Goal: Task Accomplishment & Management: Manage account settings

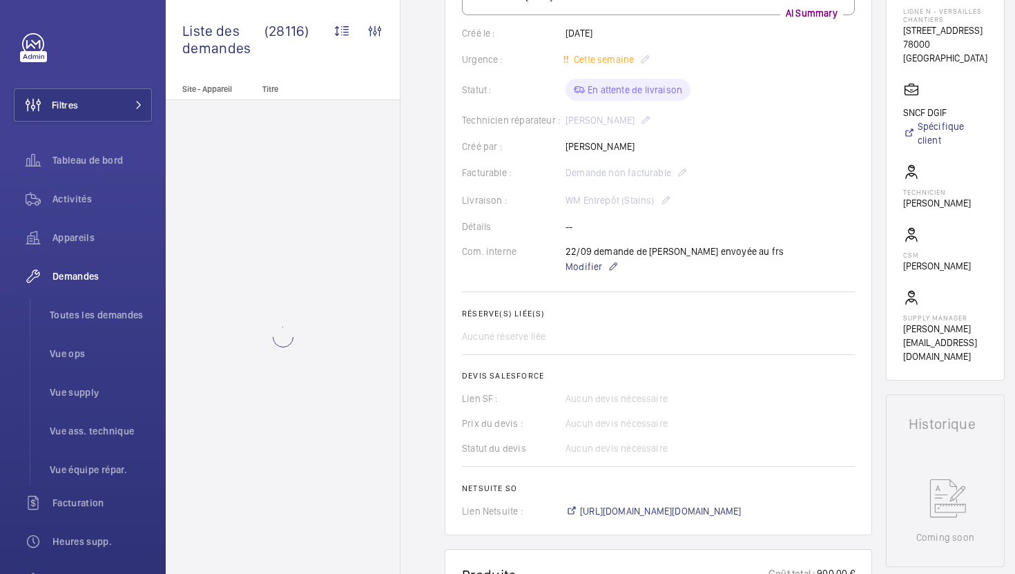
scroll to position [197, 0]
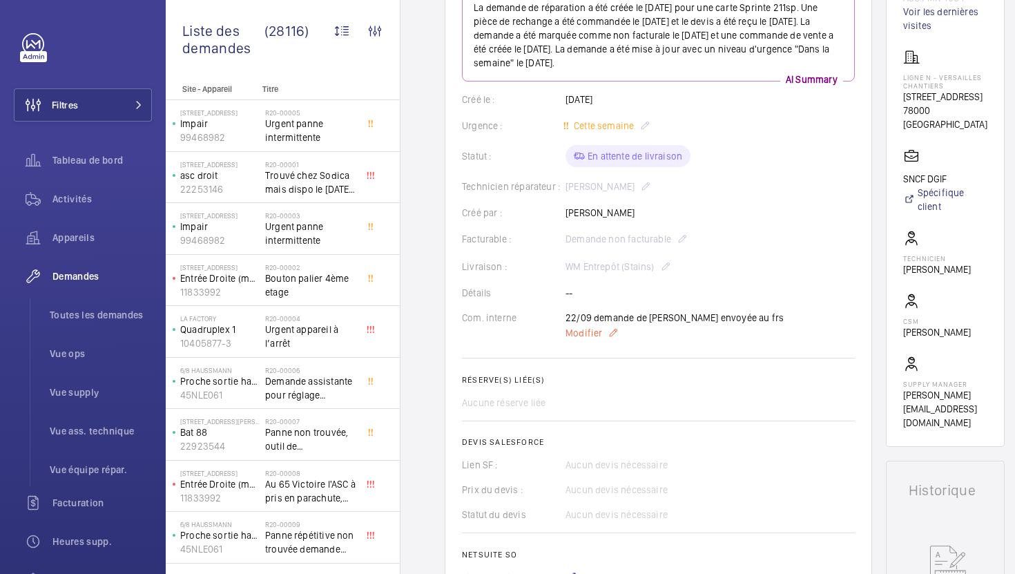
click at [576, 333] on span "Modifier" at bounding box center [583, 333] width 37 height 14
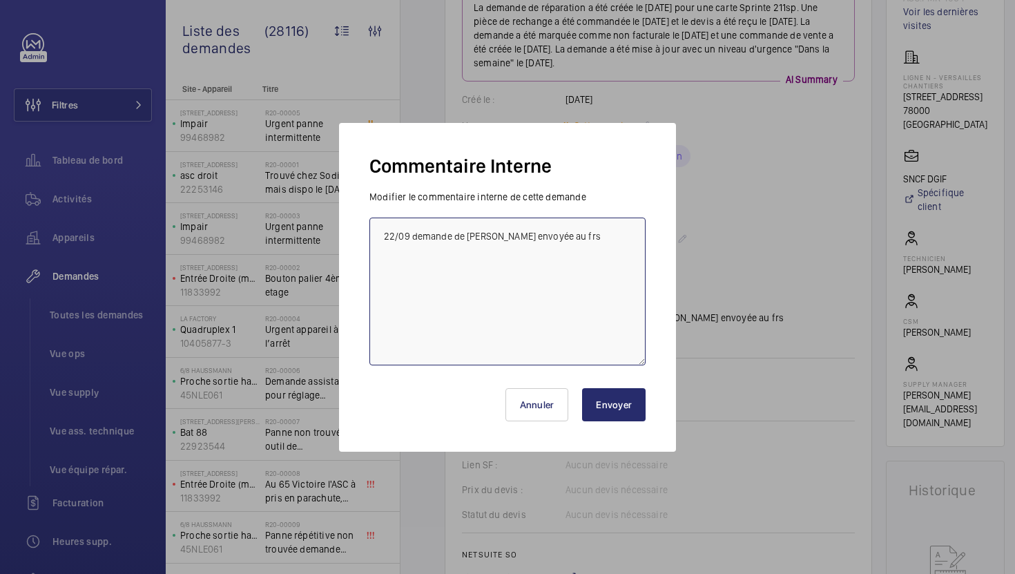
click at [376, 236] on textarea "22/09 demande de devis envoyée au frs" at bounding box center [507, 291] width 276 height 148
type textarea "01/10 sprinte demande le paiement à la commande 22/09 demande de devis envoyée …"
click at [593, 388] on button "Envoyer" at bounding box center [614, 404] width 64 height 33
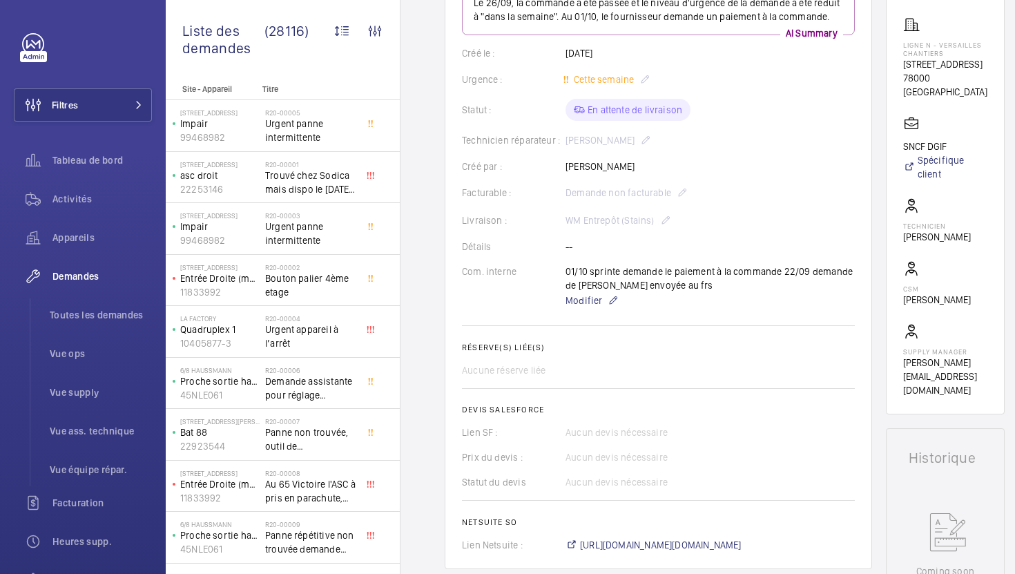
scroll to position [0, 0]
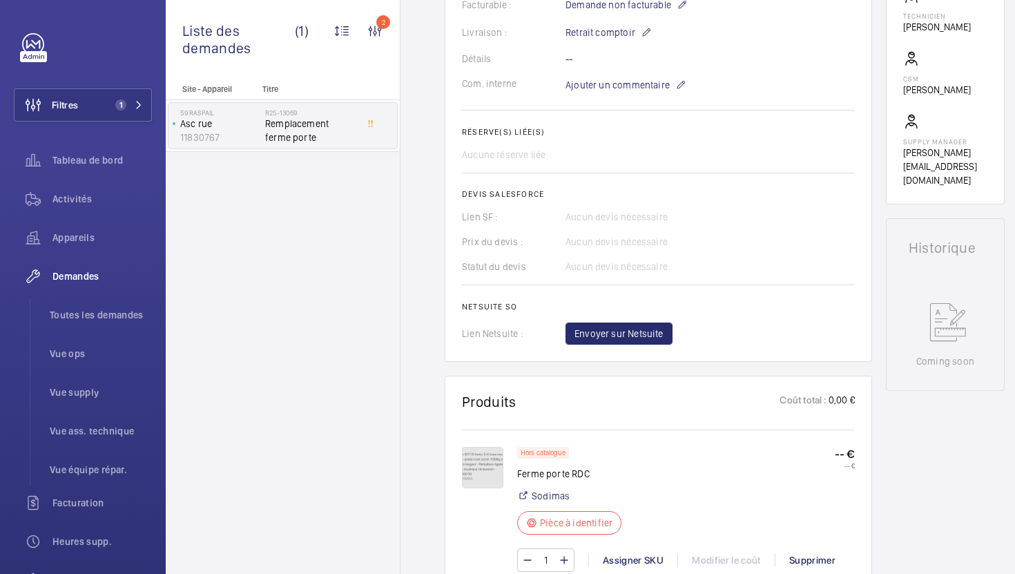
scroll to position [391, 0]
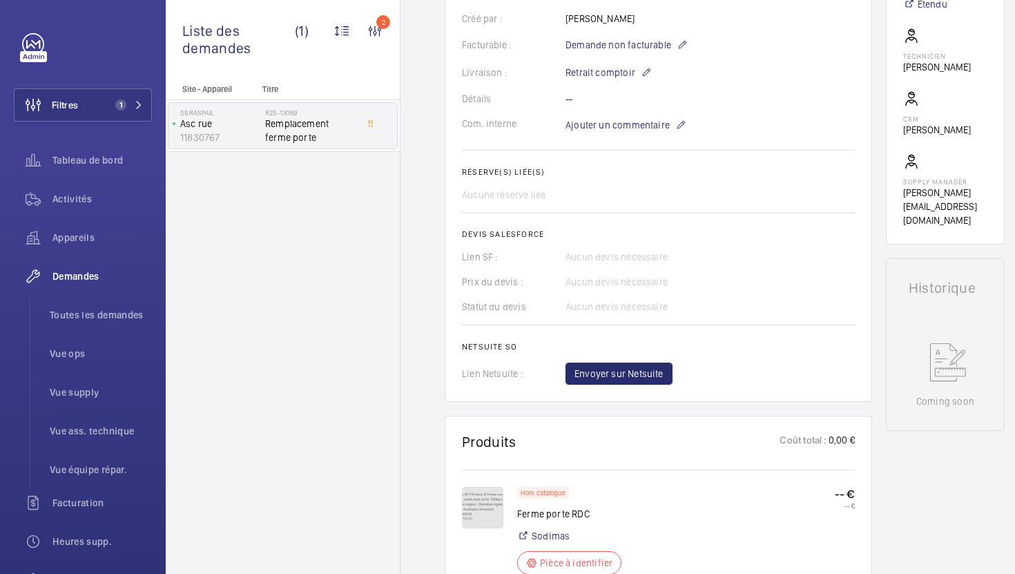
click at [465, 496] on img at bounding box center [482, 507] width 41 height 41
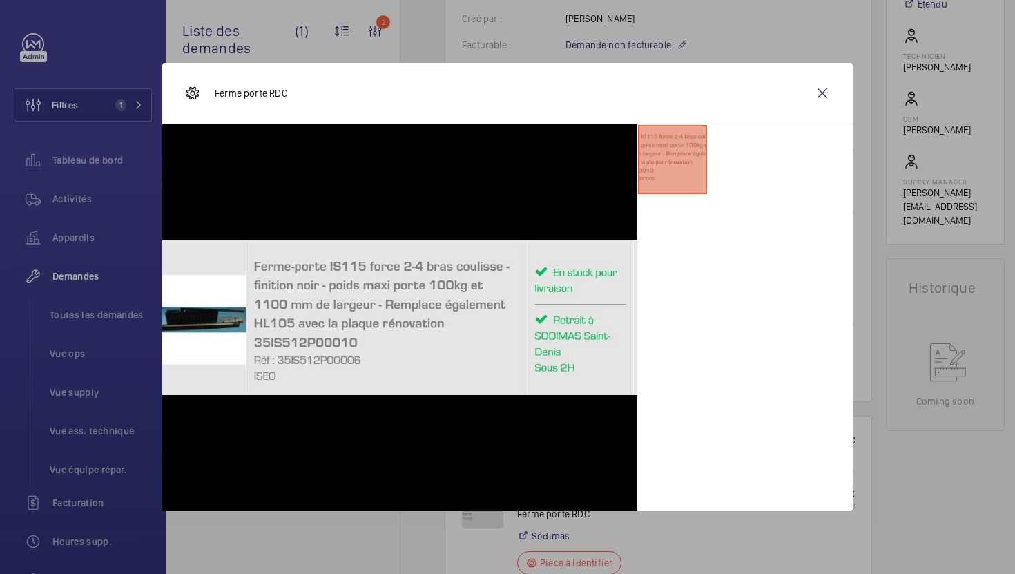
click at [922, 446] on div at bounding box center [507, 287] width 1015 height 574
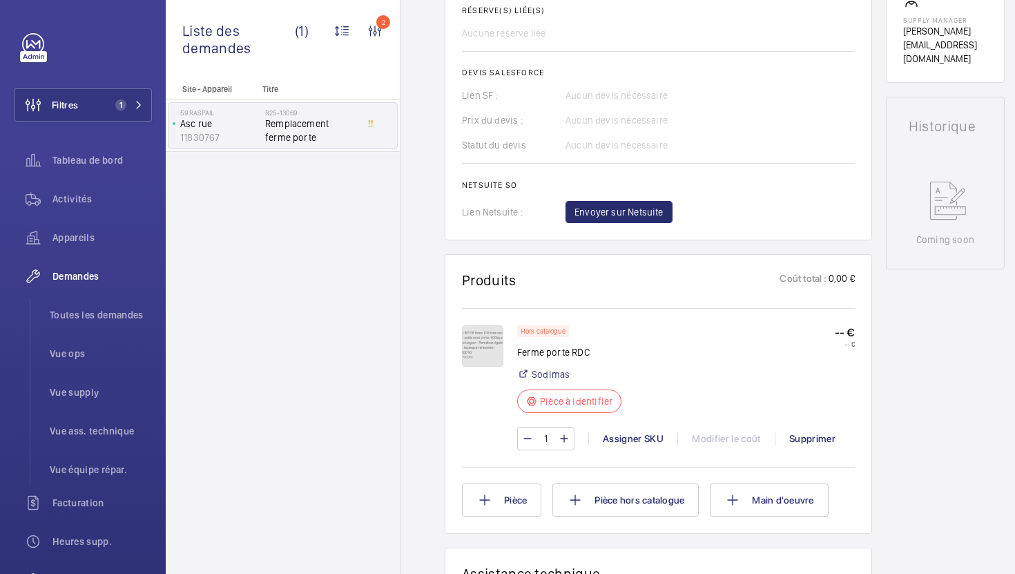
scroll to position [565, 0]
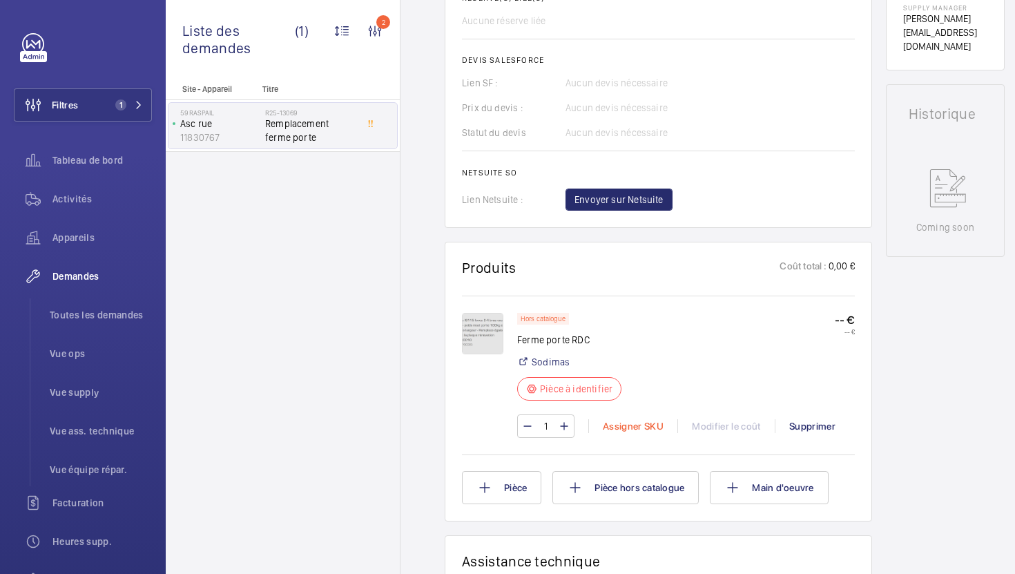
click at [642, 419] on div "Assigner SKU" at bounding box center [632, 426] width 89 height 14
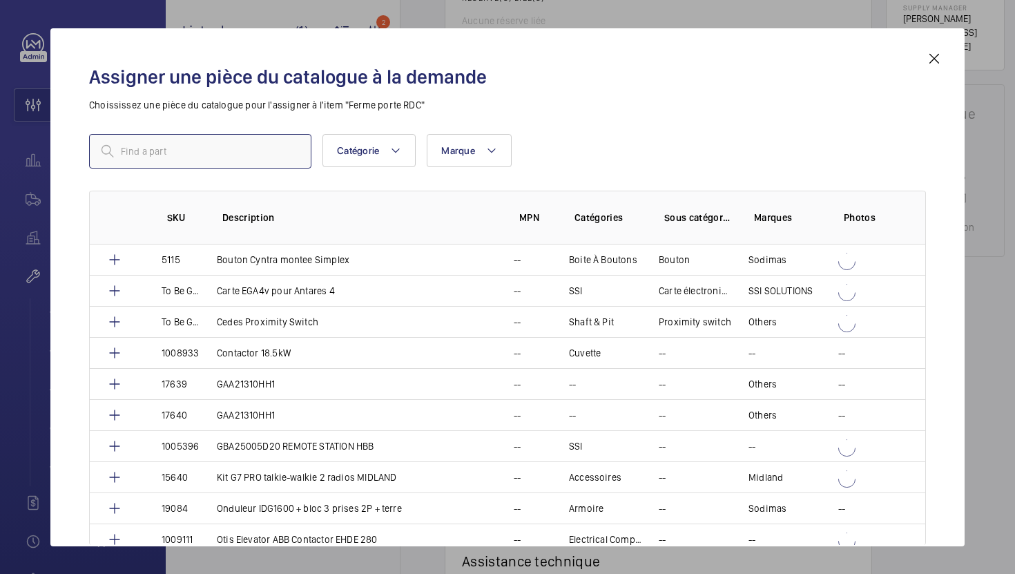
click at [246, 139] on input "text" at bounding box center [200, 151] width 222 height 35
paste input "14179"
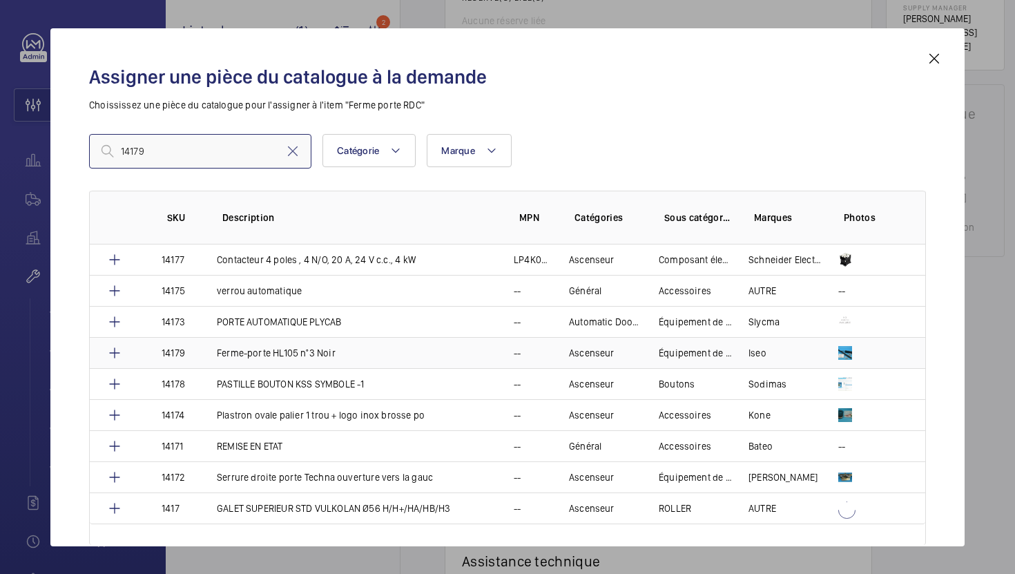
type input "14179"
click at [343, 353] on td "Ferme-porte HL105 n°3 Noir" at bounding box center [348, 352] width 297 height 31
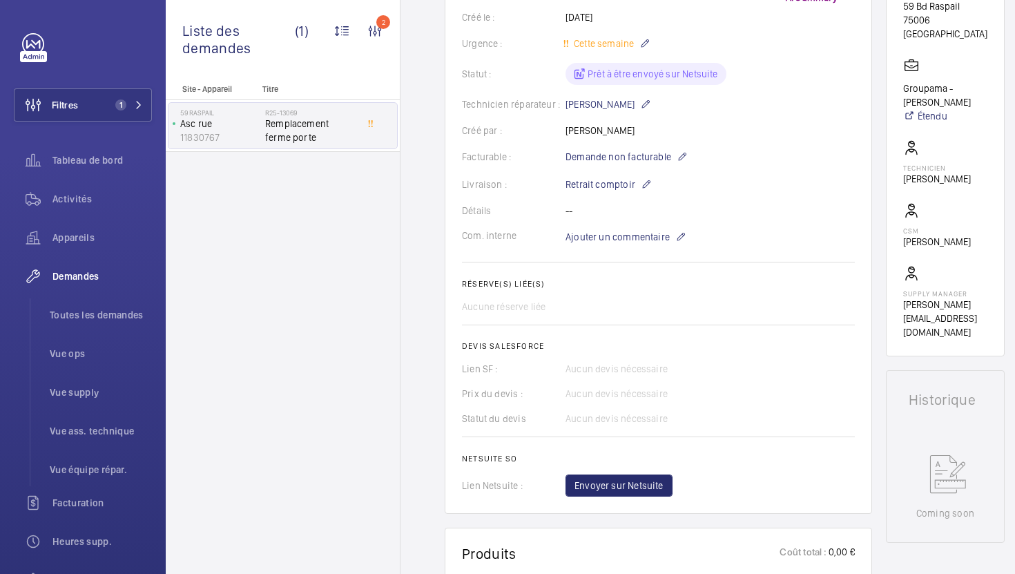
scroll to position [318, 0]
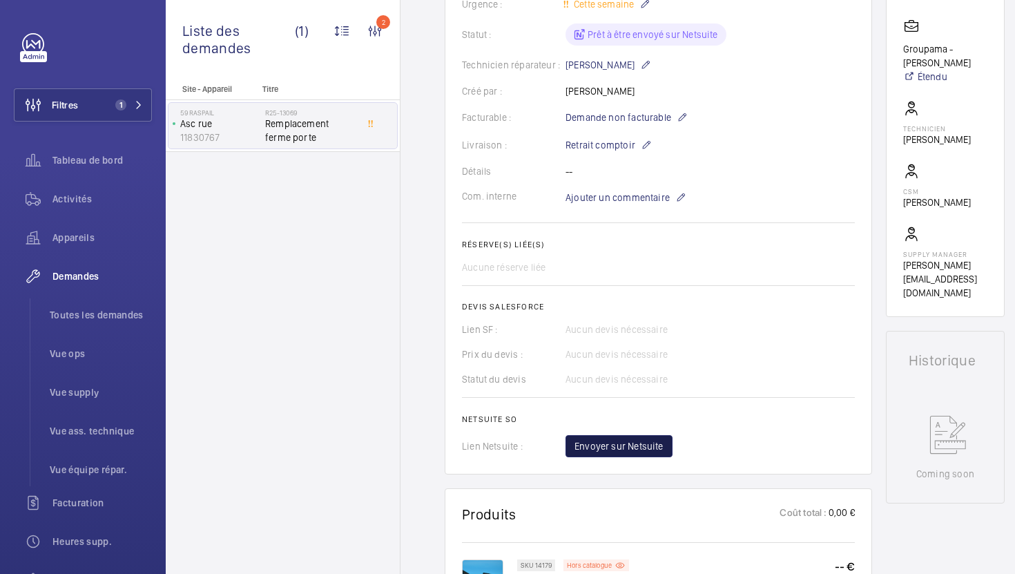
click at [650, 450] on span "Envoyer sur Netsuite" at bounding box center [618, 446] width 89 height 14
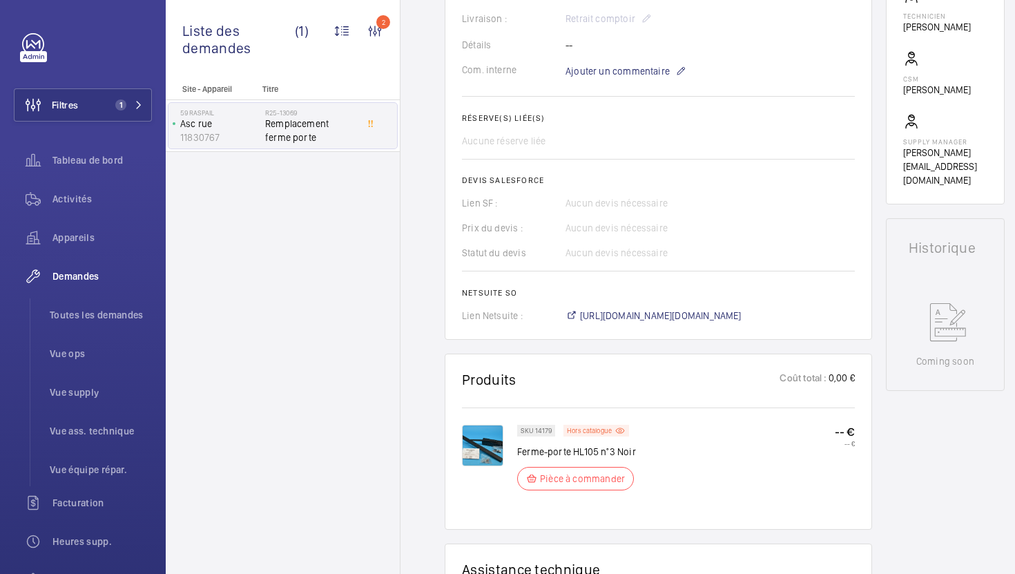
scroll to position [538, 0]
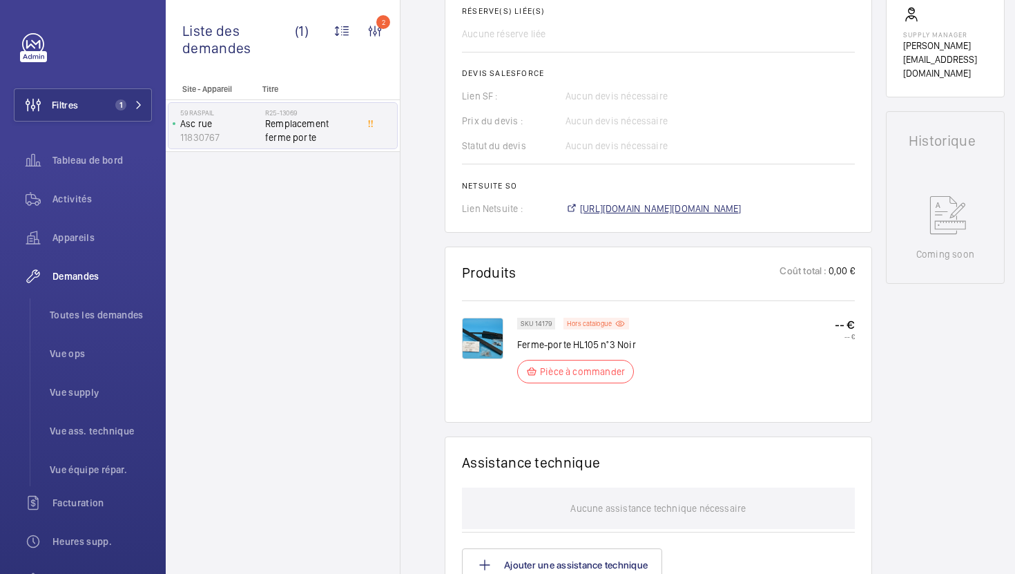
click at [721, 208] on span "[URL][DOMAIN_NAME][DOMAIN_NAME]" at bounding box center [661, 209] width 162 height 14
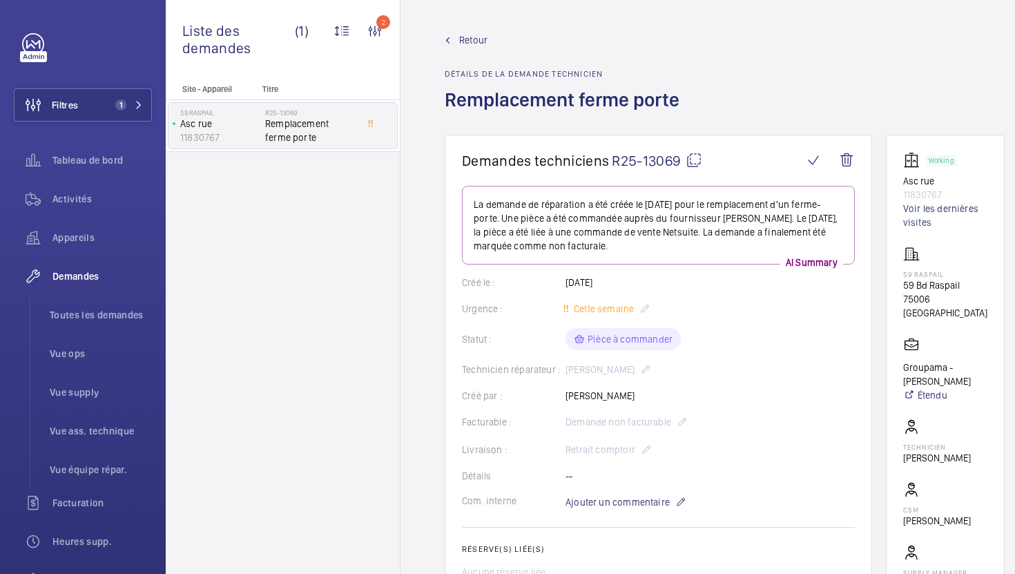
click at [695, 167] on mat-icon at bounding box center [693, 160] width 17 height 17
drag, startPoint x: 964, startPoint y: 306, endPoint x: 904, endPoint y: 281, distance: 64.4
click at [904, 281] on wm-front-card "Working Asc rue 11830767 Voir les dernières visites 59 Raspail 59 Bd Raspail 75…" at bounding box center [945, 385] width 119 height 500
copy div "59 Bd Raspail [GEOGRAPHIC_DATA]"
click at [93, 385] on span "Vue supply" at bounding box center [101, 392] width 102 height 14
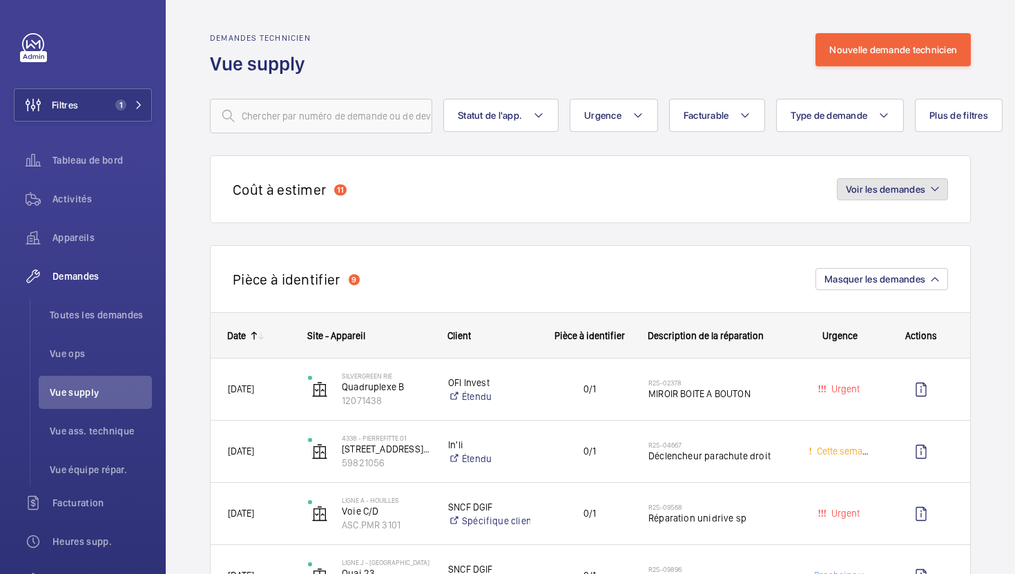
click at [850, 191] on span "Voir les demandes" at bounding box center [885, 189] width 79 height 11
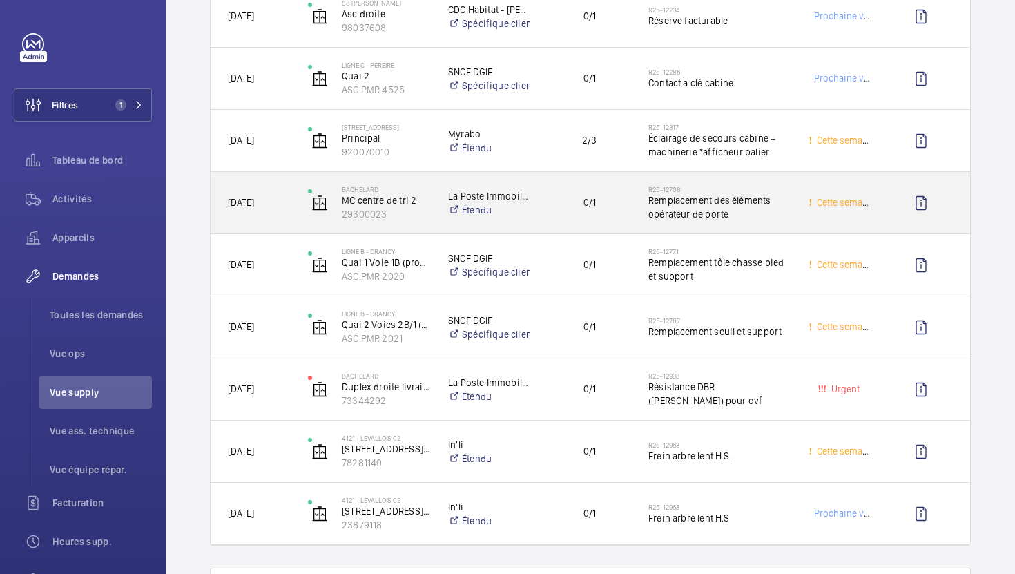
scroll to position [347, 0]
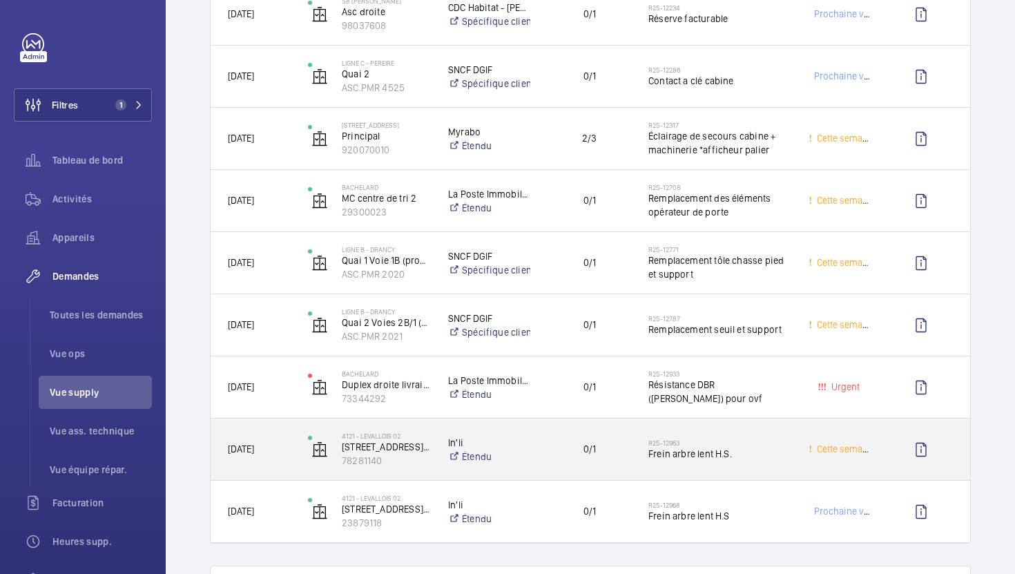
click at [569, 463] on div "0/1" at bounding box center [581, 448] width 99 height 43
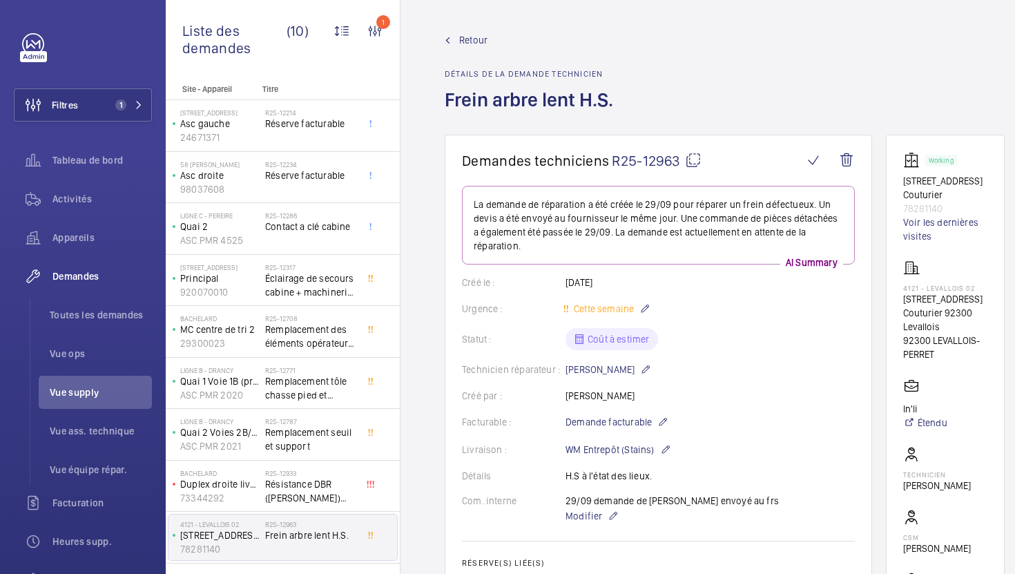
click at [703, 172] on wm-front-card-header "Demandes techniciens R25-12963" at bounding box center [658, 169] width 393 height 34
click at [699, 169] on wm-front-card-header "Demandes techniciens R25-12963" at bounding box center [658, 169] width 393 height 34
click at [695, 159] on mat-icon at bounding box center [693, 160] width 17 height 17
click at [919, 225] on link "Voir les dernières visites" at bounding box center [945, 229] width 84 height 28
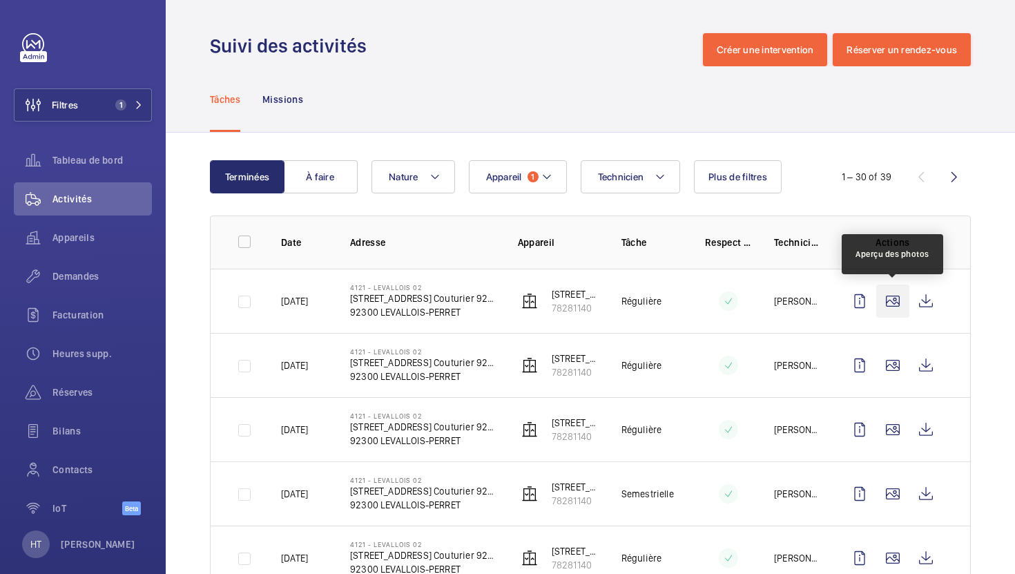
click at [898, 298] on wm-front-icon-button at bounding box center [892, 300] width 33 height 33
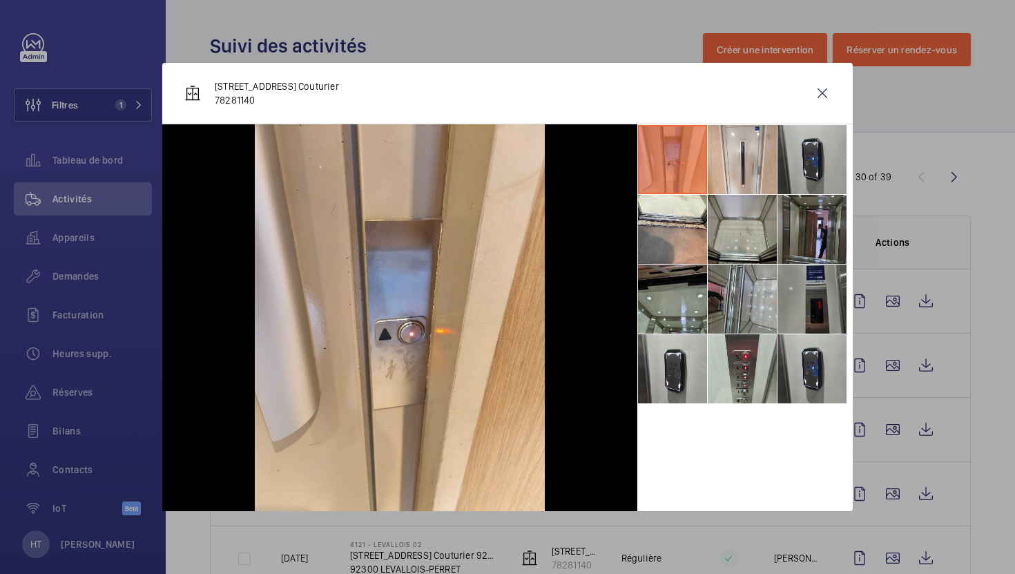
click at [806, 311] on li at bounding box center [811, 298] width 69 height 69
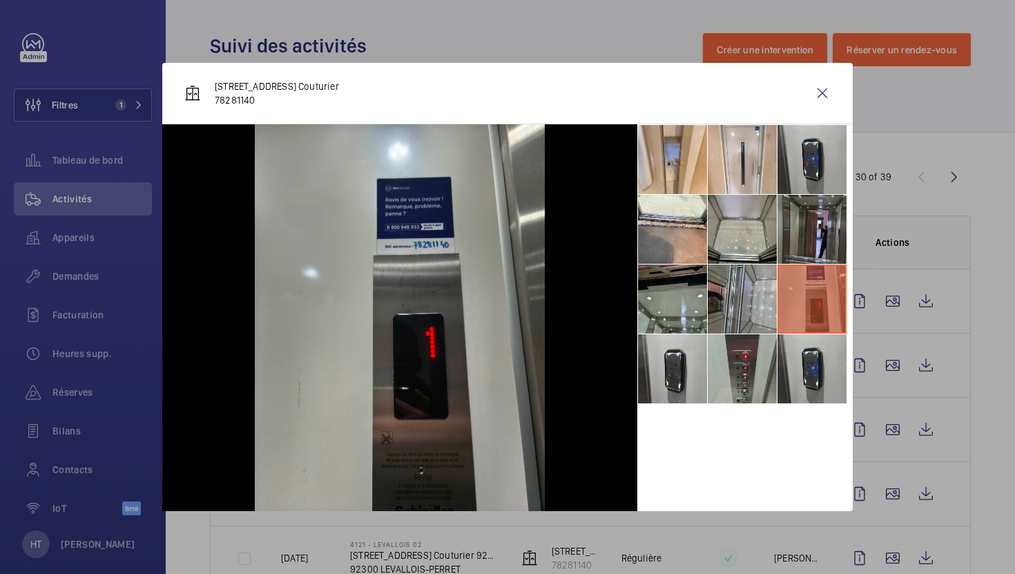
click at [735, 375] on li at bounding box center [742, 368] width 69 height 69
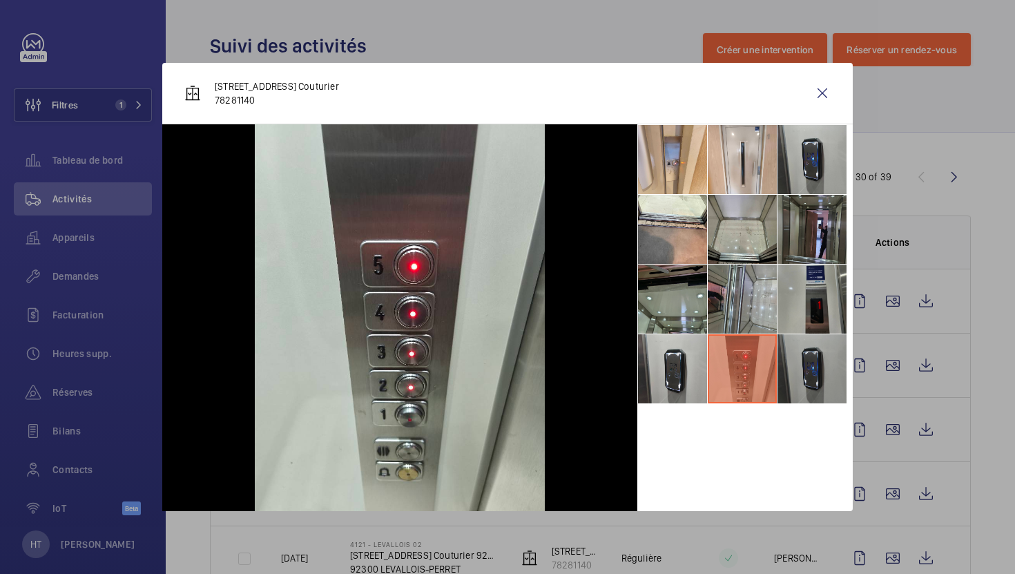
click at [801, 353] on li at bounding box center [811, 368] width 69 height 69
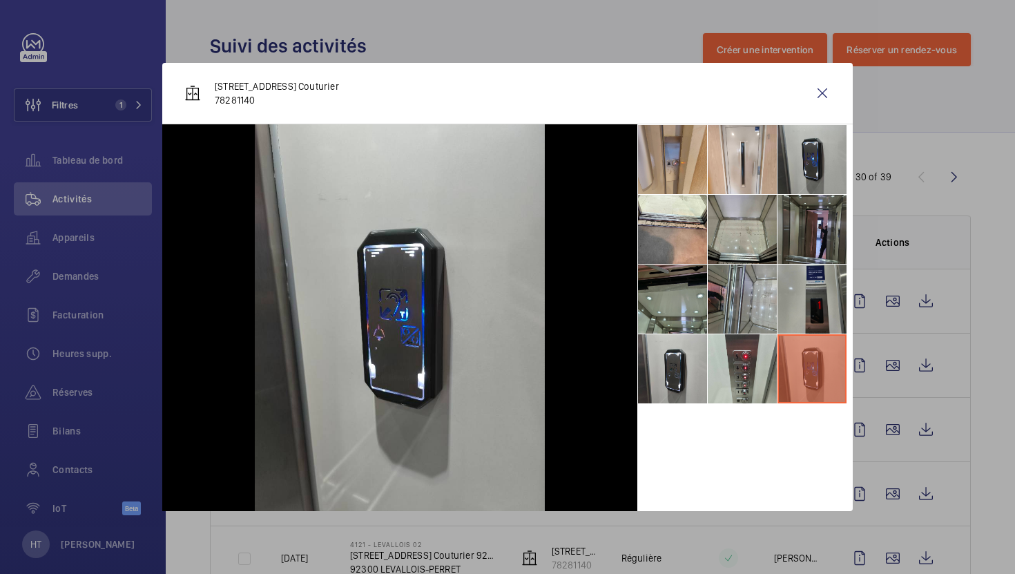
click at [673, 165] on li at bounding box center [672, 159] width 69 height 69
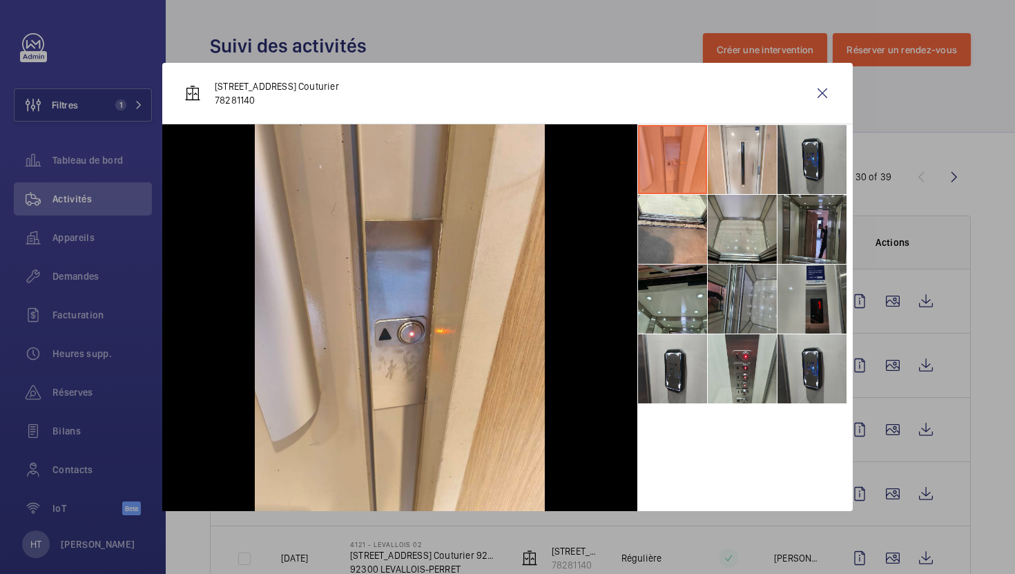
click at [747, 296] on li at bounding box center [742, 298] width 69 height 69
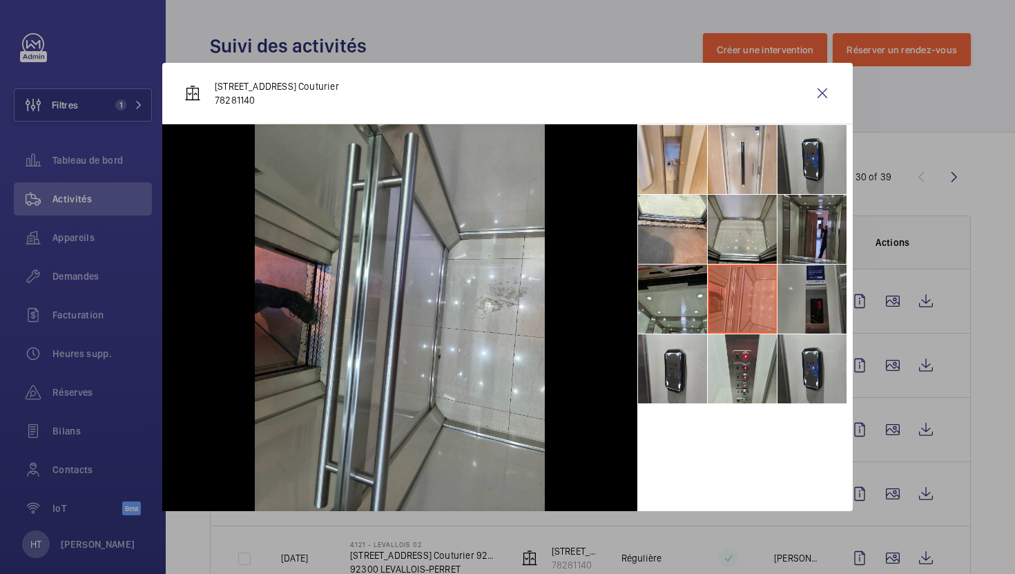
click at [828, 286] on li at bounding box center [811, 298] width 69 height 69
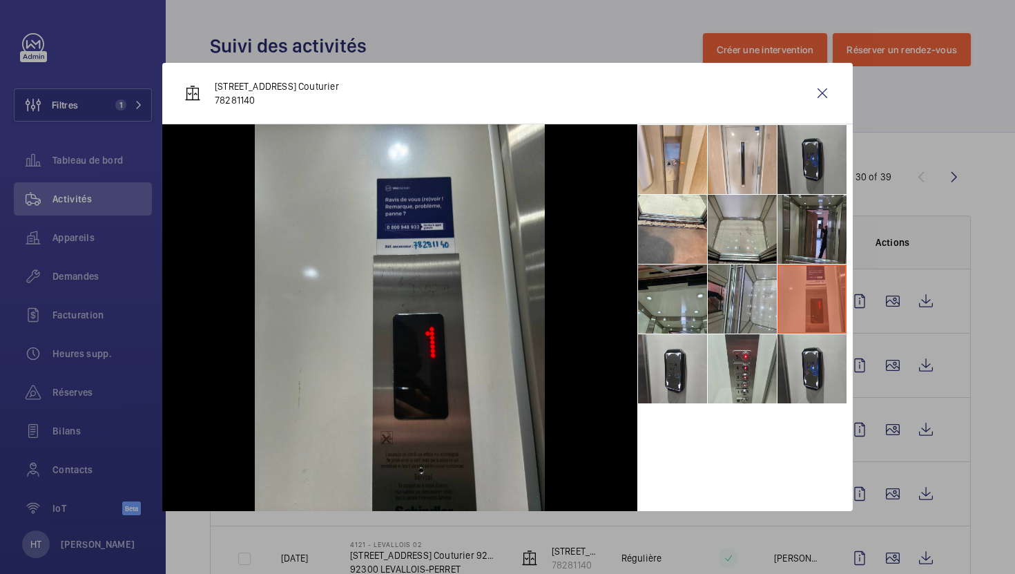
click at [806, 184] on li at bounding box center [811, 159] width 69 height 69
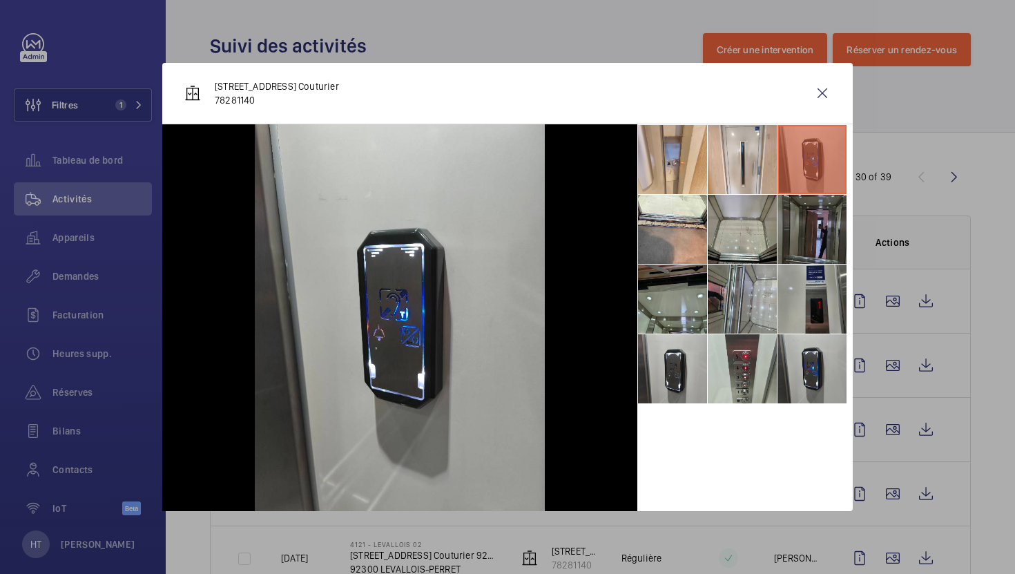
click at [812, 223] on li at bounding box center [811, 229] width 69 height 69
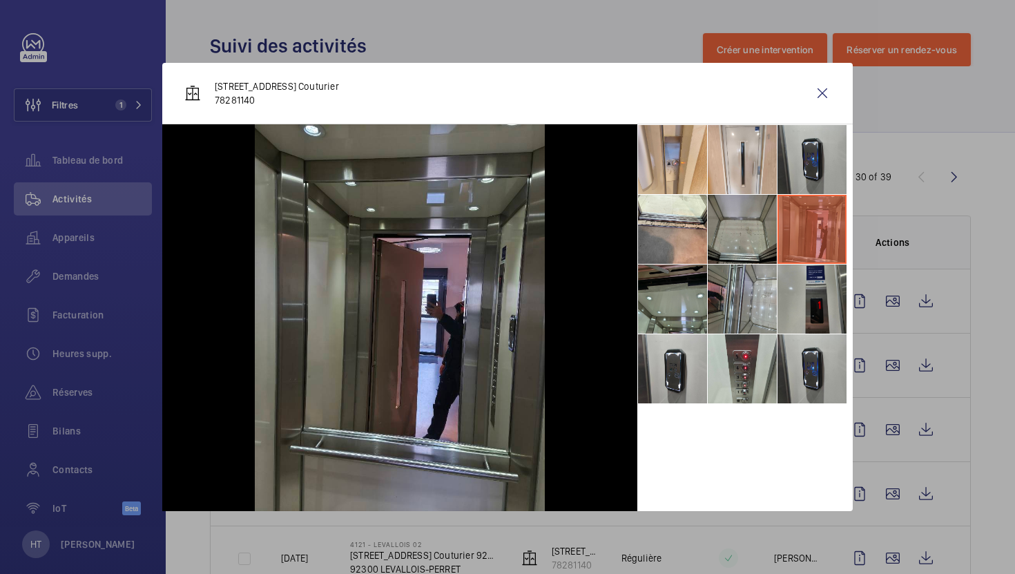
click at [734, 224] on li at bounding box center [742, 229] width 69 height 69
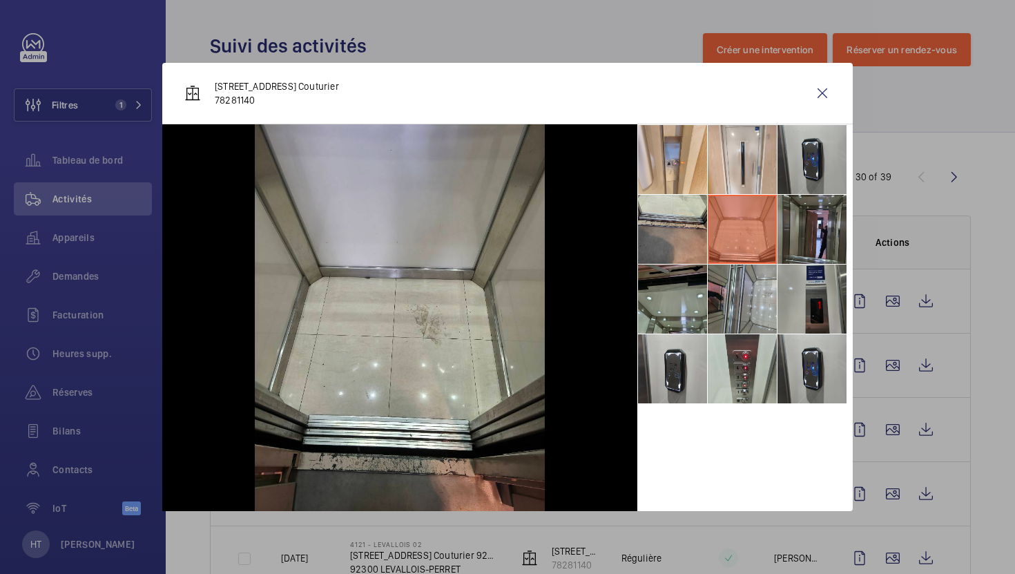
click at [653, 240] on li at bounding box center [672, 229] width 69 height 69
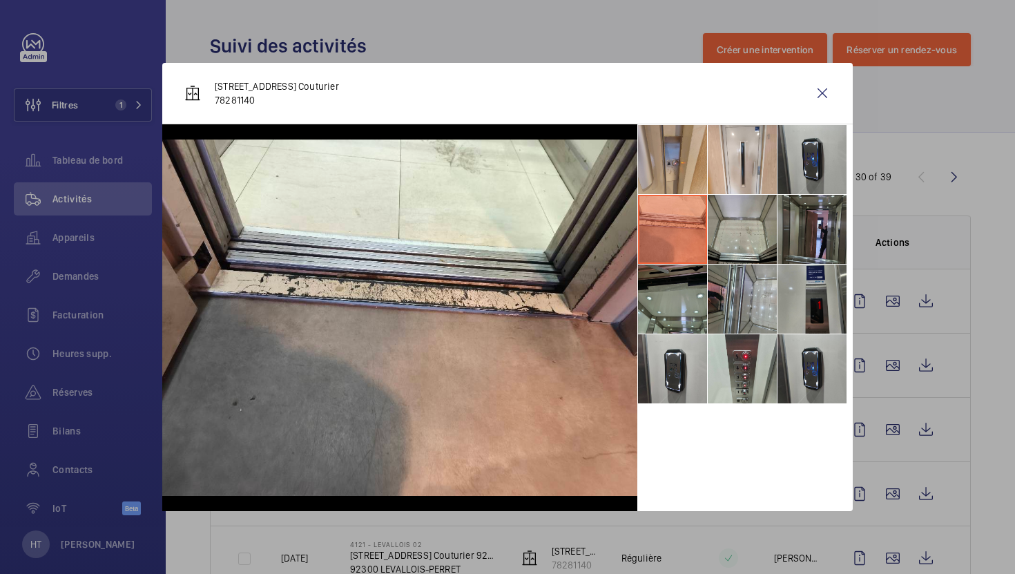
click at [660, 172] on li at bounding box center [672, 159] width 69 height 69
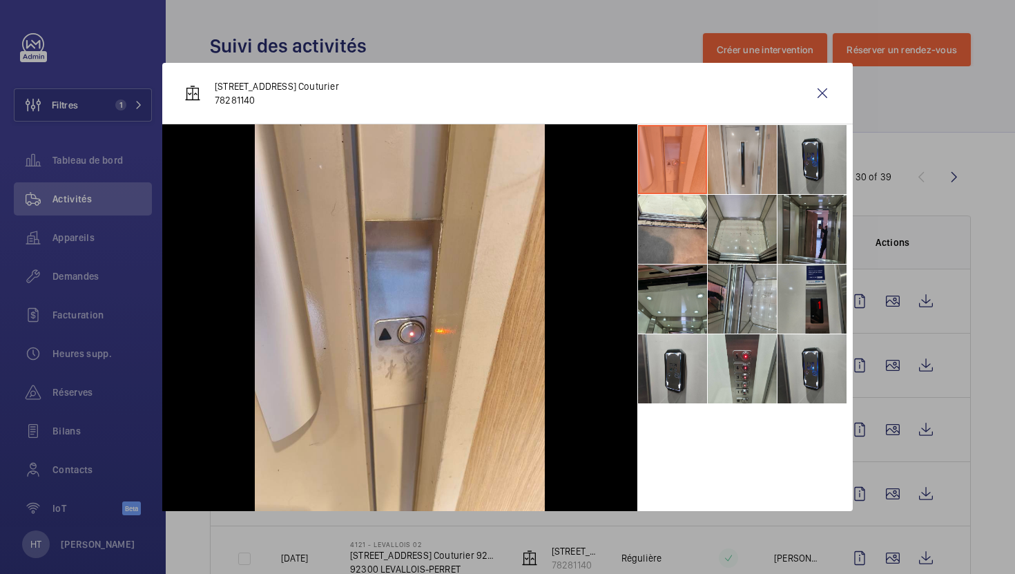
click at [732, 159] on li at bounding box center [742, 159] width 69 height 69
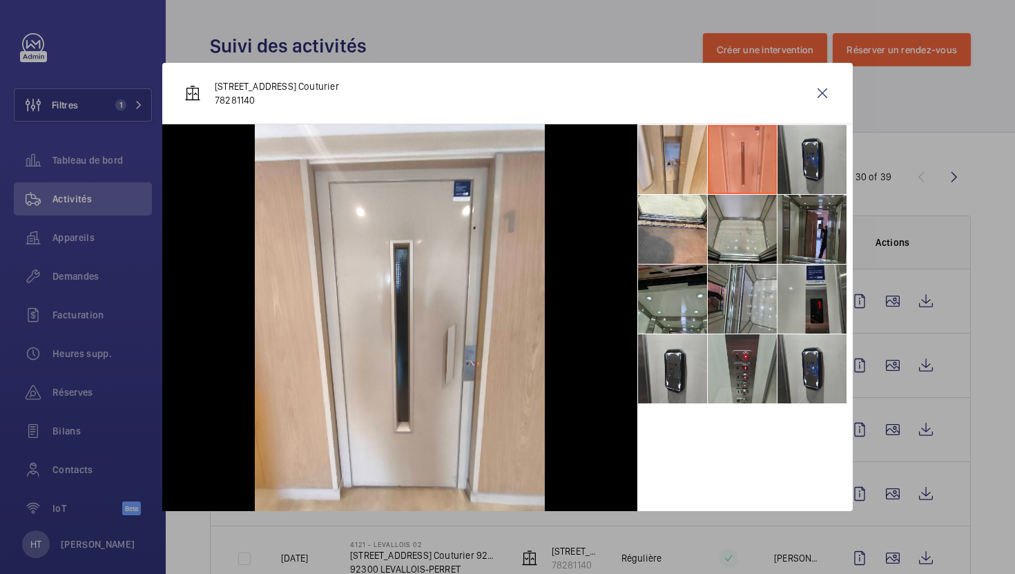
click at [722, 364] on li at bounding box center [742, 368] width 69 height 69
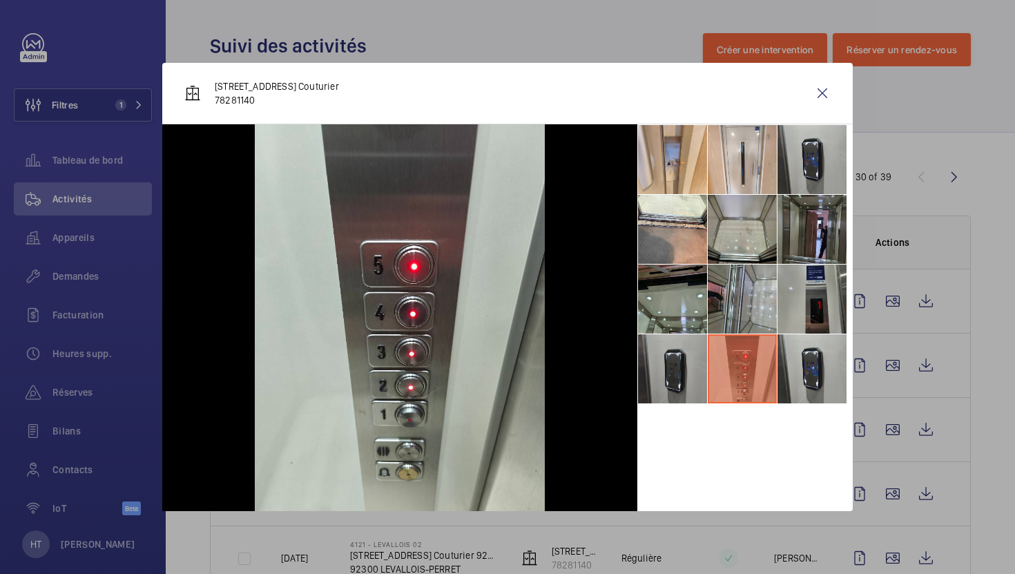
click at [672, 366] on li at bounding box center [672, 368] width 69 height 69
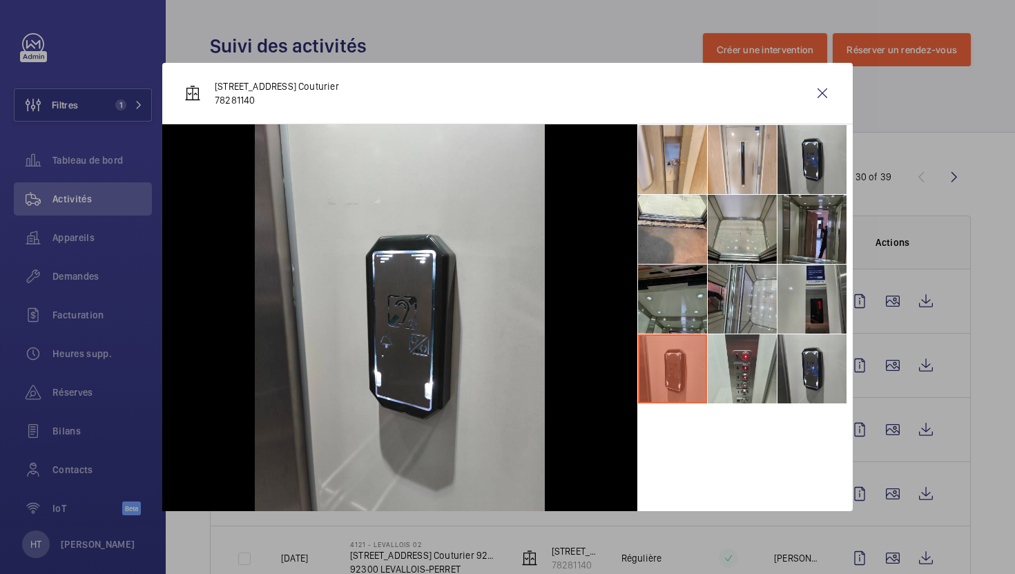
click at [671, 298] on li at bounding box center [672, 298] width 69 height 69
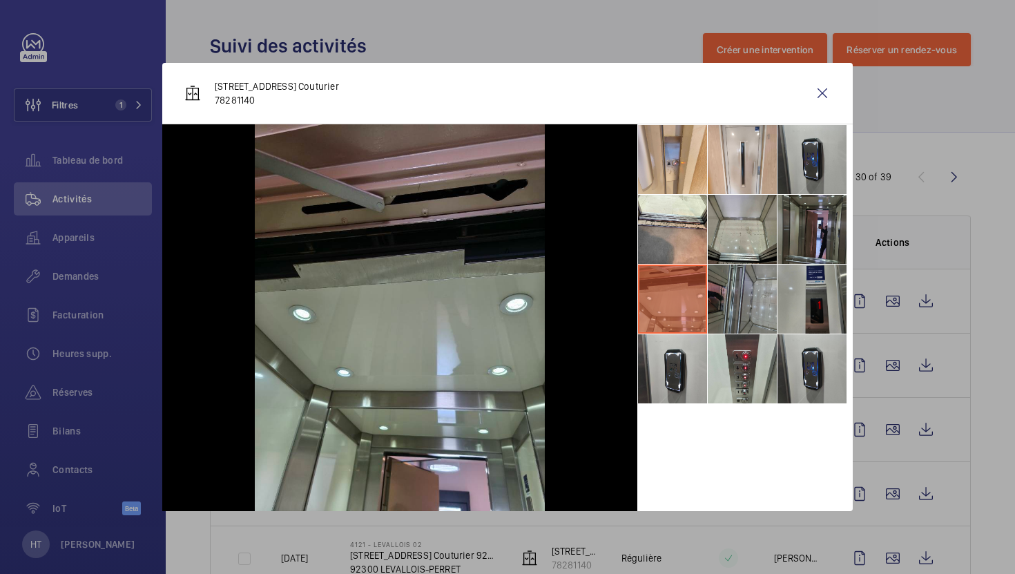
click at [736, 310] on li at bounding box center [742, 298] width 69 height 69
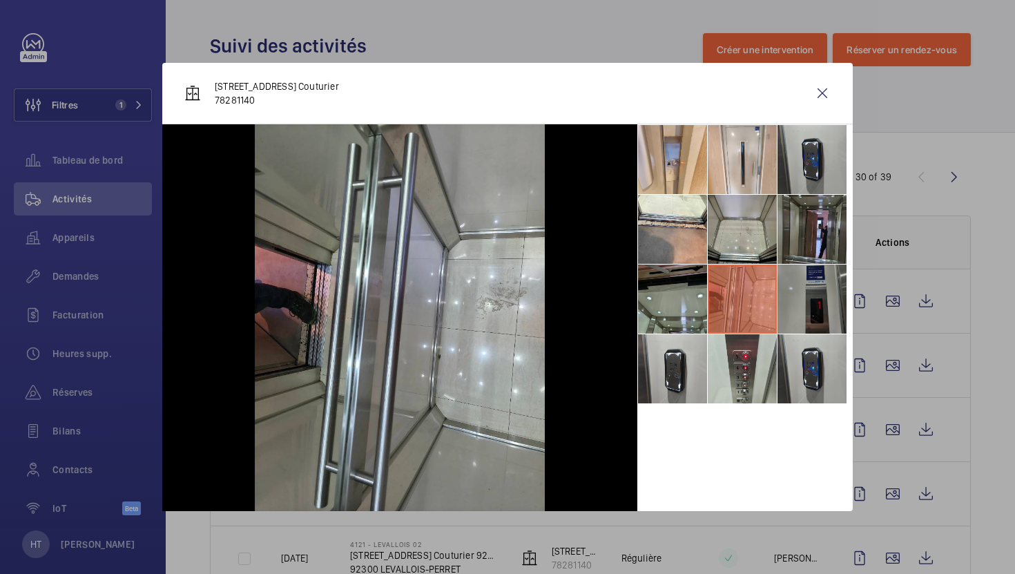
click at [792, 306] on li at bounding box center [811, 298] width 69 height 69
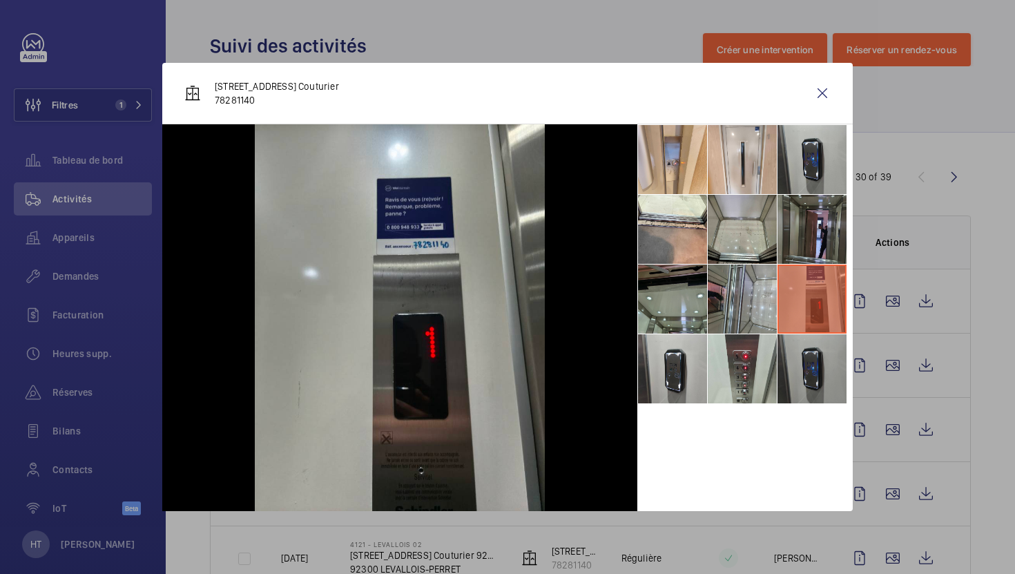
click at [811, 378] on li at bounding box center [811, 368] width 69 height 69
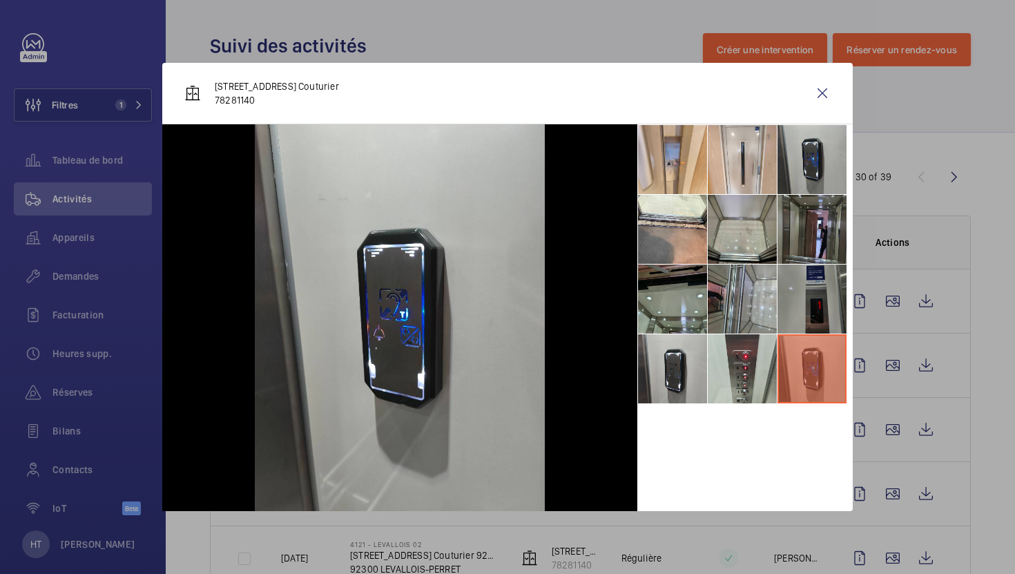
click at [799, 318] on li at bounding box center [811, 298] width 69 height 69
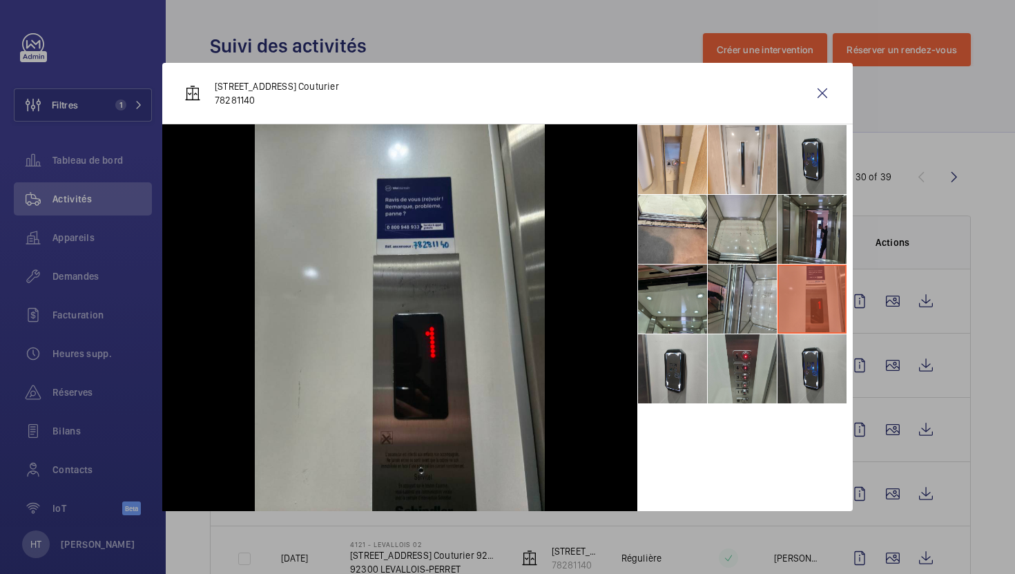
click at [756, 366] on li at bounding box center [742, 368] width 69 height 69
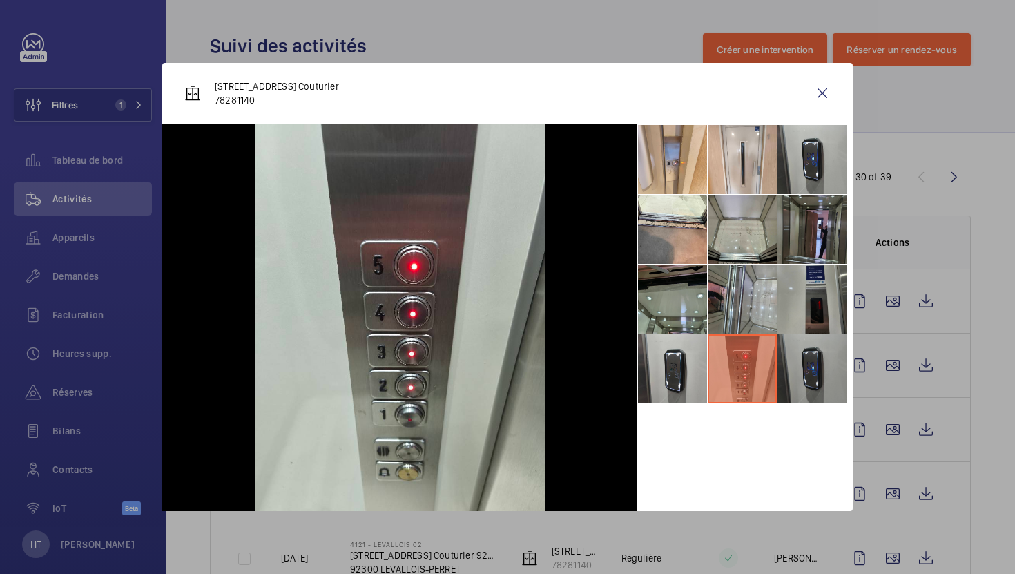
click at [784, 366] on li at bounding box center [811, 368] width 69 height 69
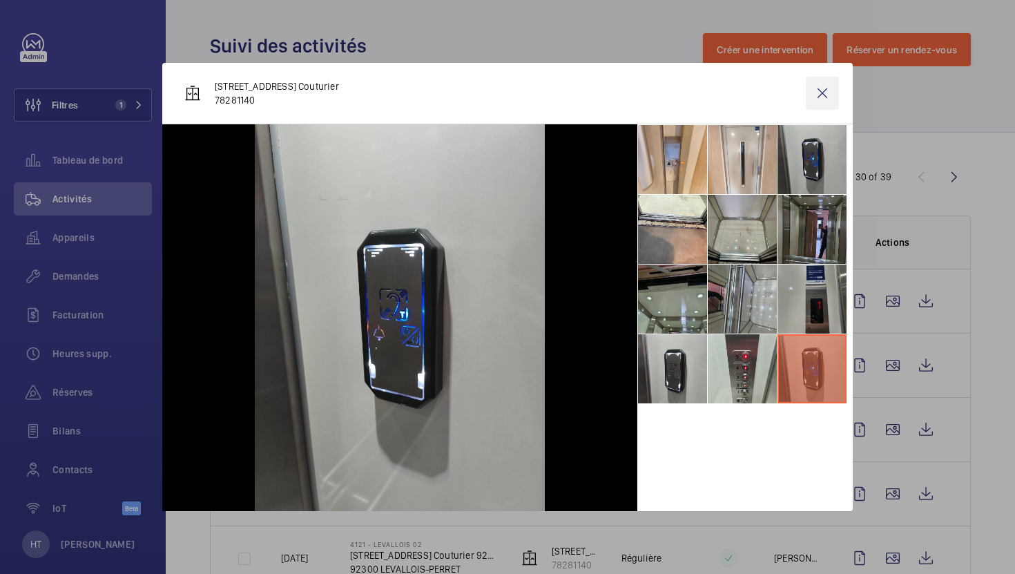
click at [816, 95] on wm-front-icon-button at bounding box center [822, 93] width 33 height 33
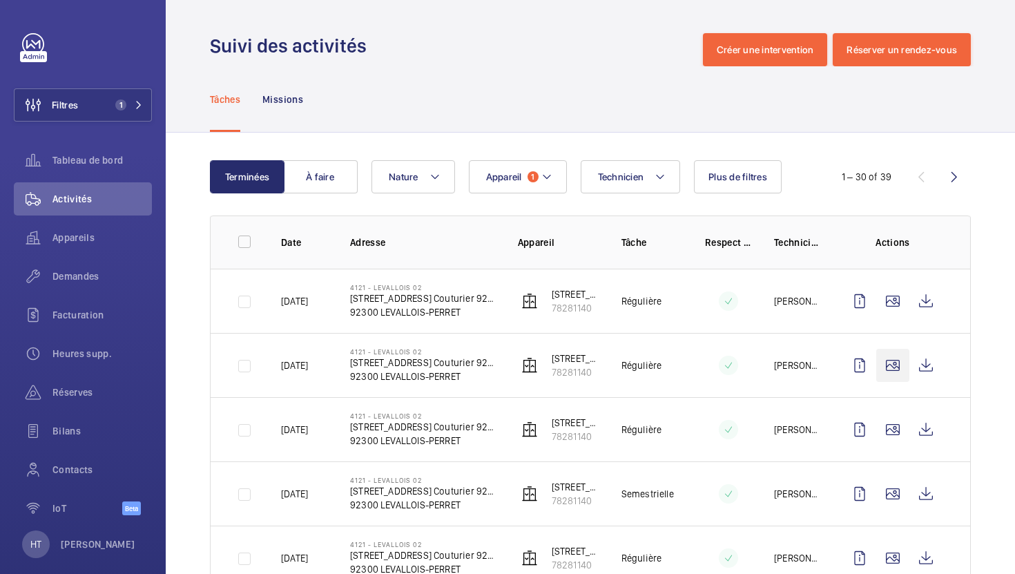
click at [893, 368] on wm-front-icon-button at bounding box center [892, 365] width 33 height 33
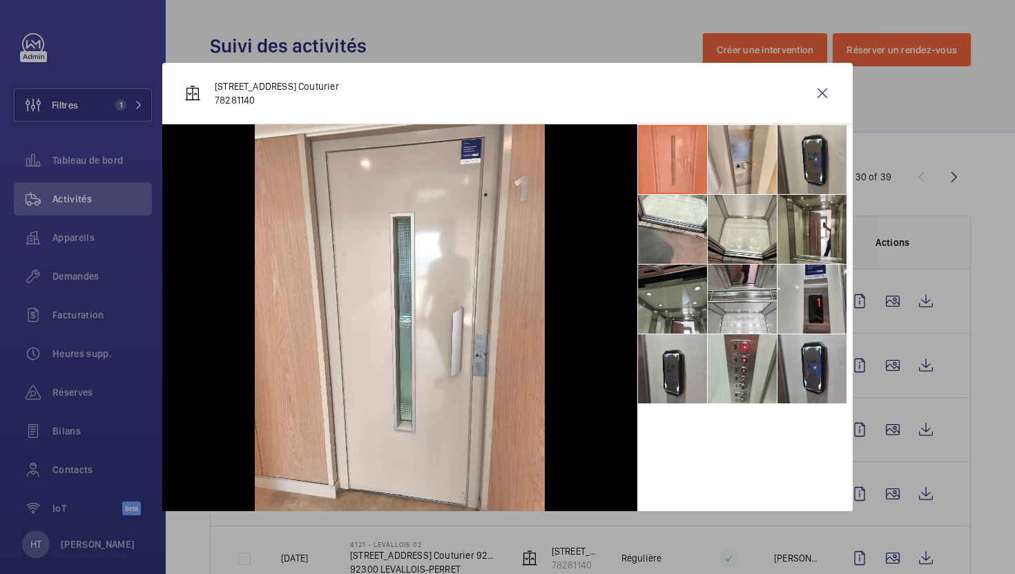
click at [891, 232] on div at bounding box center [507, 287] width 1015 height 574
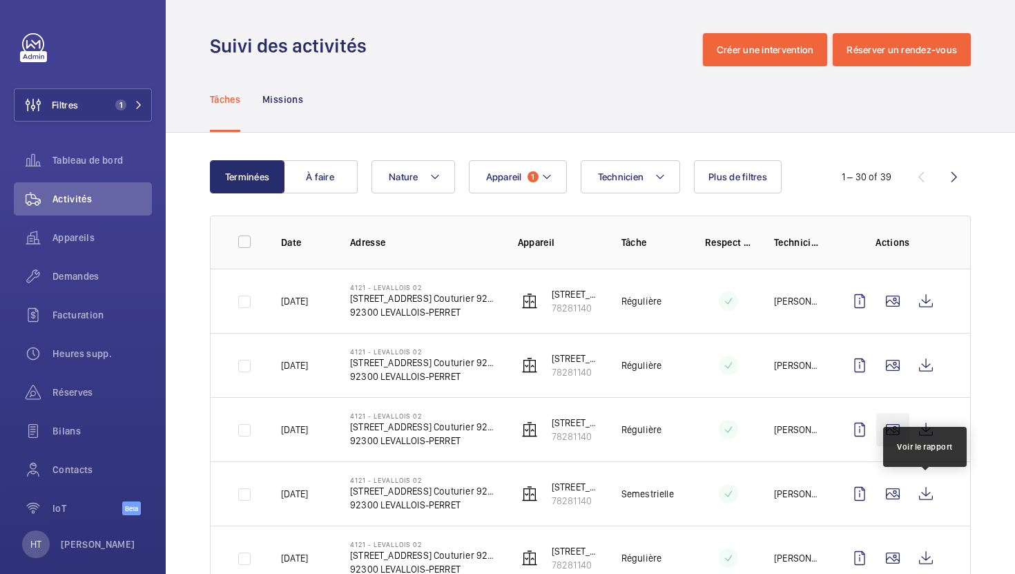
click at [880, 429] on wm-front-icon-button at bounding box center [892, 429] width 33 height 33
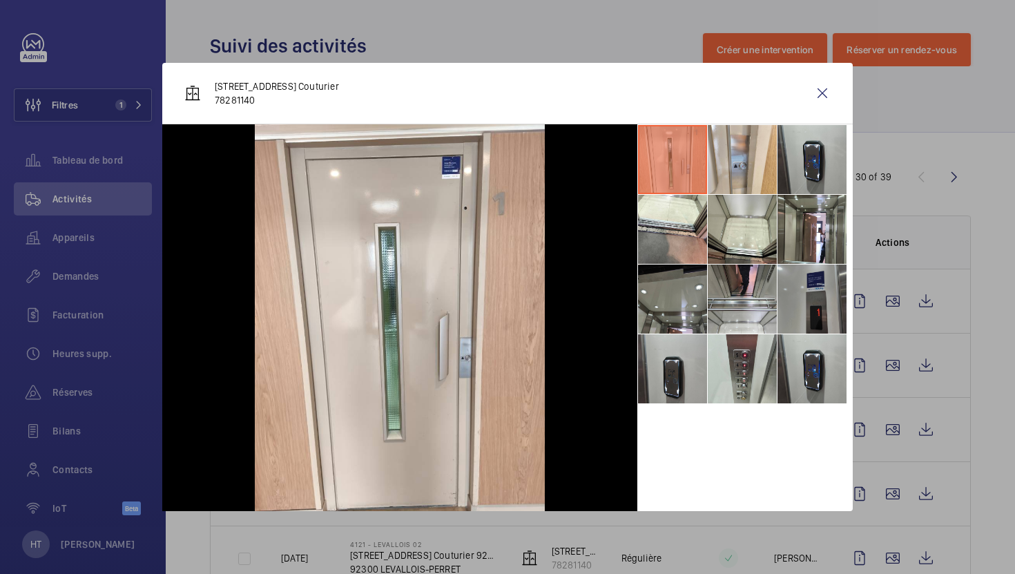
click at [819, 318] on li at bounding box center [811, 298] width 69 height 69
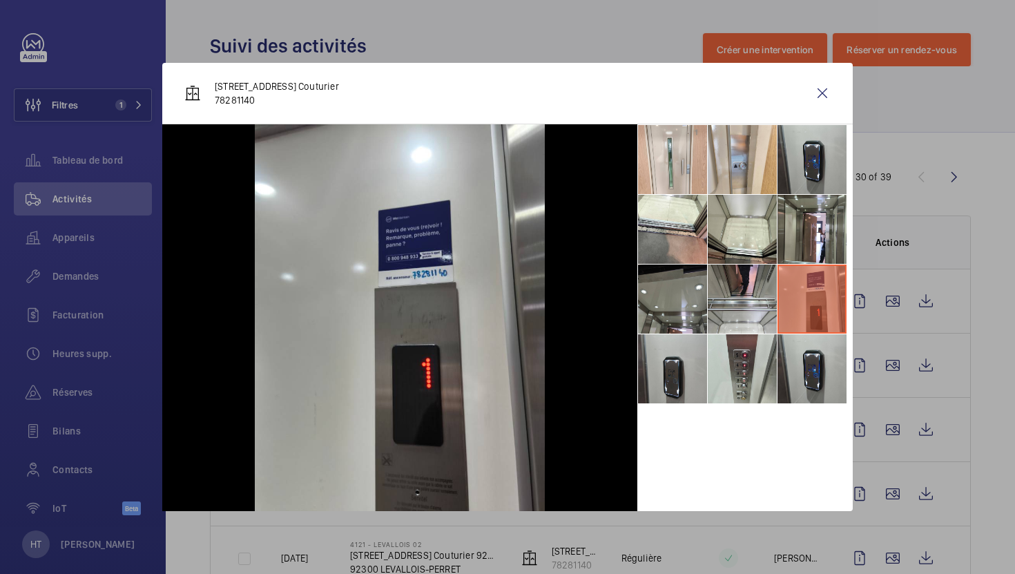
click at [893, 215] on div at bounding box center [507, 287] width 1015 height 574
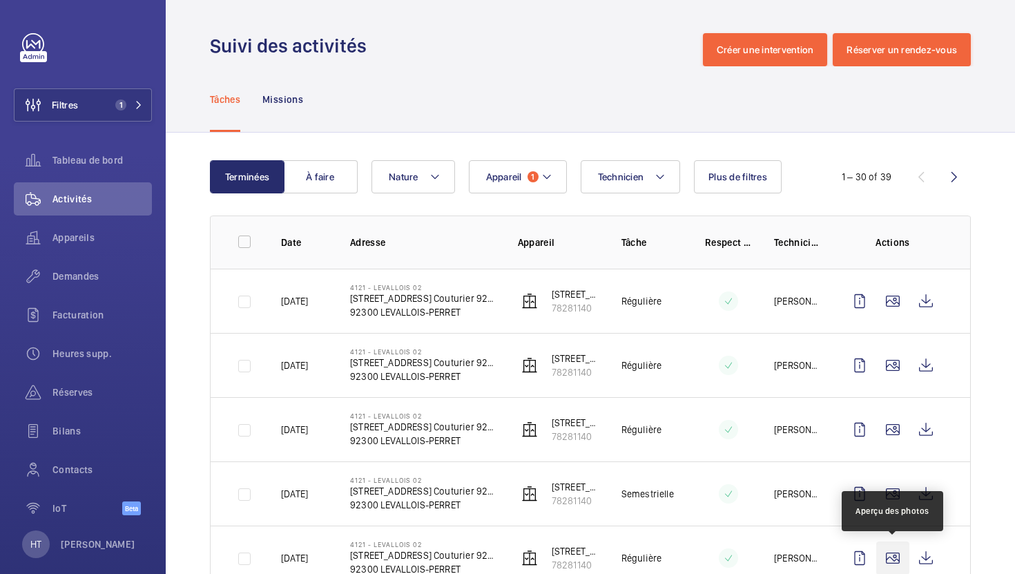
click at [901, 561] on wm-front-icon-button at bounding box center [892, 557] width 33 height 33
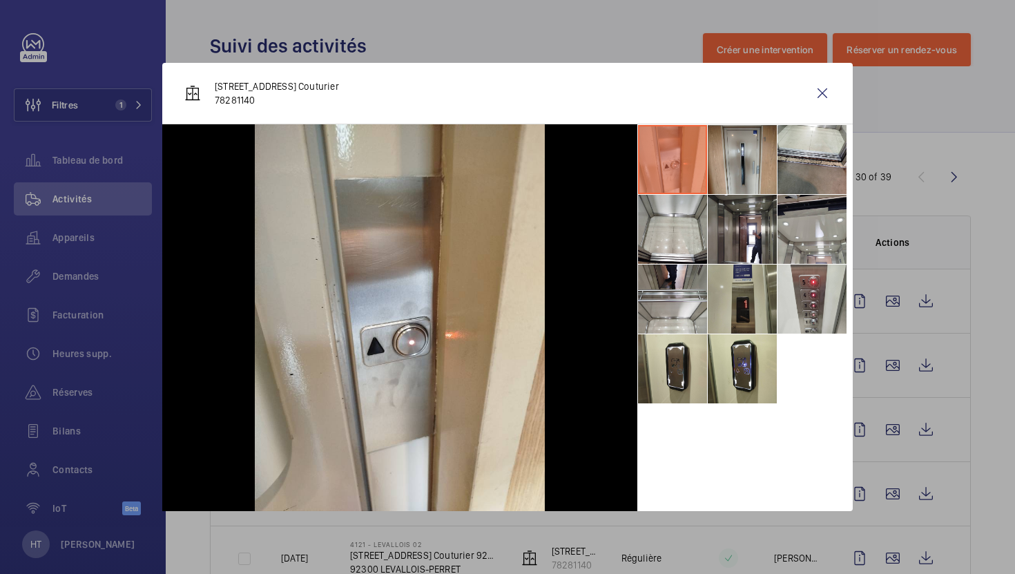
click at [754, 307] on li at bounding box center [742, 298] width 69 height 69
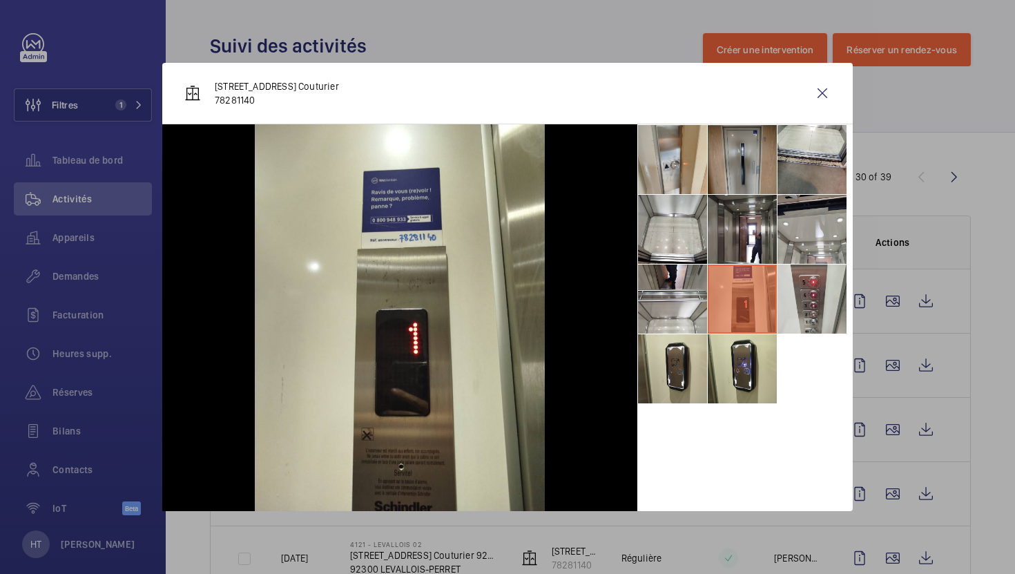
click at [732, 151] on li at bounding box center [742, 159] width 69 height 69
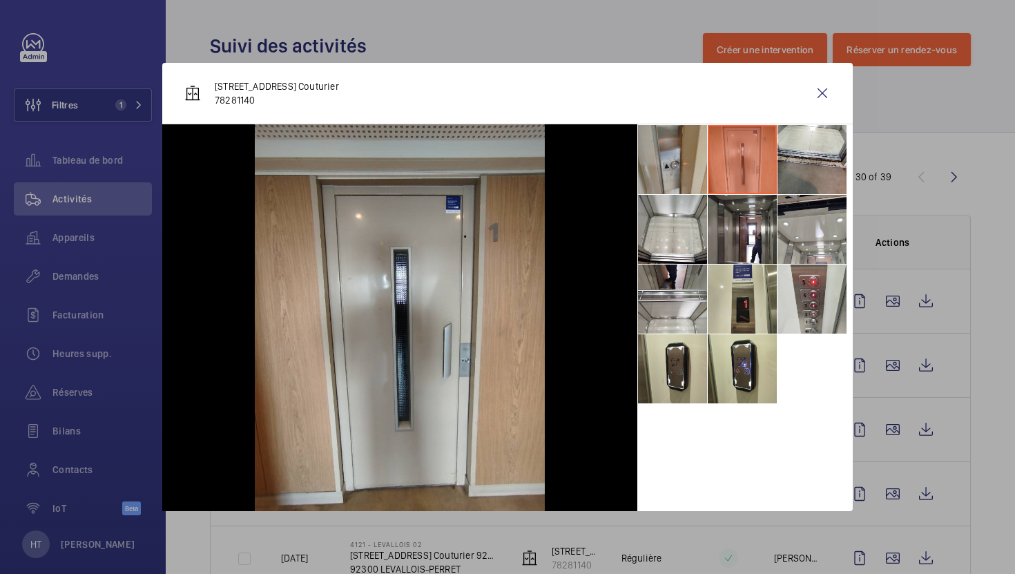
click at [681, 167] on li at bounding box center [672, 159] width 69 height 69
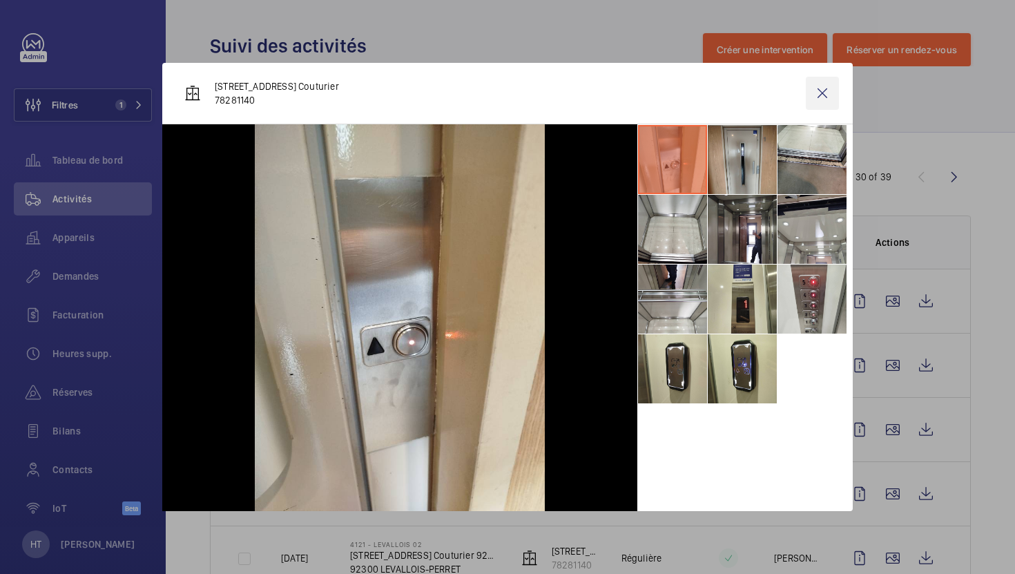
click at [812, 94] on wm-front-icon-button at bounding box center [822, 93] width 33 height 33
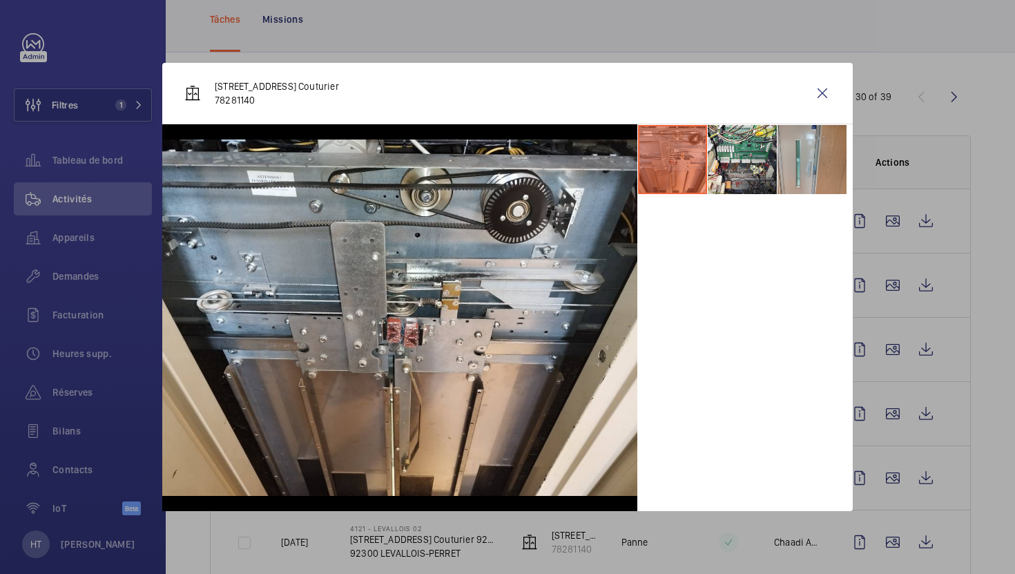
click at [909, 344] on div at bounding box center [507, 287] width 1015 height 574
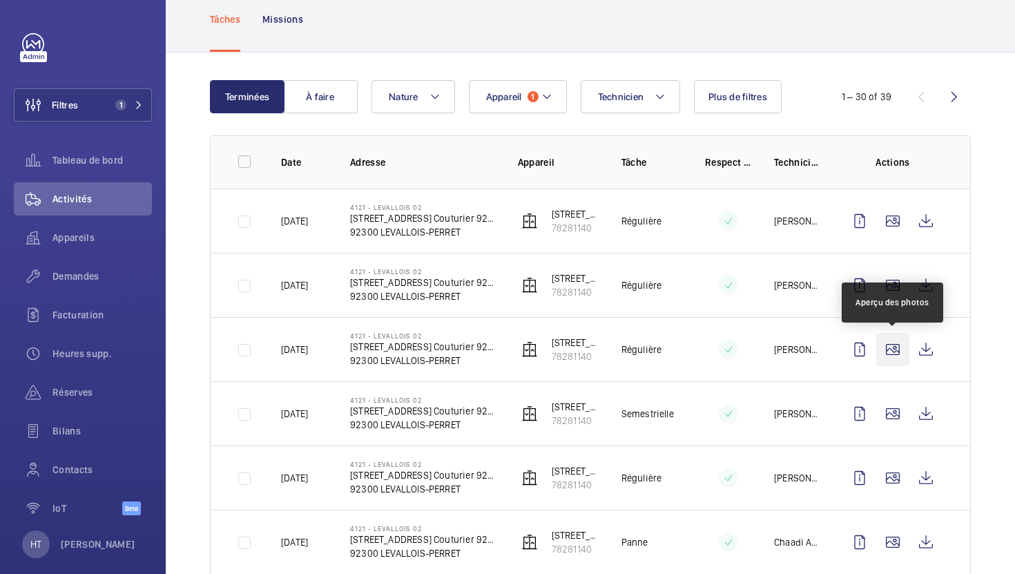
scroll to position [122, 0]
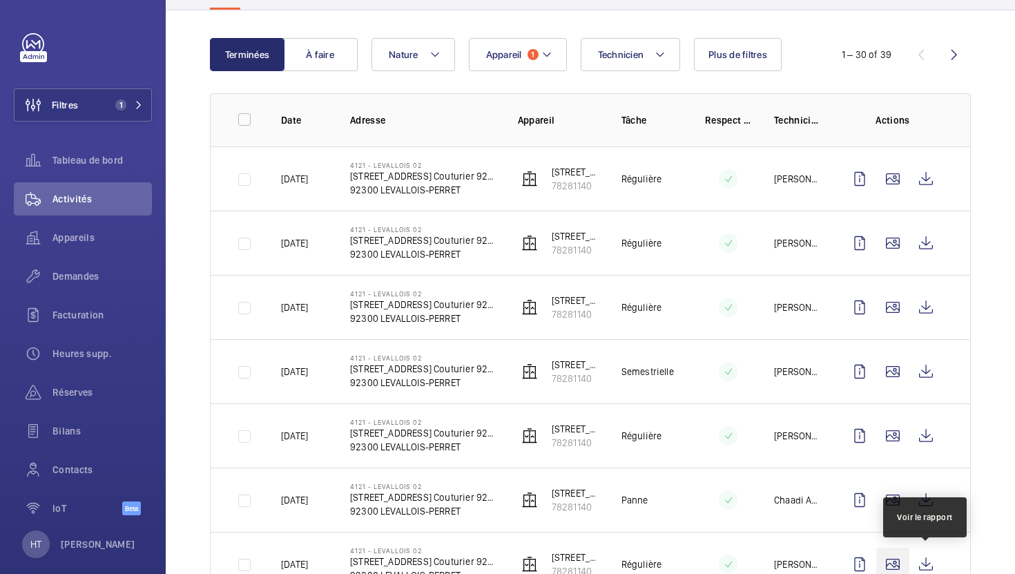
click at [899, 559] on wm-front-icon-button at bounding box center [892, 563] width 33 height 33
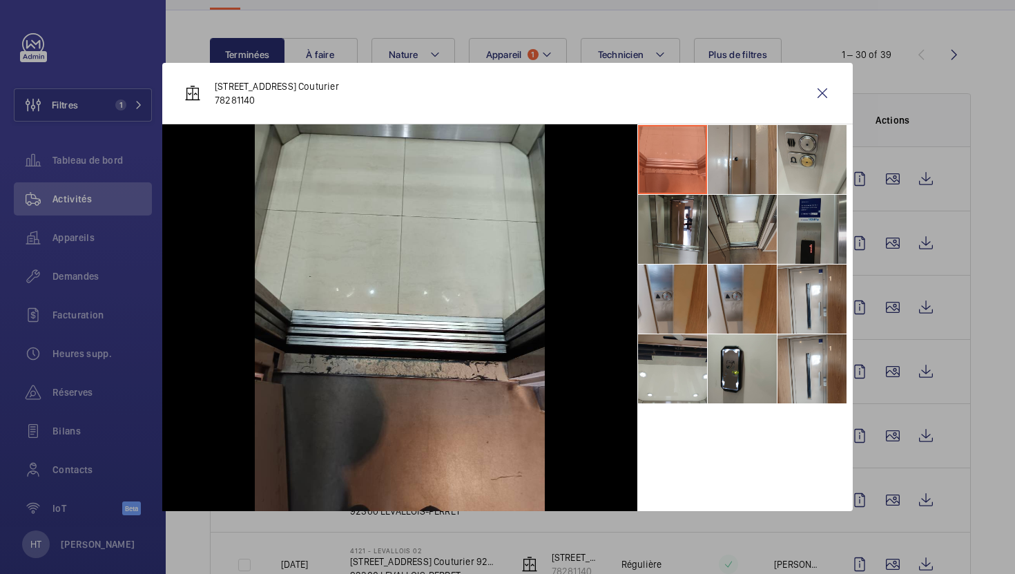
click at [810, 248] on li at bounding box center [811, 229] width 69 height 69
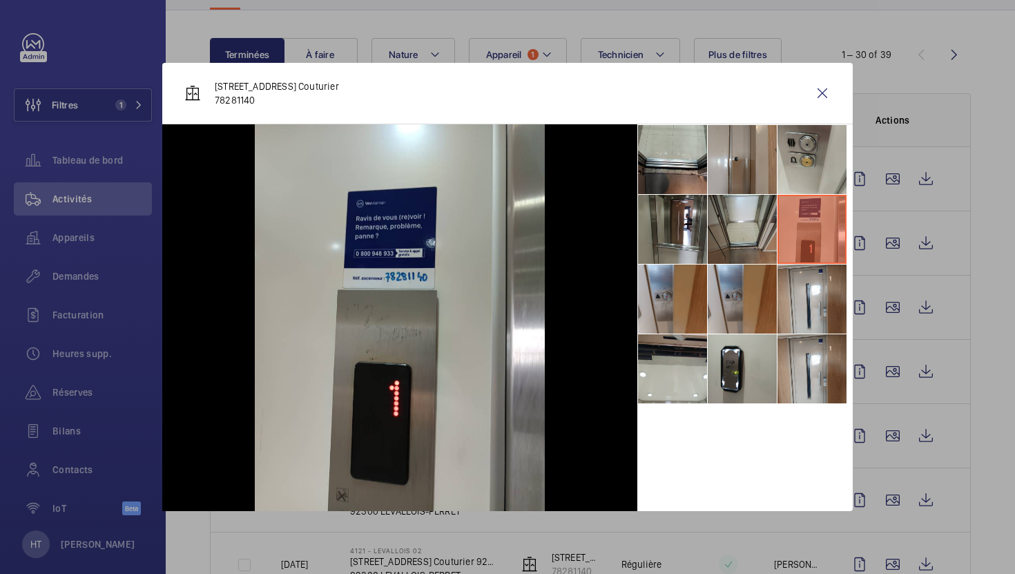
click at [937, 351] on div at bounding box center [507, 287] width 1015 height 574
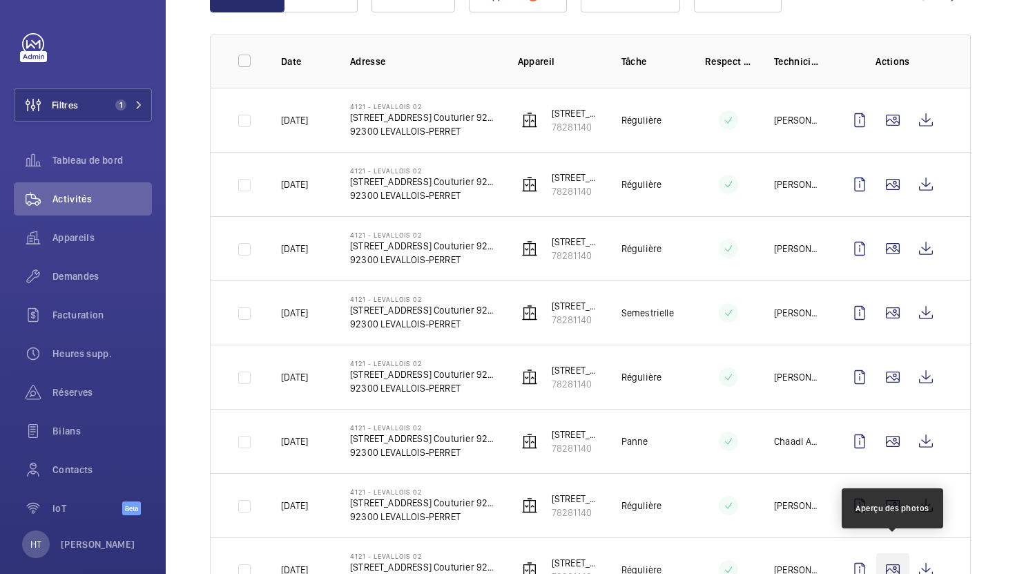
scroll to position [195, 0]
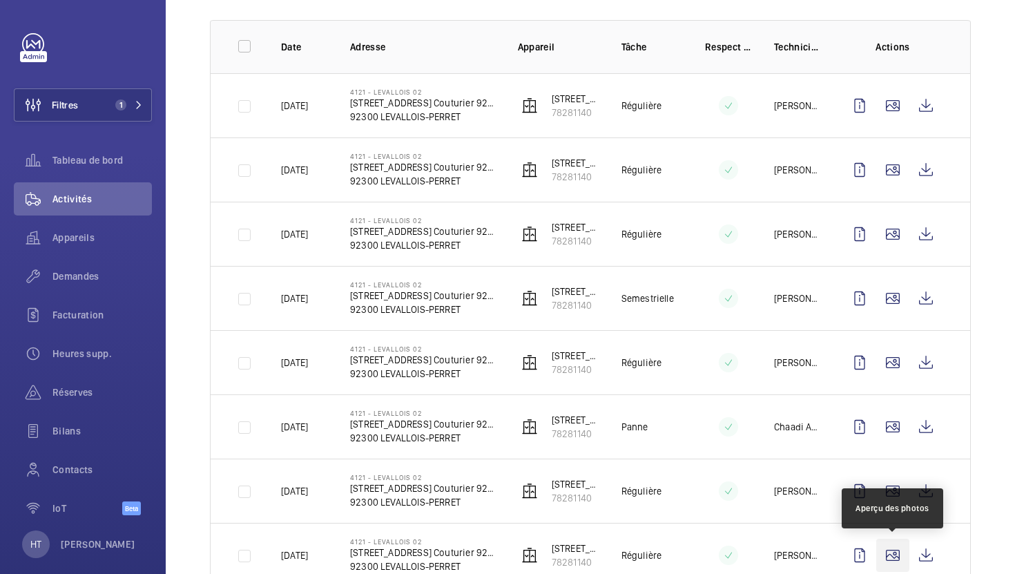
click at [890, 550] on wm-front-icon-button at bounding box center [892, 554] width 33 height 33
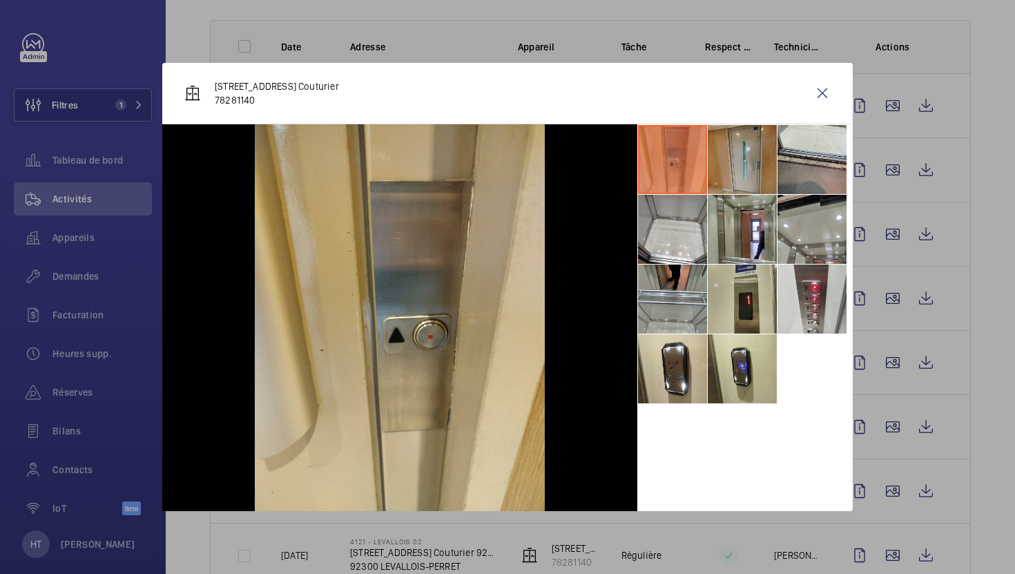
click at [757, 315] on li at bounding box center [742, 298] width 69 height 69
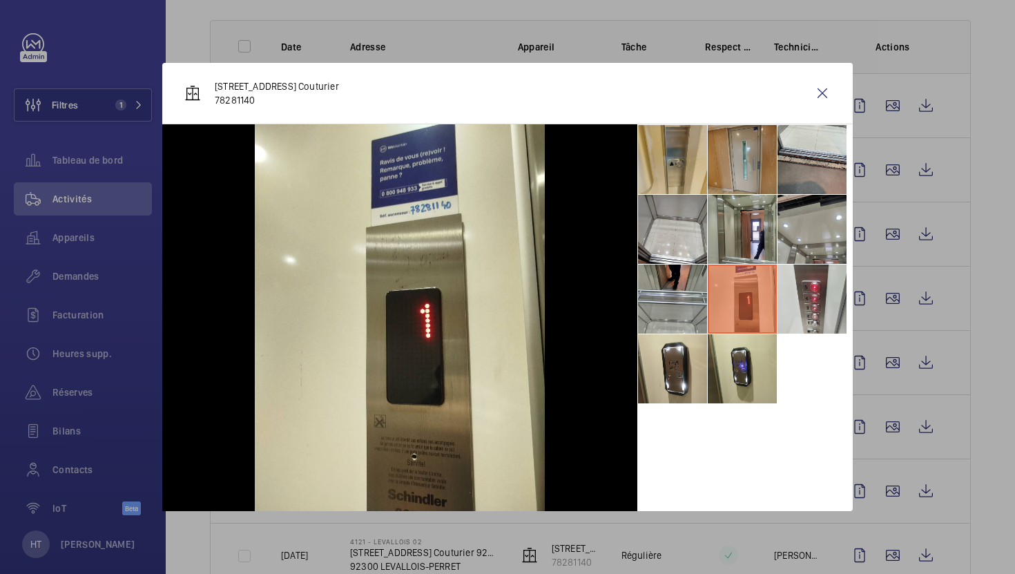
click at [964, 429] on div at bounding box center [507, 287] width 1015 height 574
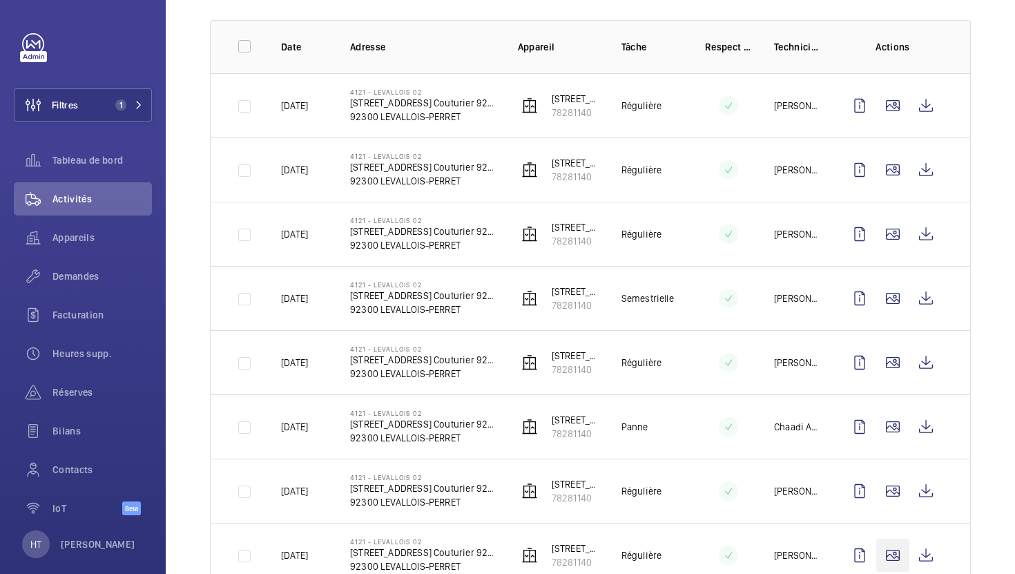
click at [886, 563] on wm-front-icon-button at bounding box center [892, 554] width 33 height 33
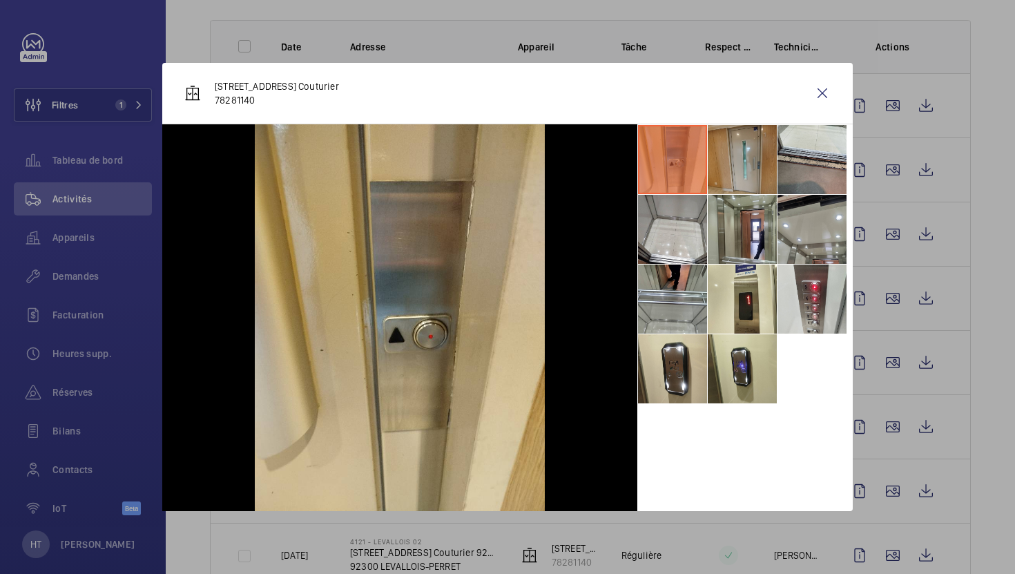
click at [979, 395] on div at bounding box center [507, 287] width 1015 height 574
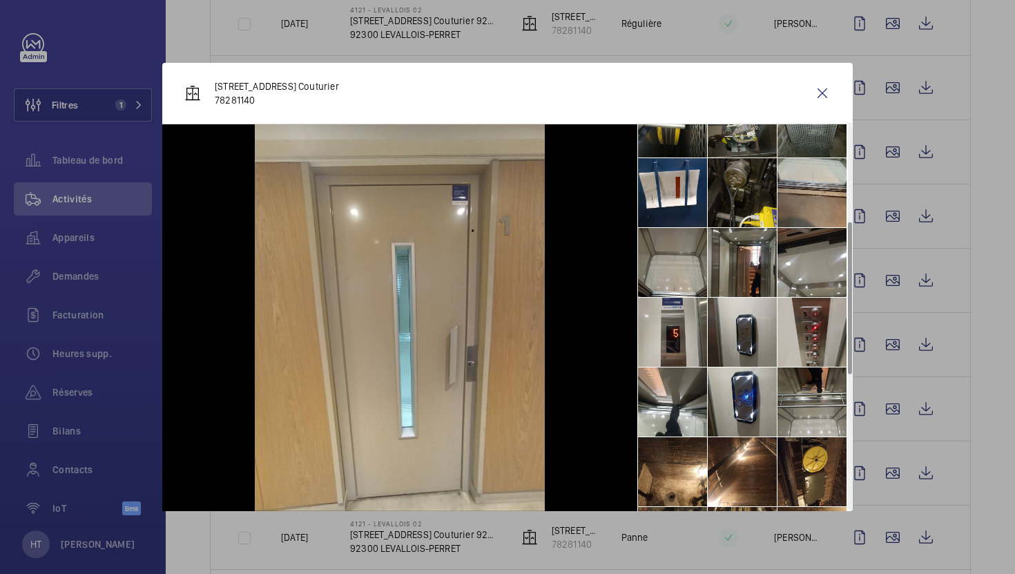
scroll to position [252, 0]
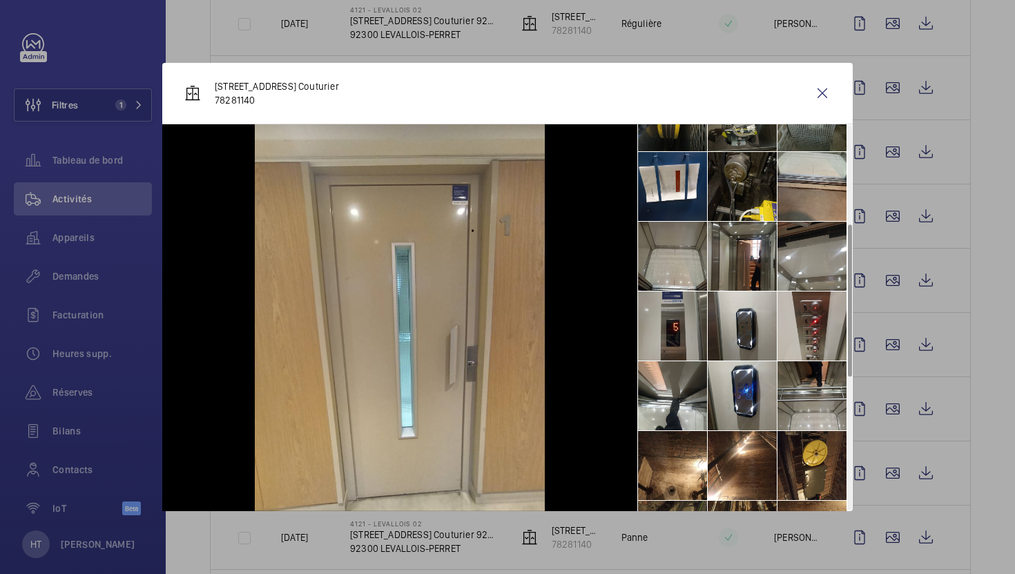
click at [670, 332] on li at bounding box center [672, 325] width 69 height 69
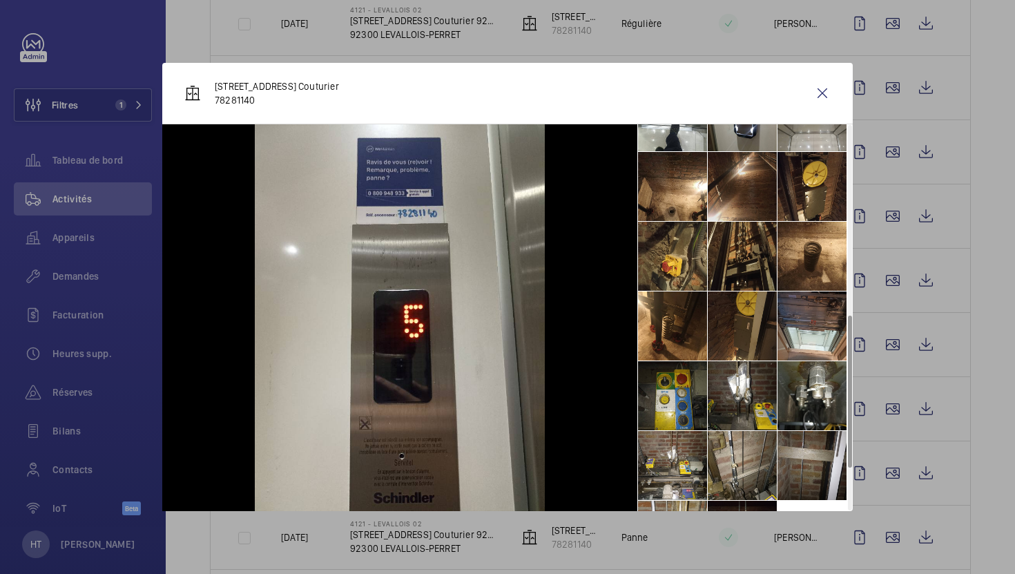
scroll to position [590, 0]
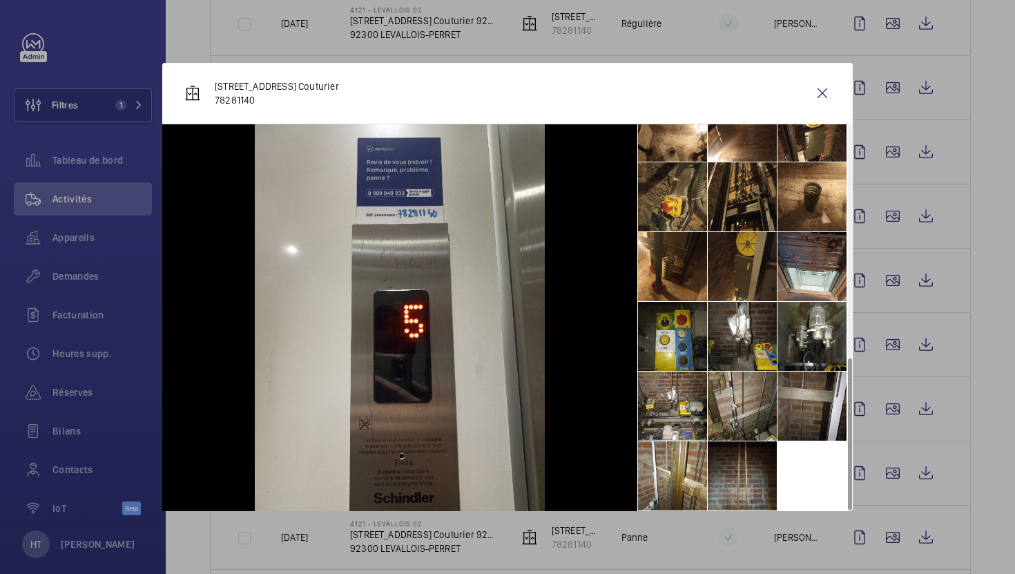
click at [993, 475] on div at bounding box center [507, 287] width 1015 height 574
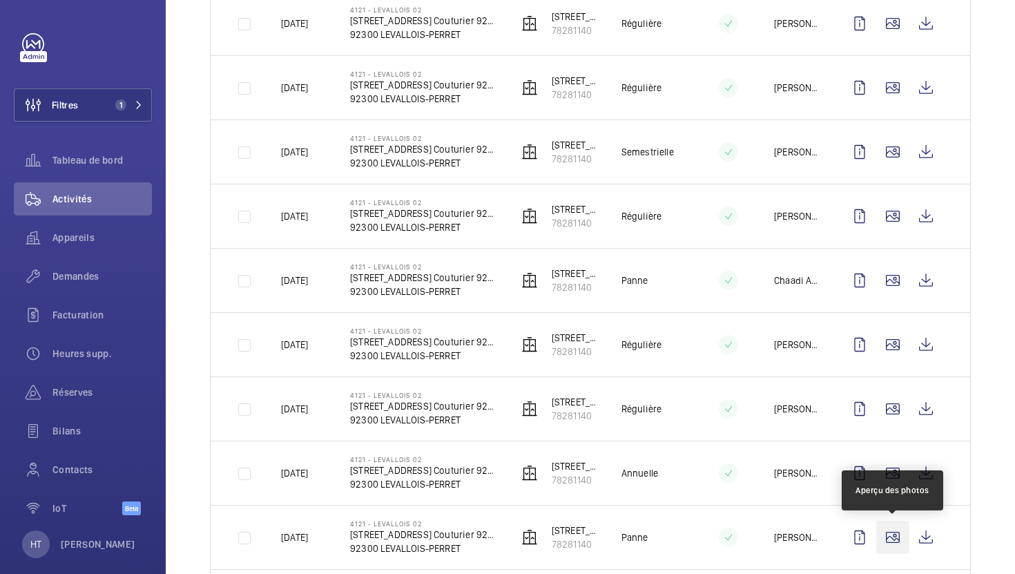
click at [884, 536] on wm-front-icon-button at bounding box center [892, 536] width 33 height 33
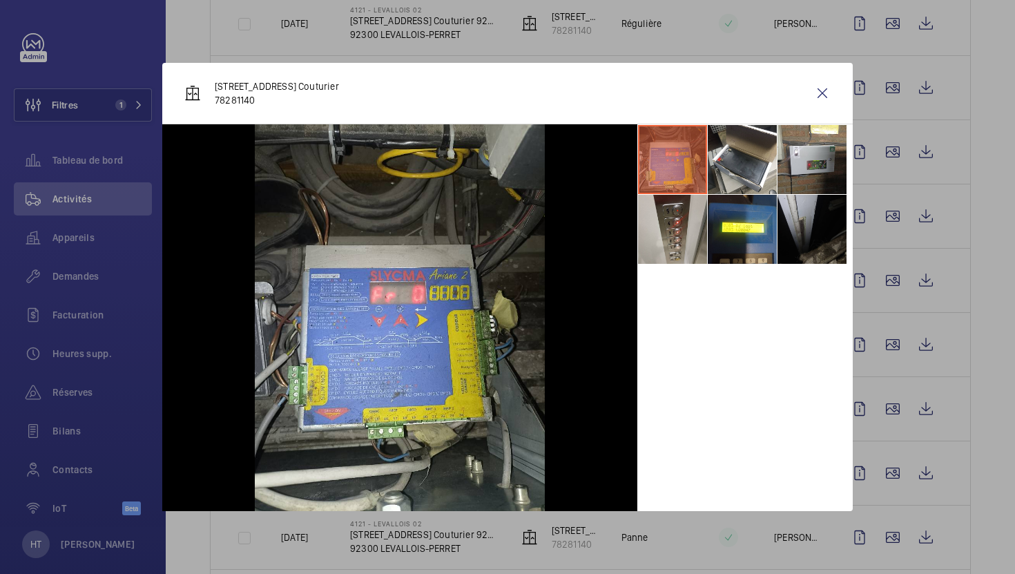
click at [1009, 537] on div at bounding box center [507, 287] width 1015 height 574
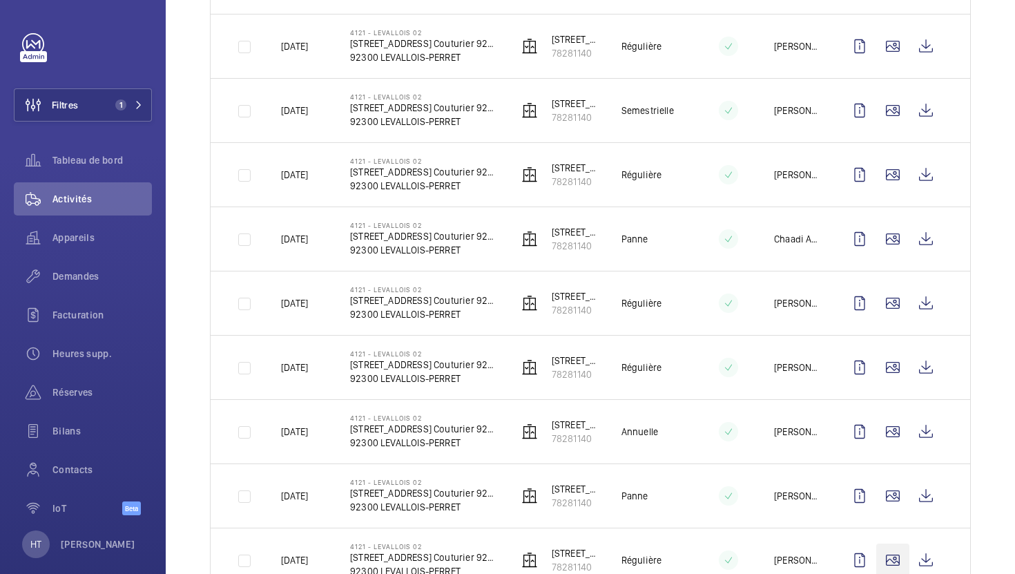
click at [888, 551] on wm-front-icon-button at bounding box center [892, 559] width 33 height 33
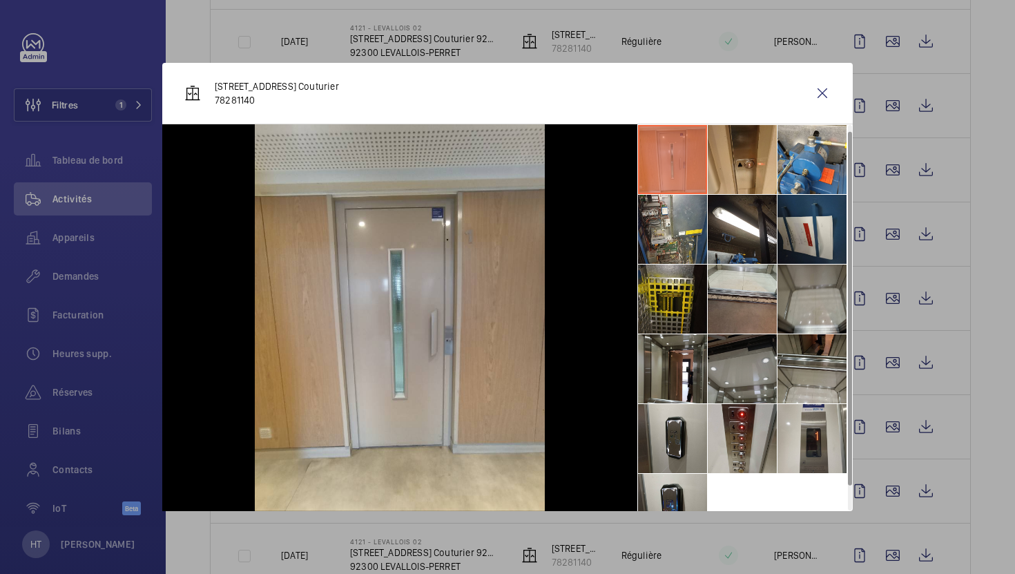
scroll to position [32, 0]
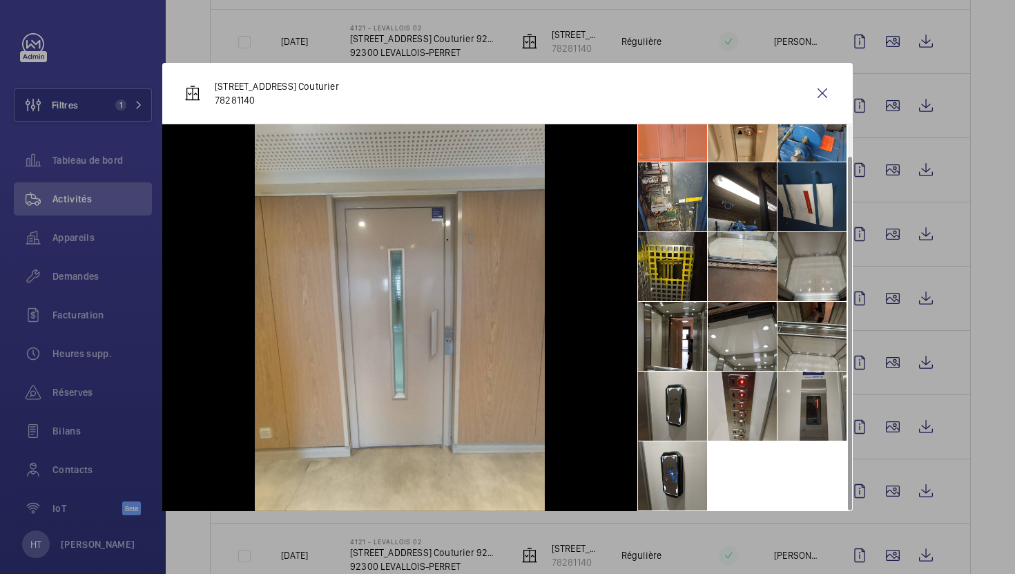
click at [832, 417] on li at bounding box center [811, 405] width 69 height 69
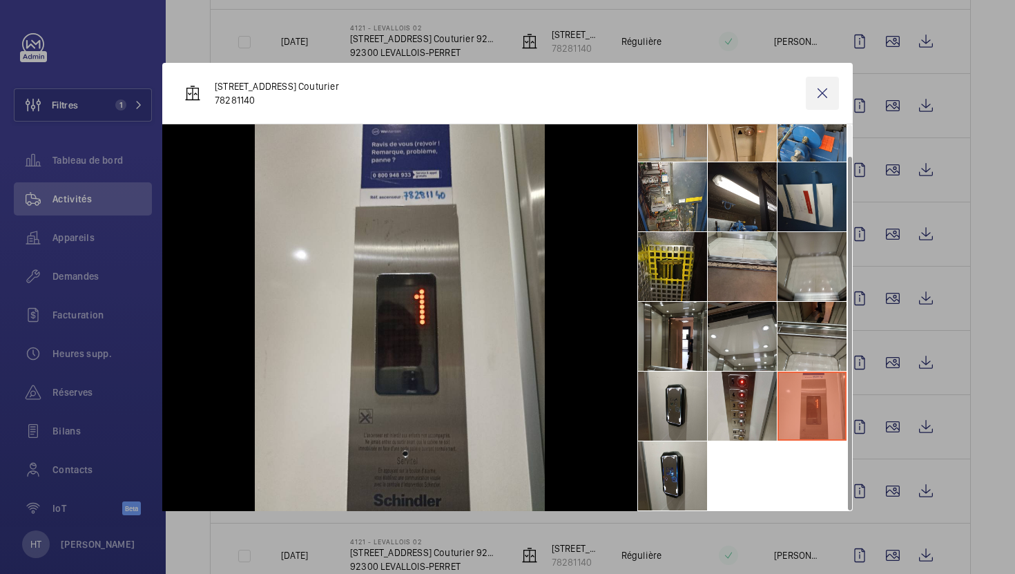
click at [817, 95] on wm-front-icon-button at bounding box center [822, 93] width 33 height 33
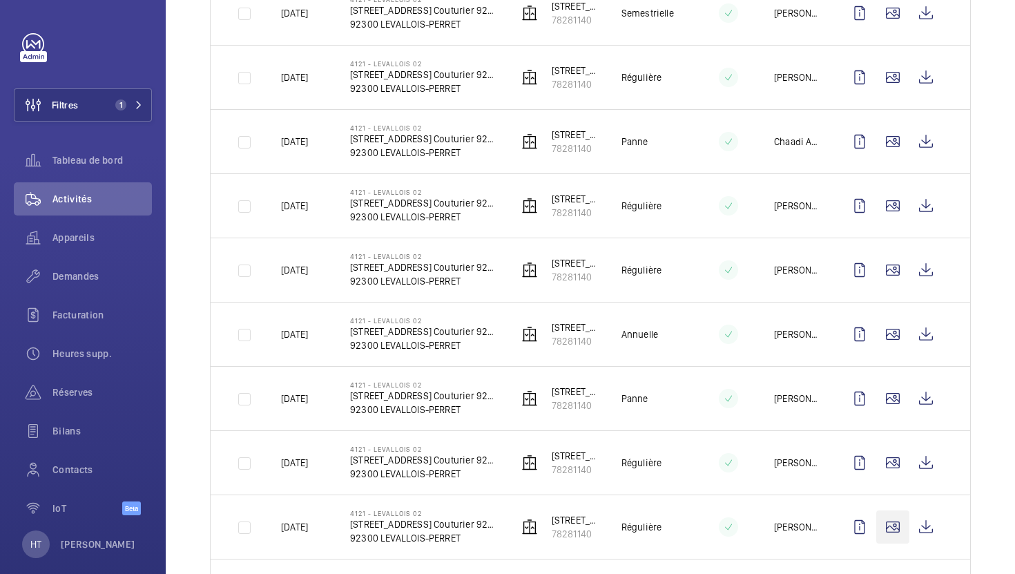
click at [894, 510] on wm-front-icon-button at bounding box center [892, 526] width 33 height 33
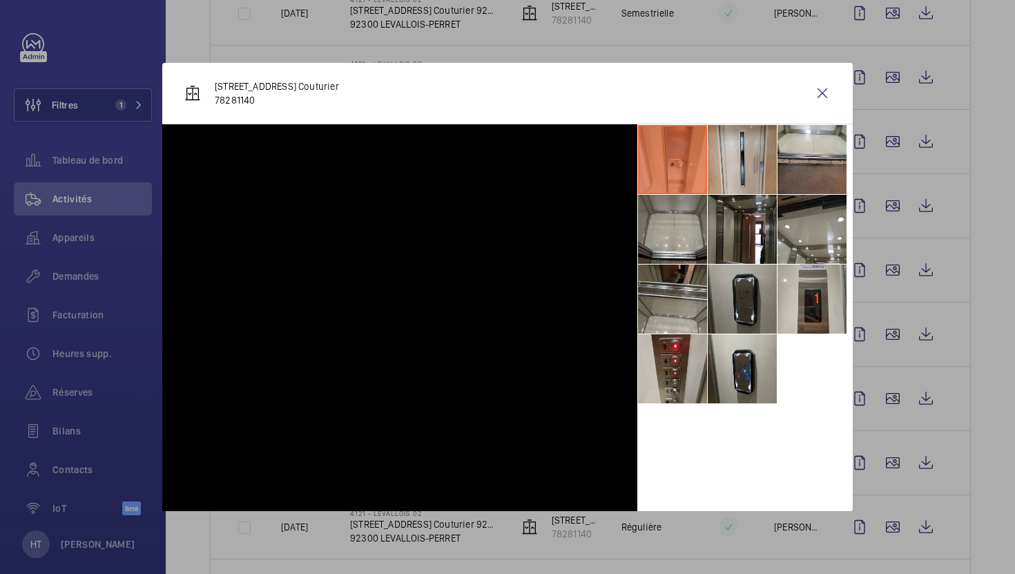
scroll to position [503, 0]
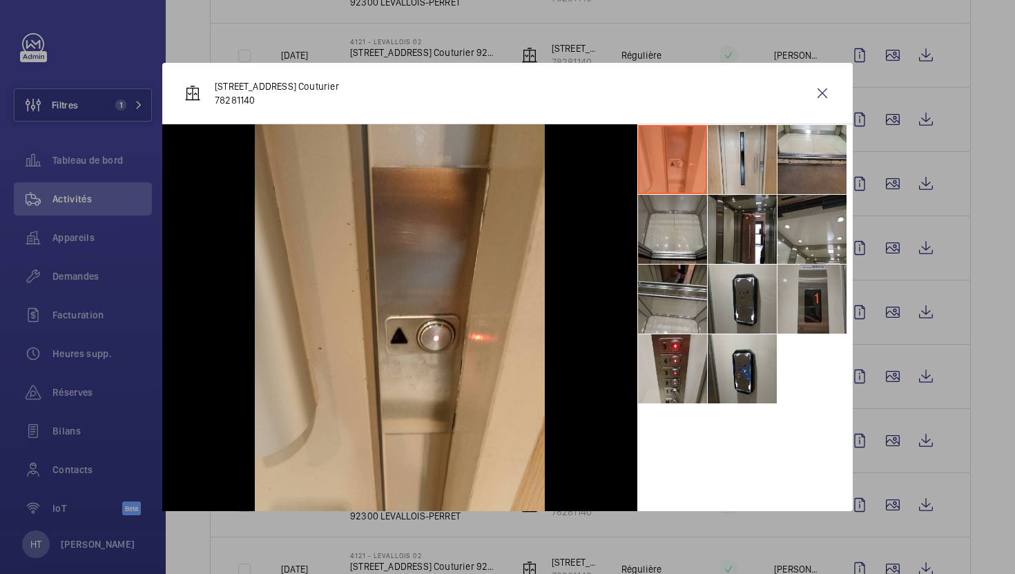
click at [802, 287] on li at bounding box center [811, 298] width 69 height 69
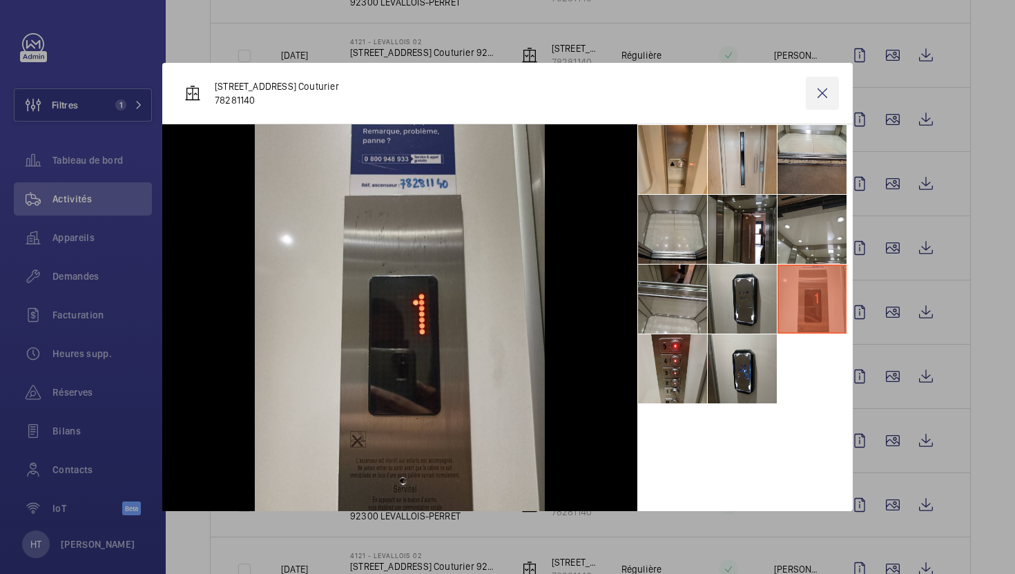
click at [825, 88] on wm-front-icon-button at bounding box center [822, 93] width 33 height 33
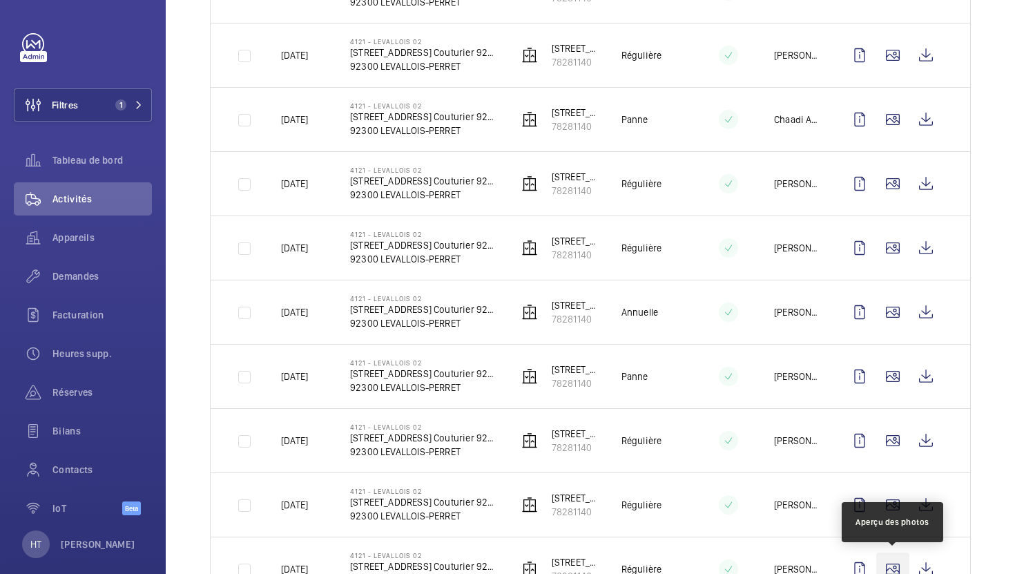
click at [895, 561] on wm-front-icon-button at bounding box center [892, 568] width 33 height 33
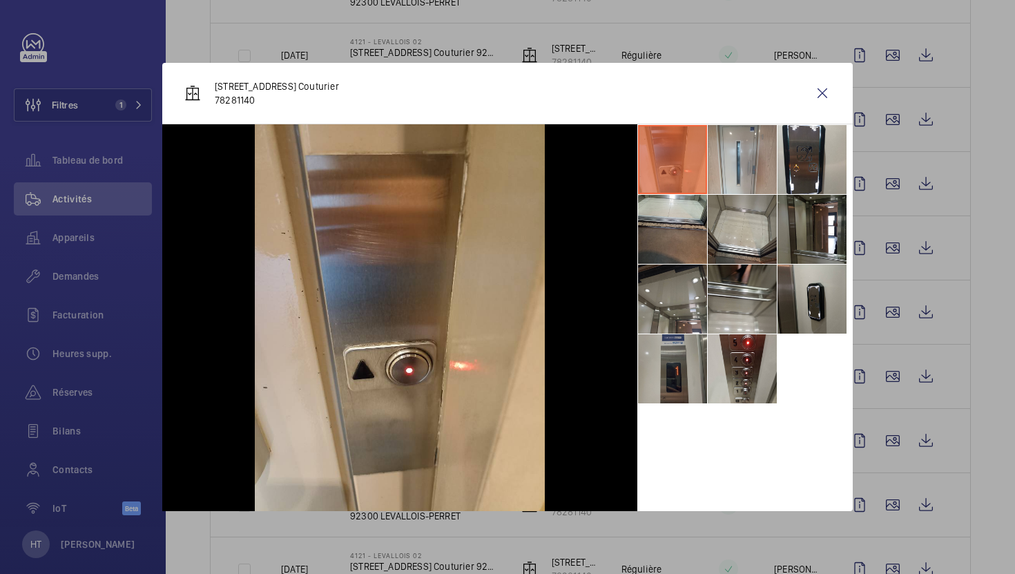
click at [681, 371] on li at bounding box center [672, 368] width 69 height 69
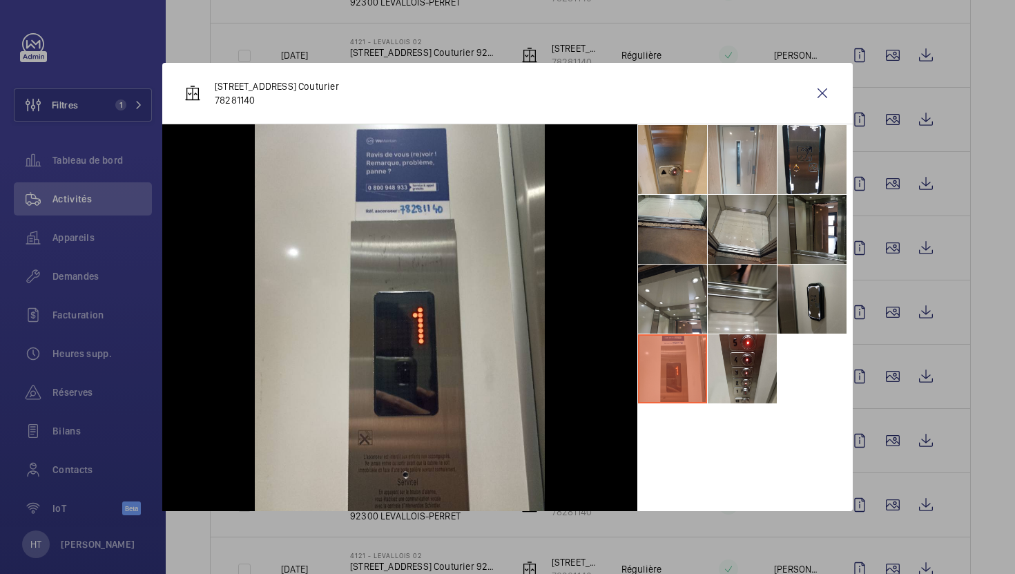
click at [866, 416] on div at bounding box center [507, 287] width 1015 height 574
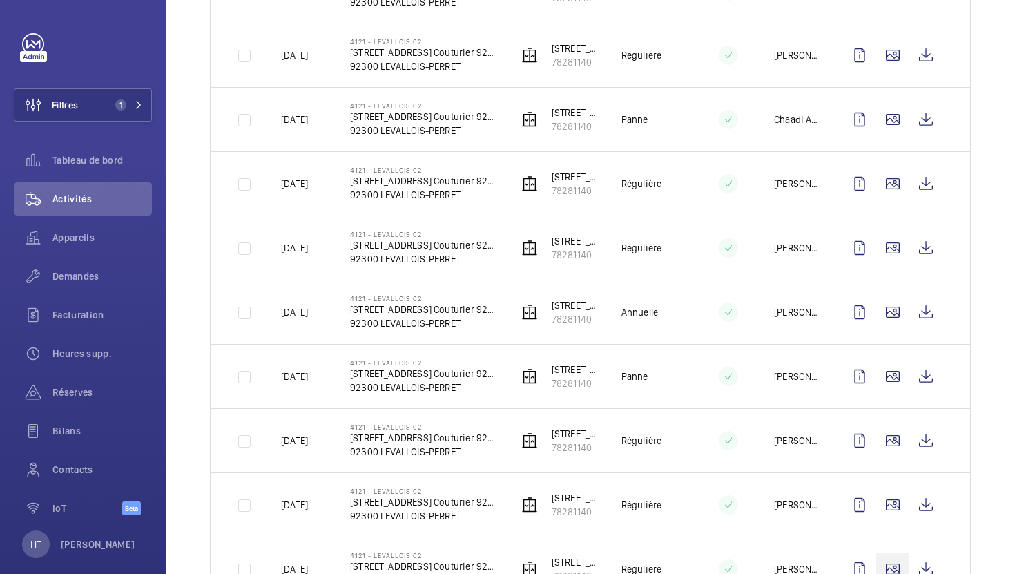
scroll to position [538, 0]
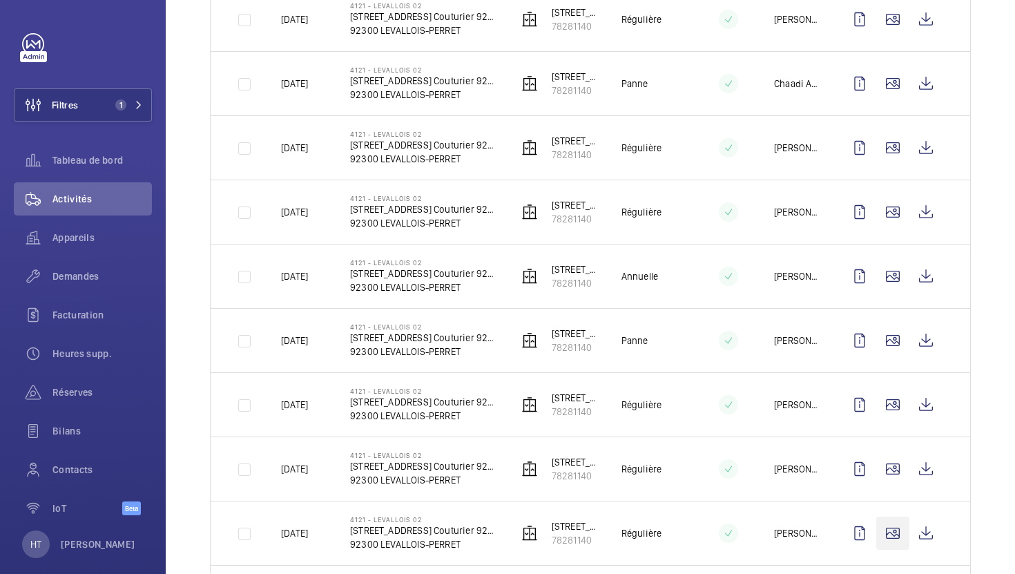
click at [894, 533] on wm-front-icon-button at bounding box center [892, 532] width 33 height 33
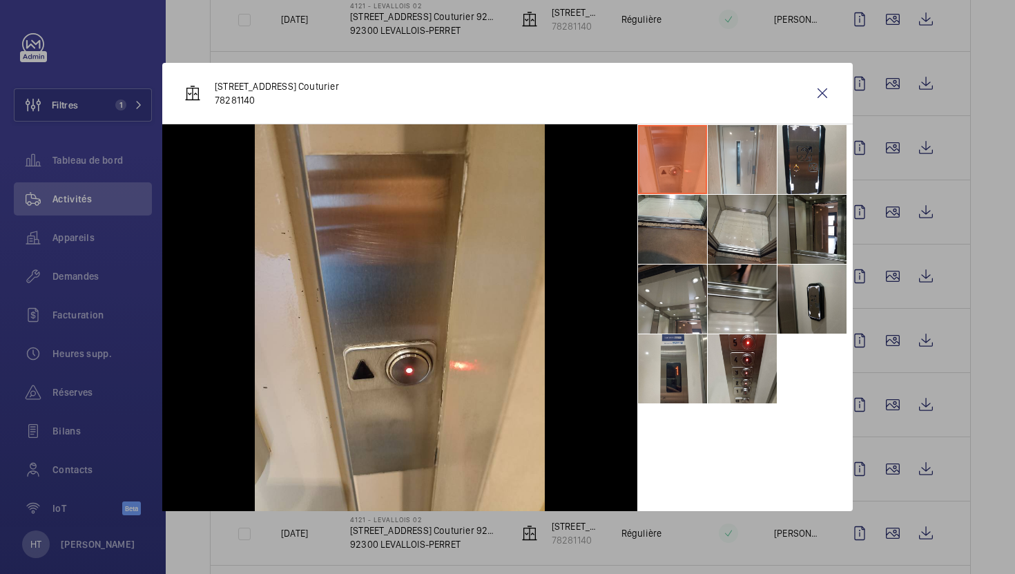
click at [897, 414] on div at bounding box center [507, 287] width 1015 height 574
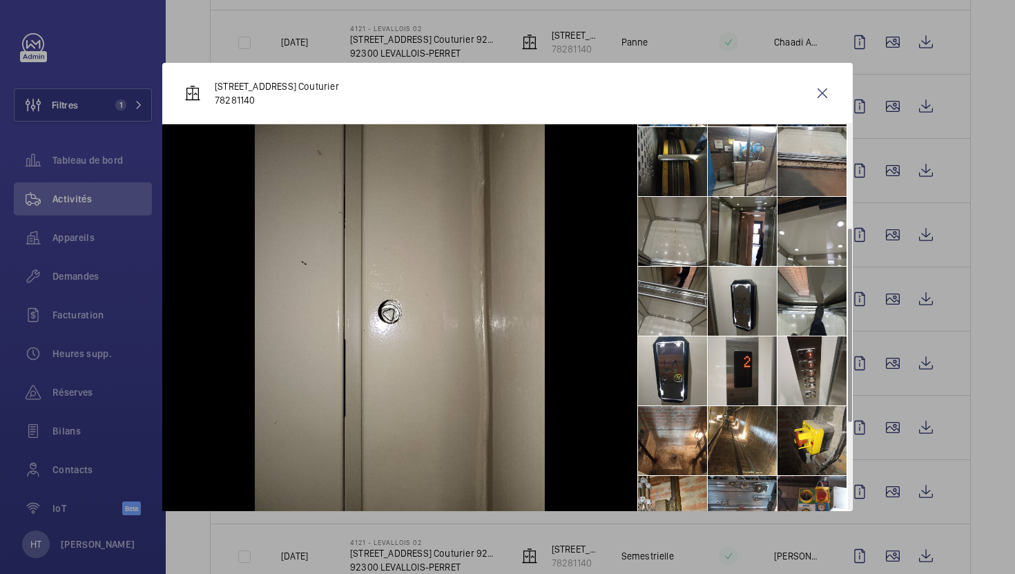
scroll to position [208, 0]
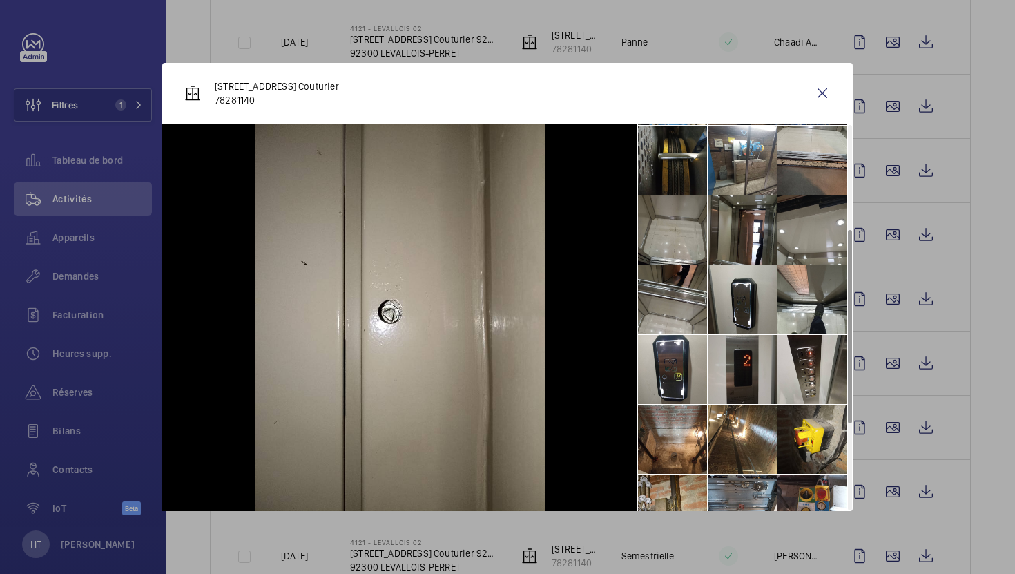
click at [759, 375] on li at bounding box center [742, 369] width 69 height 69
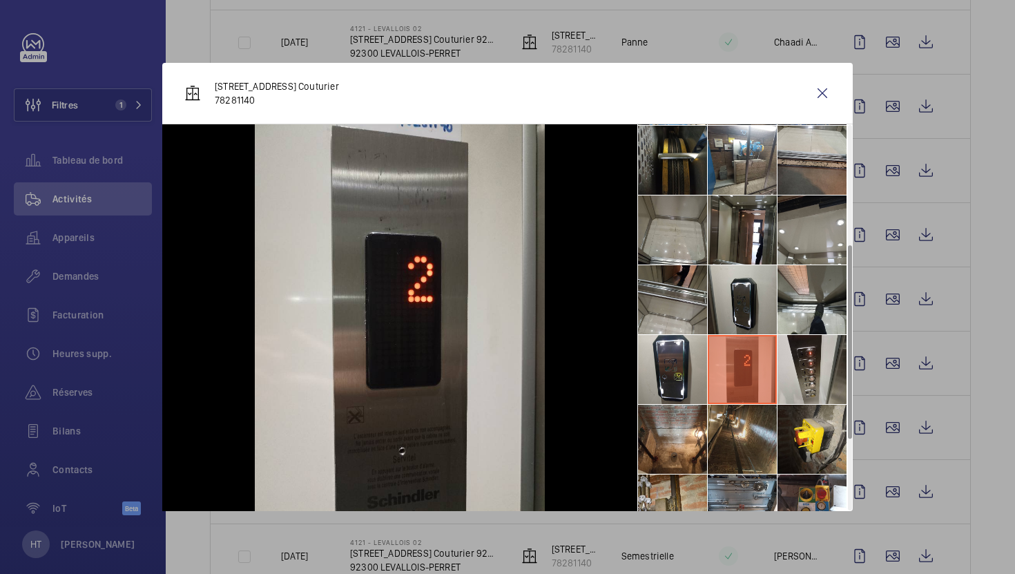
scroll to position [381, 0]
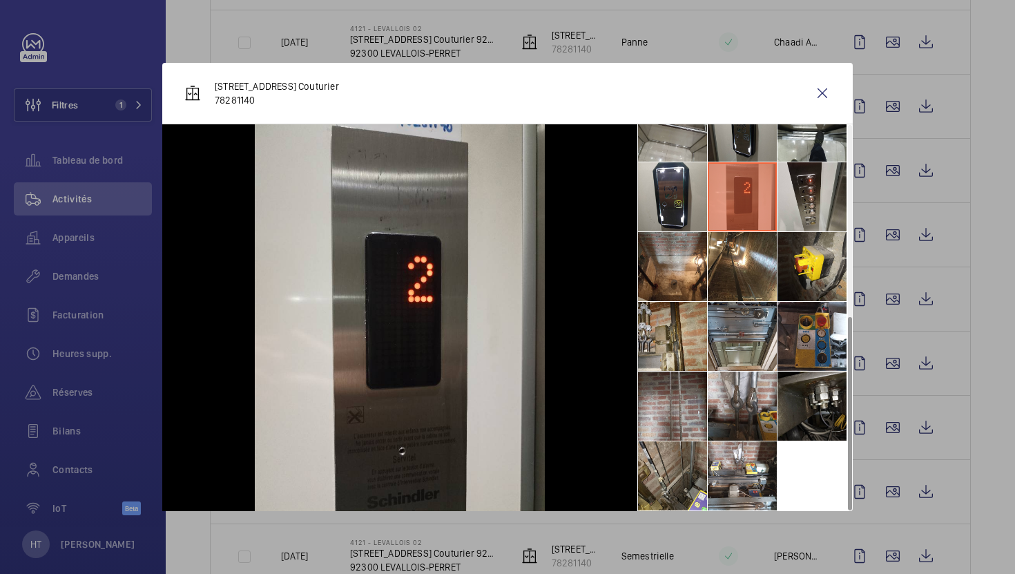
click at [982, 496] on div at bounding box center [507, 287] width 1015 height 574
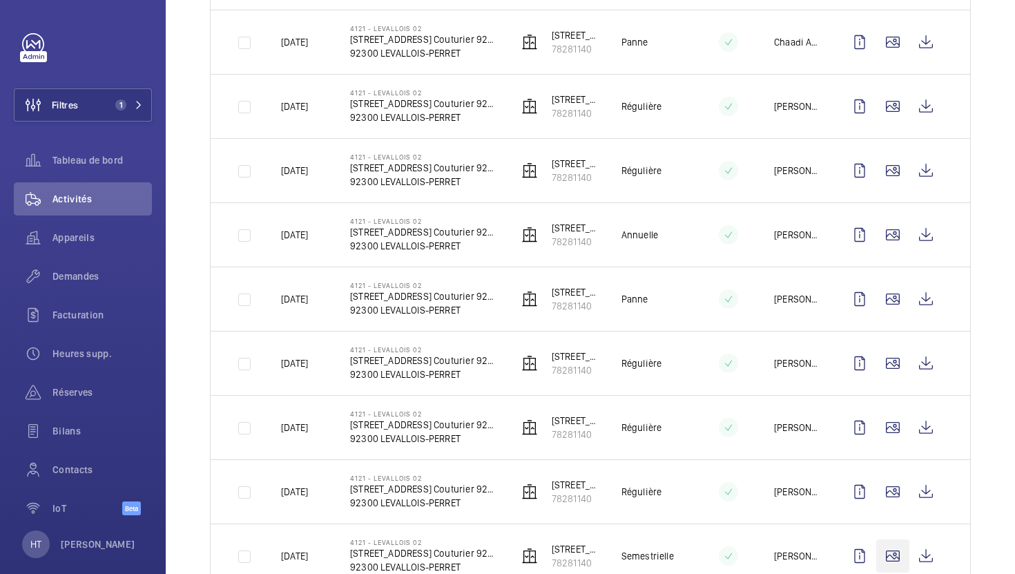
click at [883, 554] on wm-front-icon-button at bounding box center [892, 555] width 33 height 33
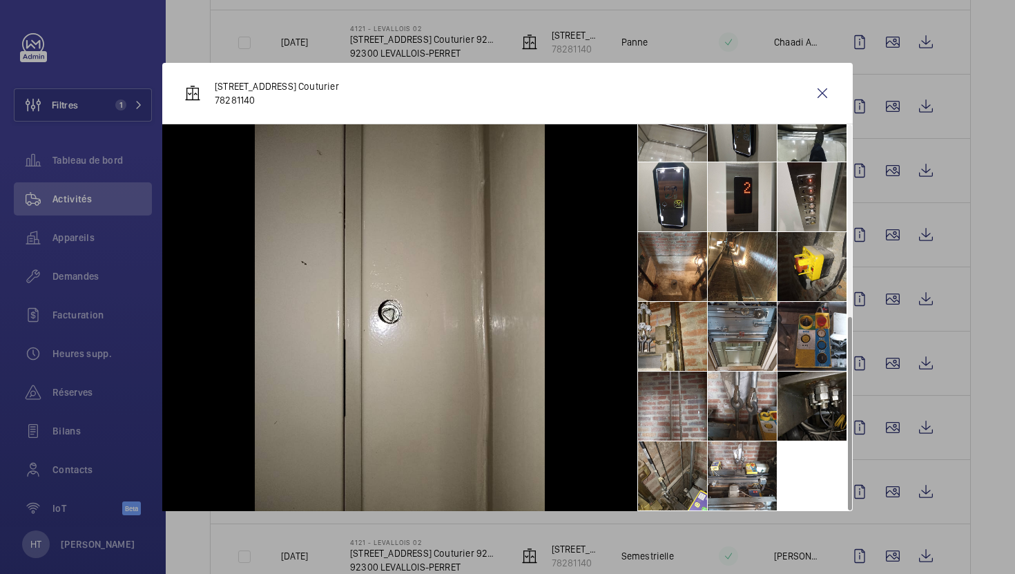
click at [1004, 485] on div at bounding box center [507, 287] width 1015 height 574
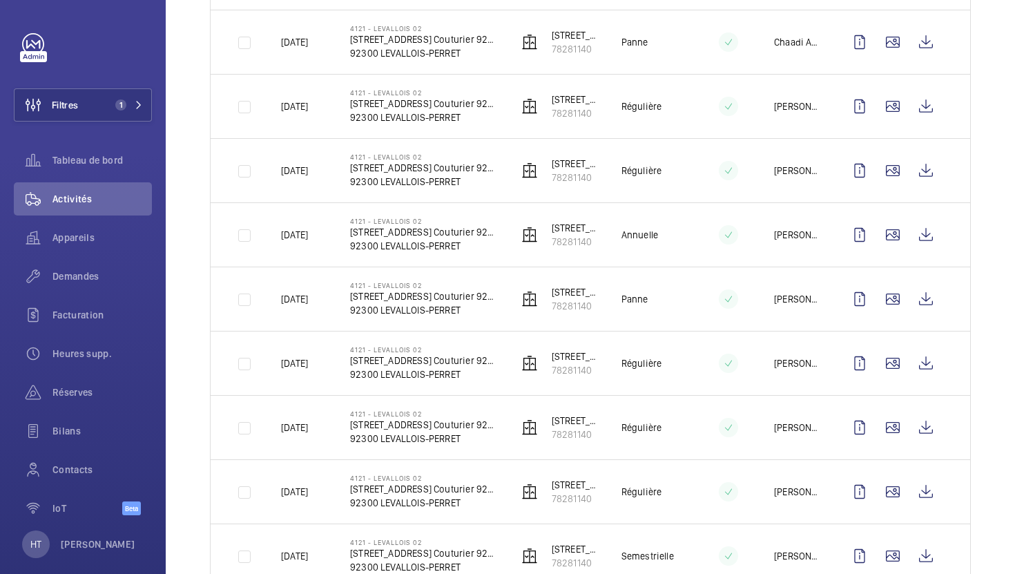
scroll to position [643, 0]
click at [895, 547] on wm-front-icon-button at bounding box center [892, 556] width 33 height 33
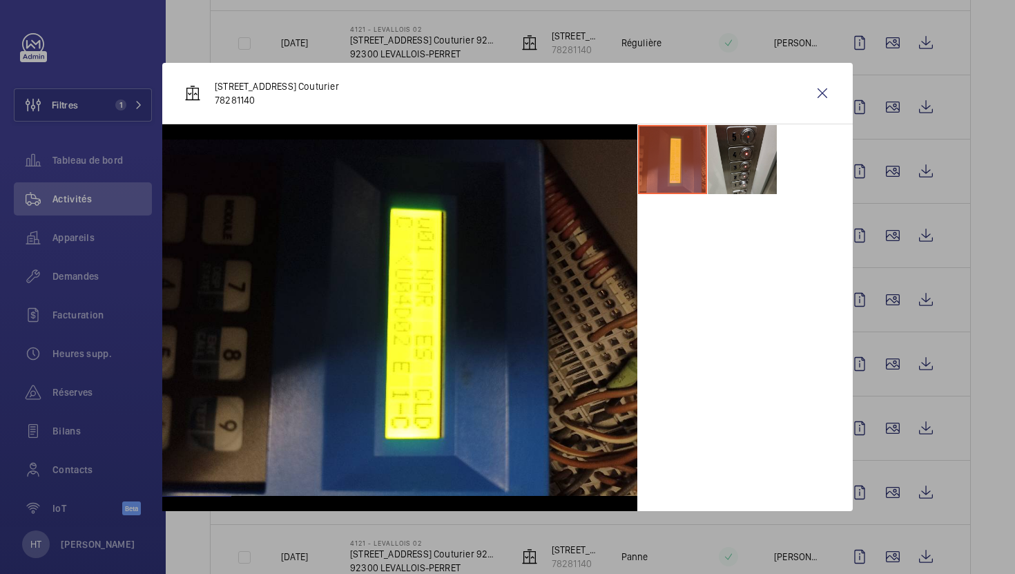
click at [975, 422] on div at bounding box center [507, 287] width 1015 height 574
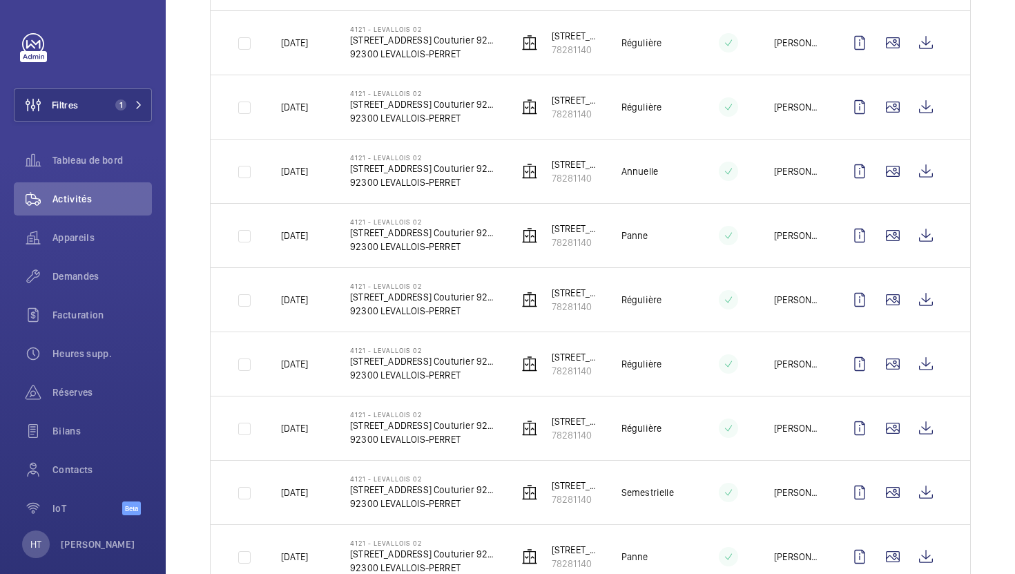
scroll to position [714, 0]
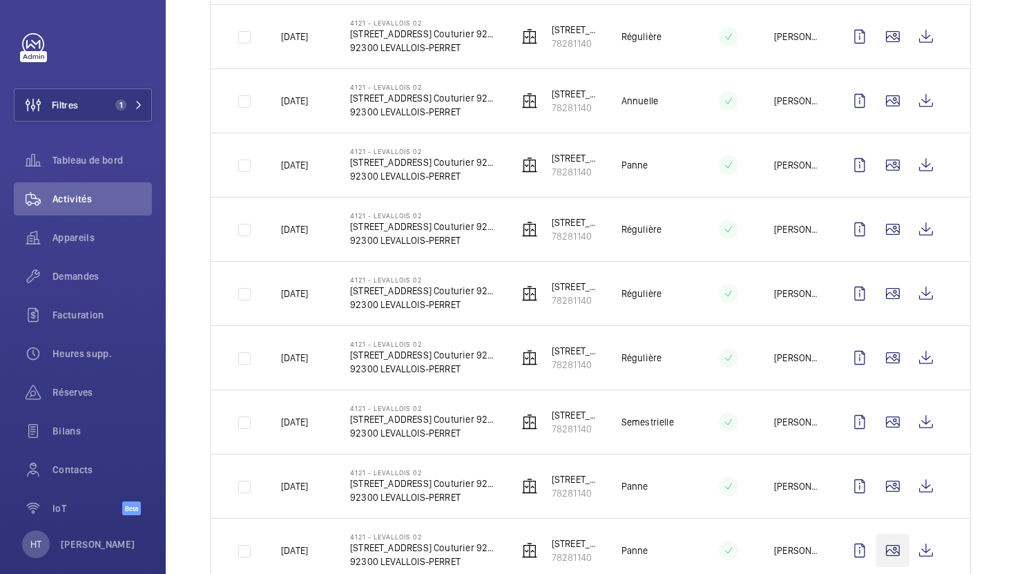
click at [889, 554] on wm-front-icon-button at bounding box center [892, 550] width 33 height 33
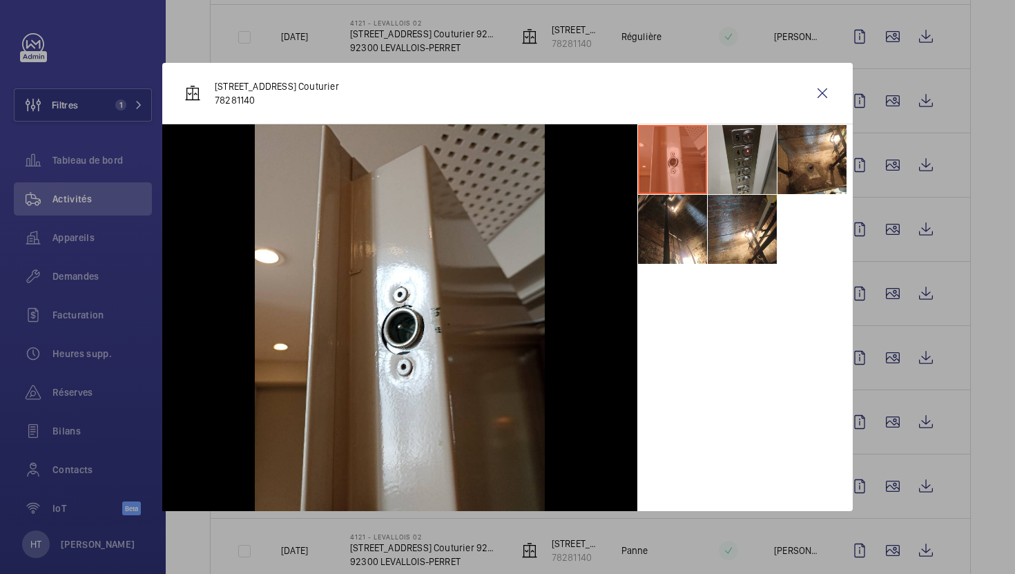
click at [751, 180] on li at bounding box center [742, 159] width 69 height 69
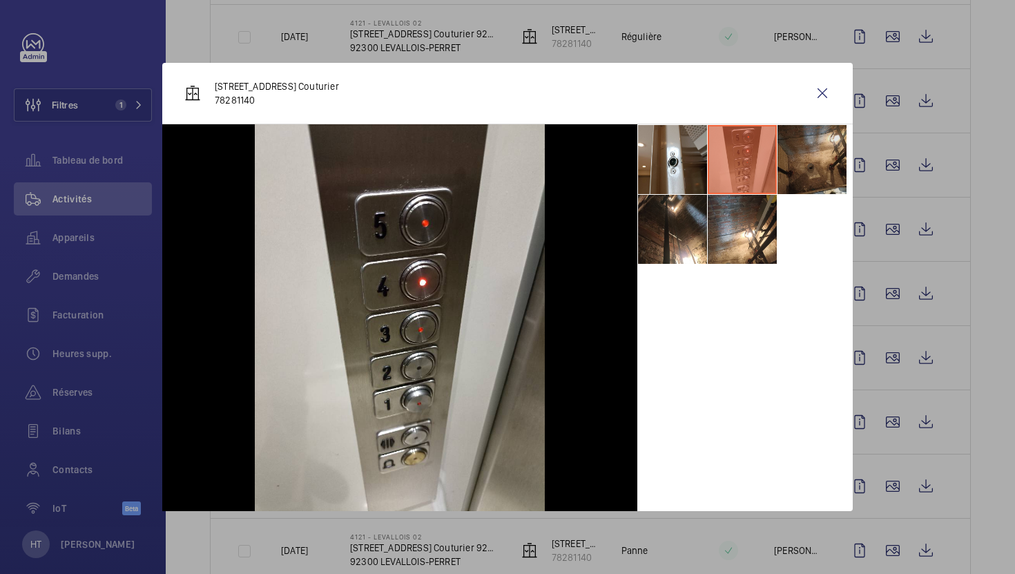
click at [790, 187] on li at bounding box center [811, 159] width 69 height 69
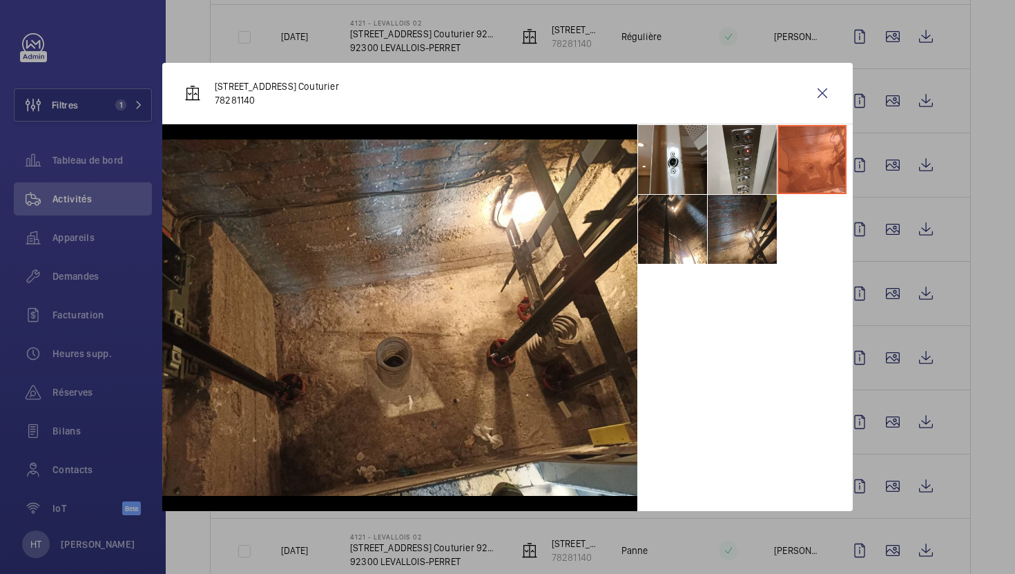
click at [749, 258] on li at bounding box center [742, 229] width 69 height 69
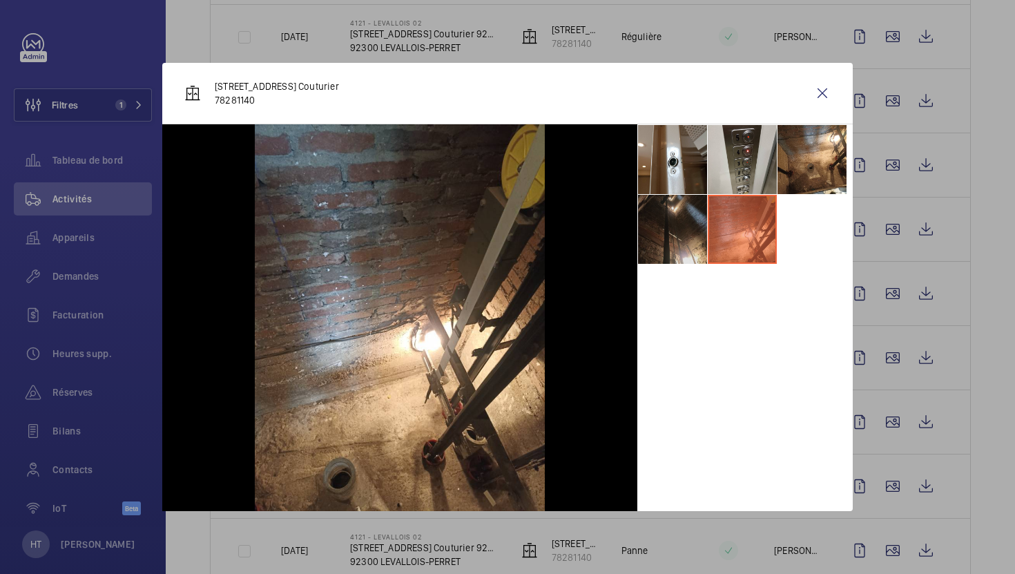
click at [687, 255] on li at bounding box center [672, 229] width 69 height 69
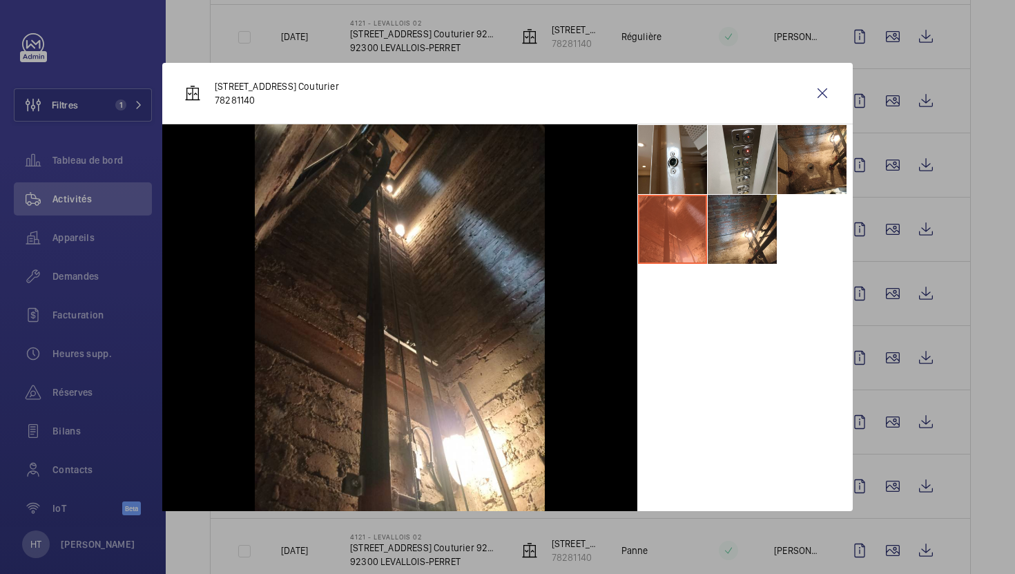
click at [966, 508] on div at bounding box center [507, 287] width 1015 height 574
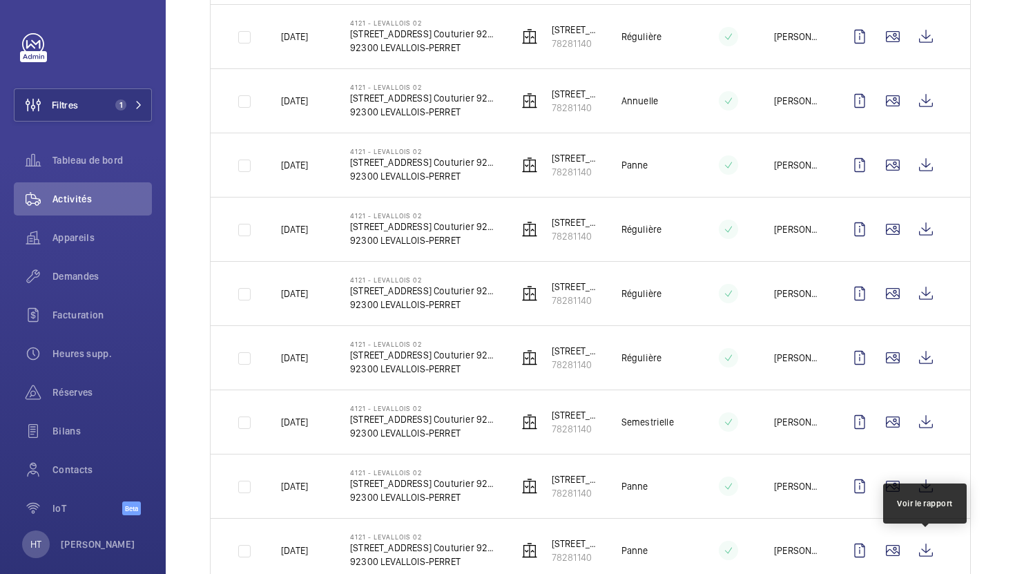
scroll to position [778, 0]
click at [897, 550] on wm-front-icon-button at bounding box center [892, 550] width 33 height 33
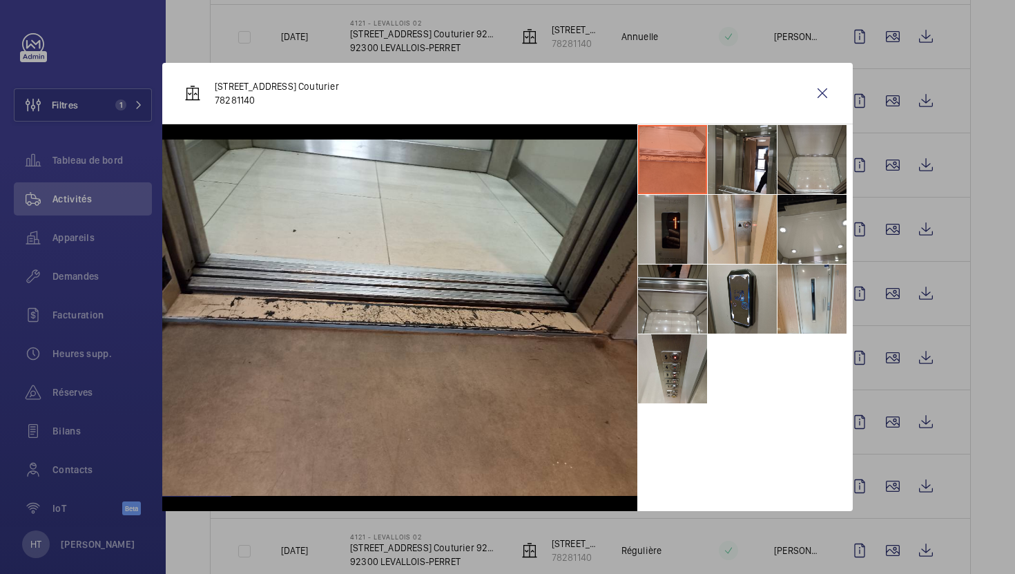
click at [675, 242] on li at bounding box center [672, 229] width 69 height 69
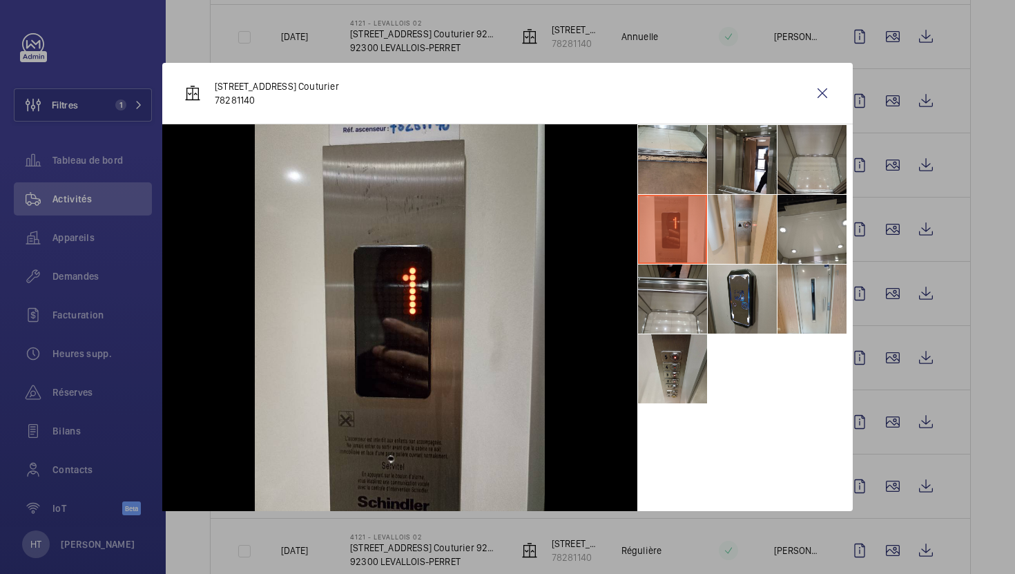
click at [962, 485] on div at bounding box center [507, 287] width 1015 height 574
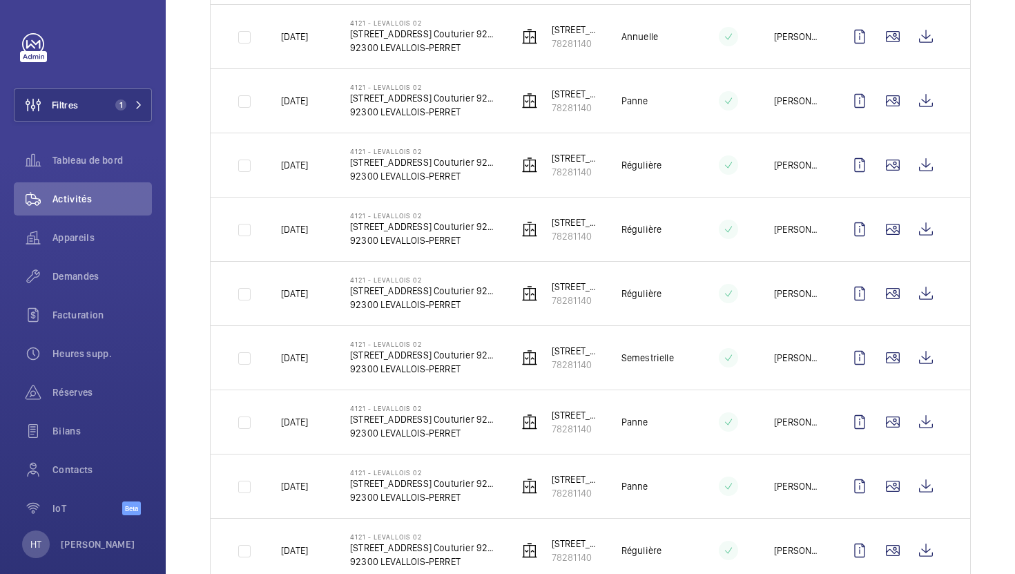
scroll to position [846, 0]
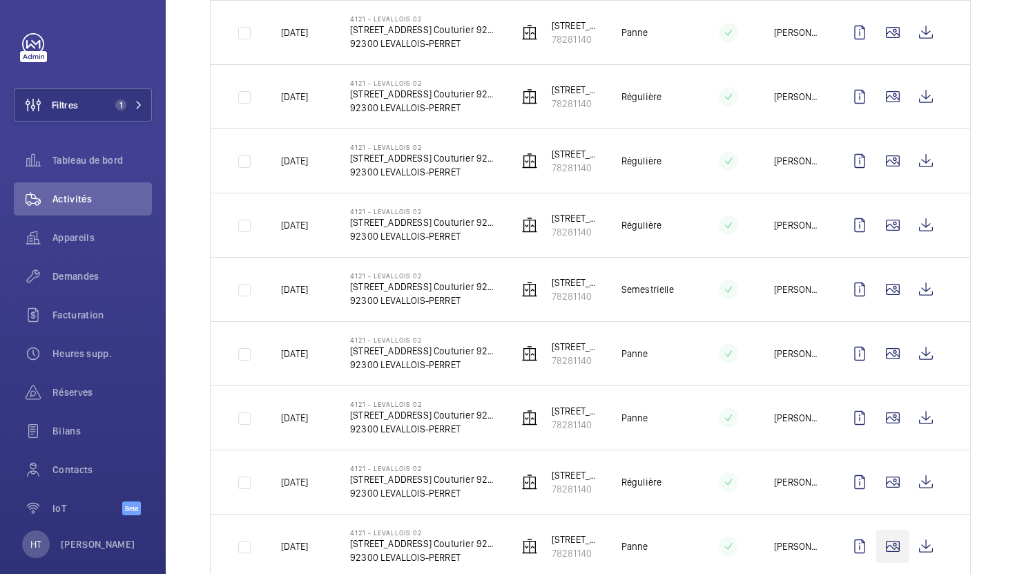
click at [880, 541] on wm-front-icon-button at bounding box center [892, 545] width 33 height 33
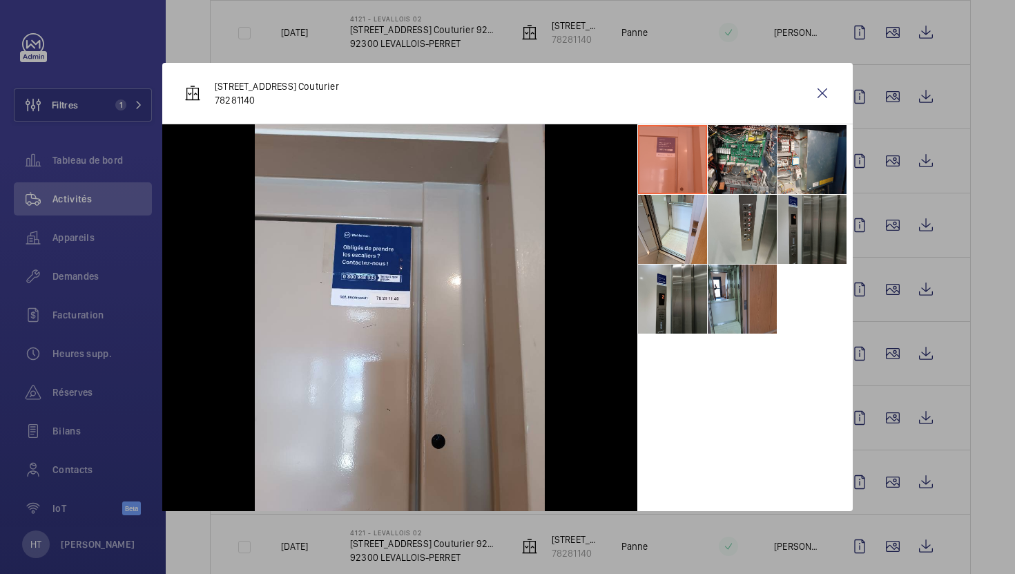
click at [802, 231] on li at bounding box center [811, 229] width 69 height 69
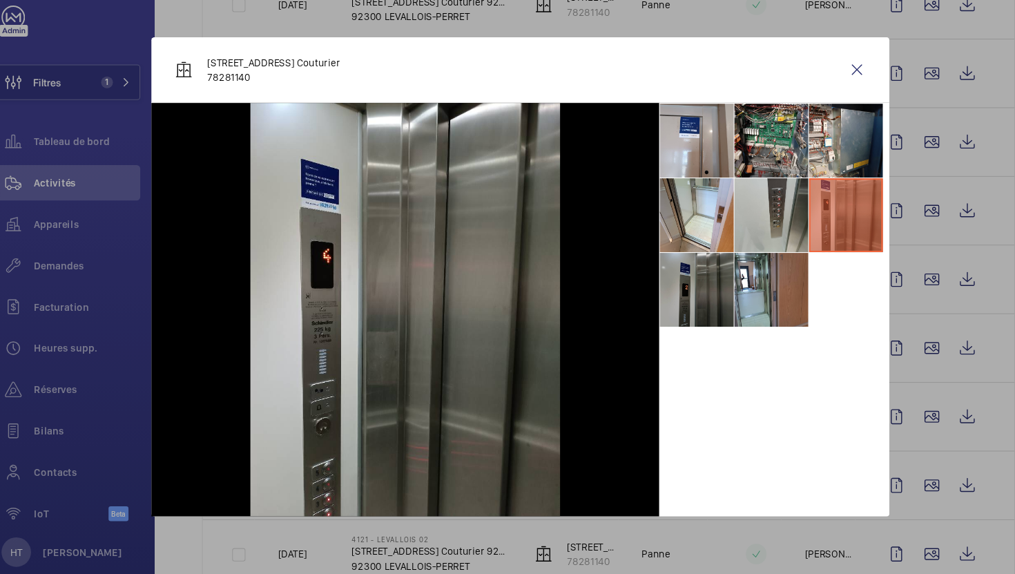
click at [658, 314] on li at bounding box center [672, 298] width 69 height 69
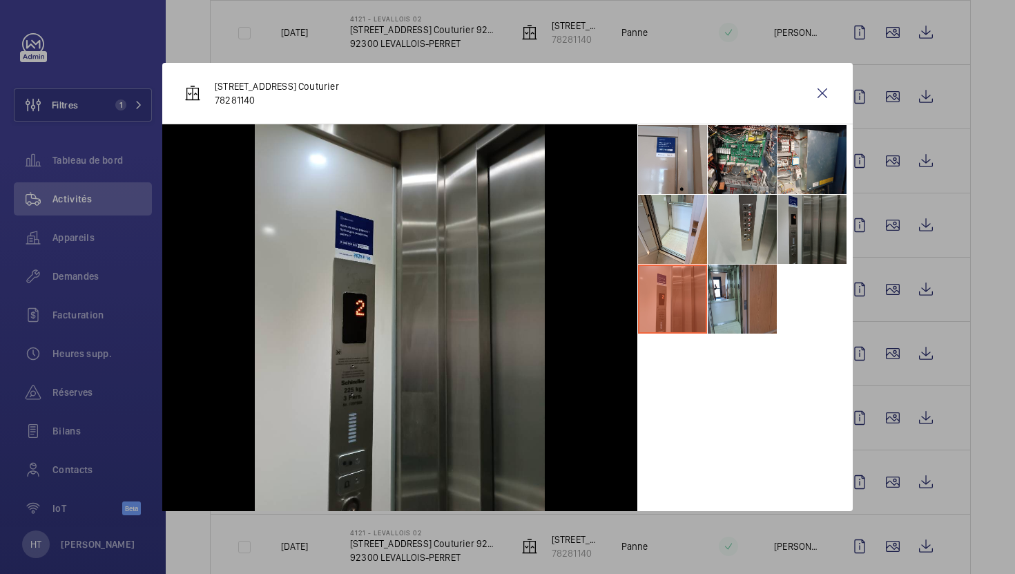
click at [819, 240] on li at bounding box center [811, 229] width 69 height 69
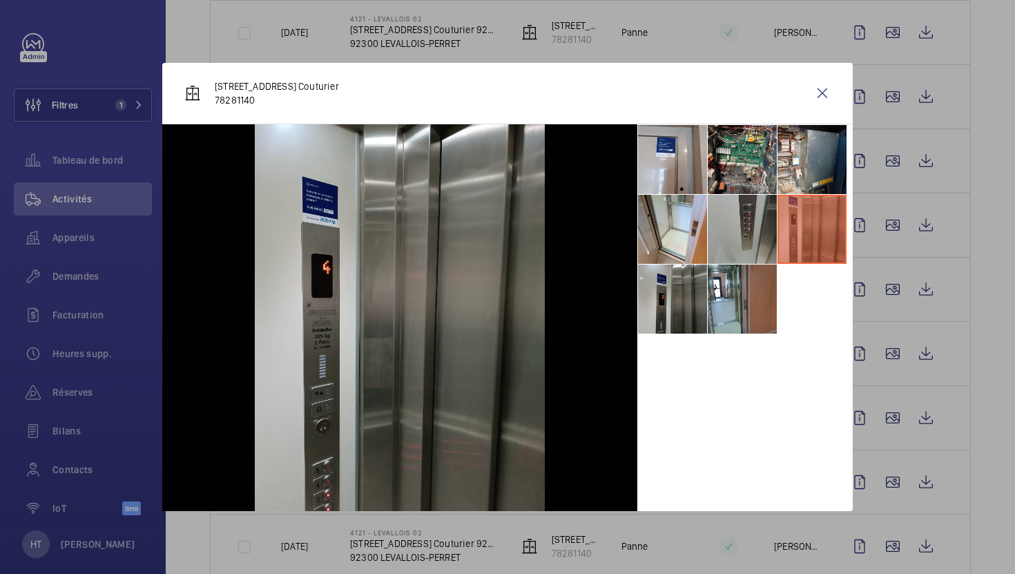
click at [742, 228] on li at bounding box center [742, 229] width 69 height 69
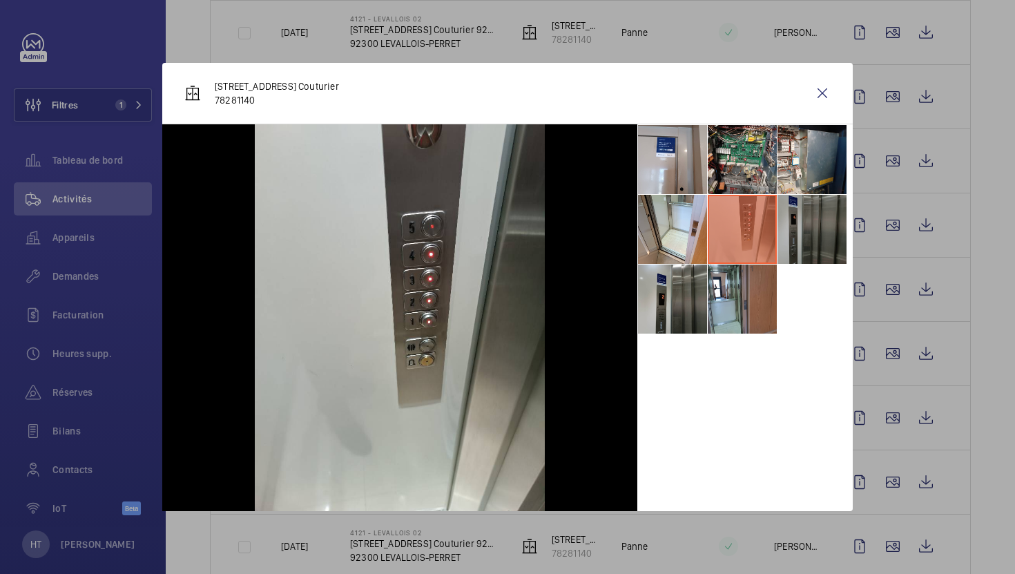
click at [798, 222] on li at bounding box center [811, 229] width 69 height 69
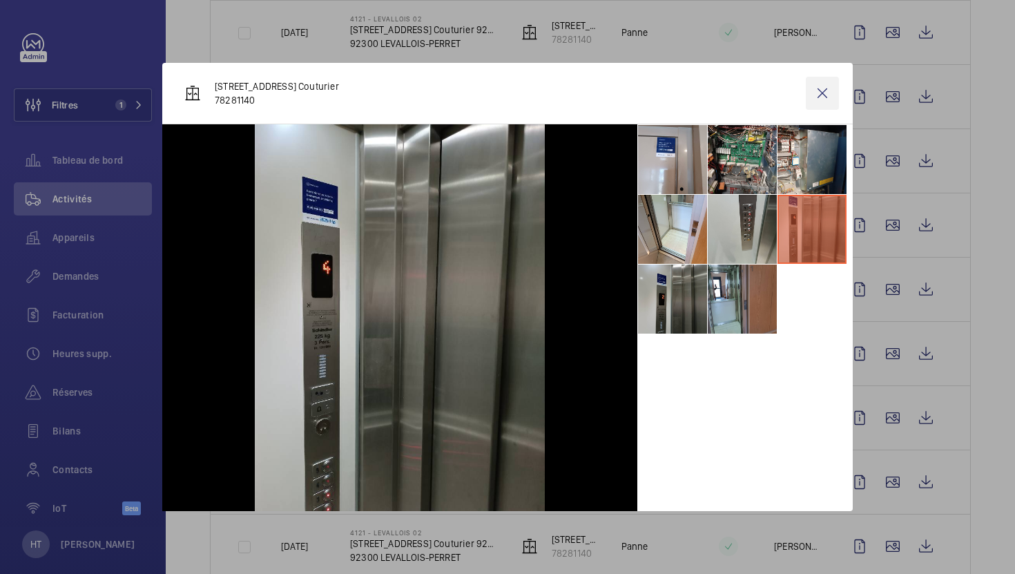
click at [829, 95] on wm-front-icon-button at bounding box center [822, 93] width 33 height 33
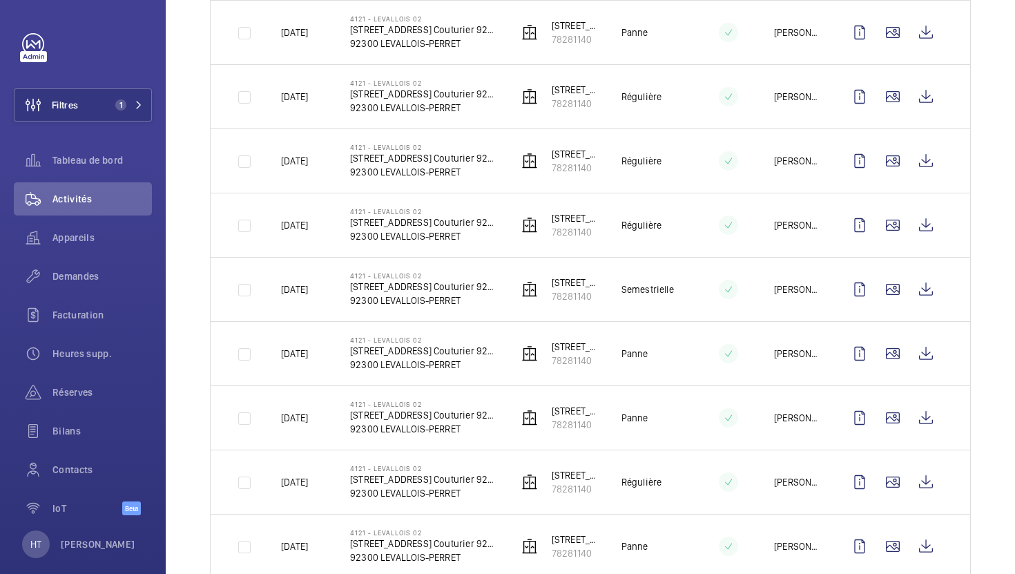
scroll to position [920, 0]
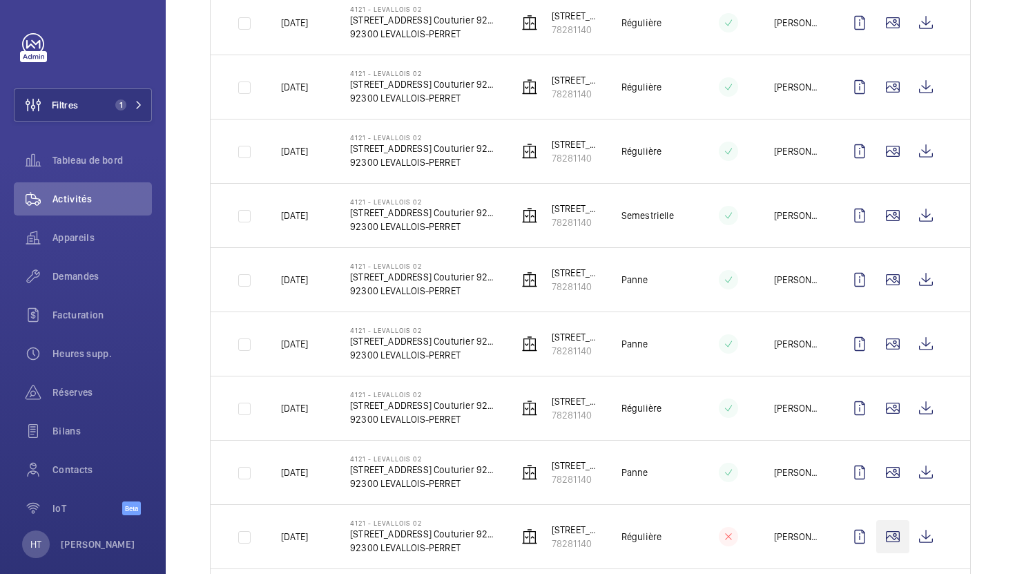
click at [889, 540] on wm-front-icon-button at bounding box center [892, 536] width 33 height 33
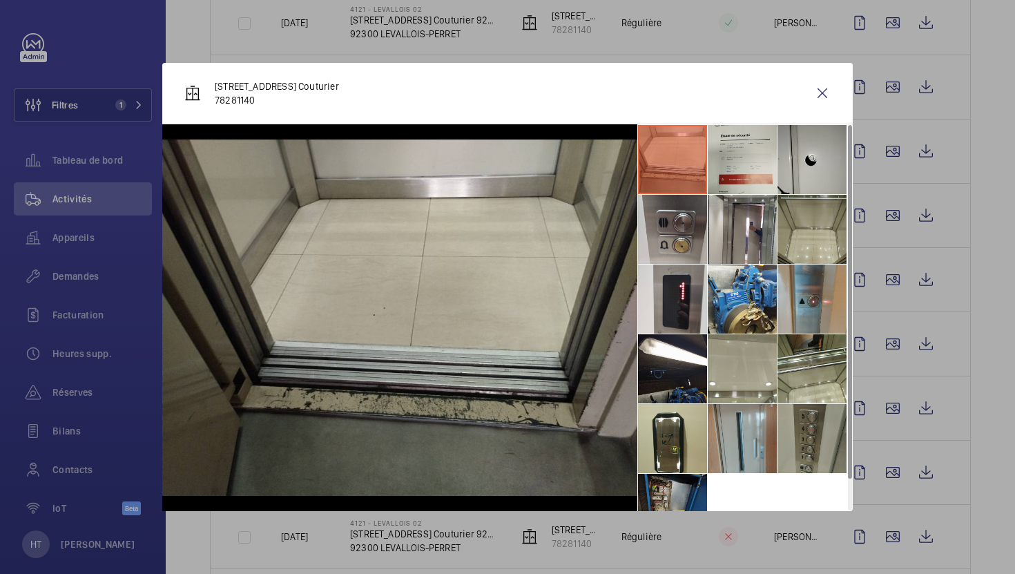
click at [815, 438] on li at bounding box center [811, 438] width 69 height 69
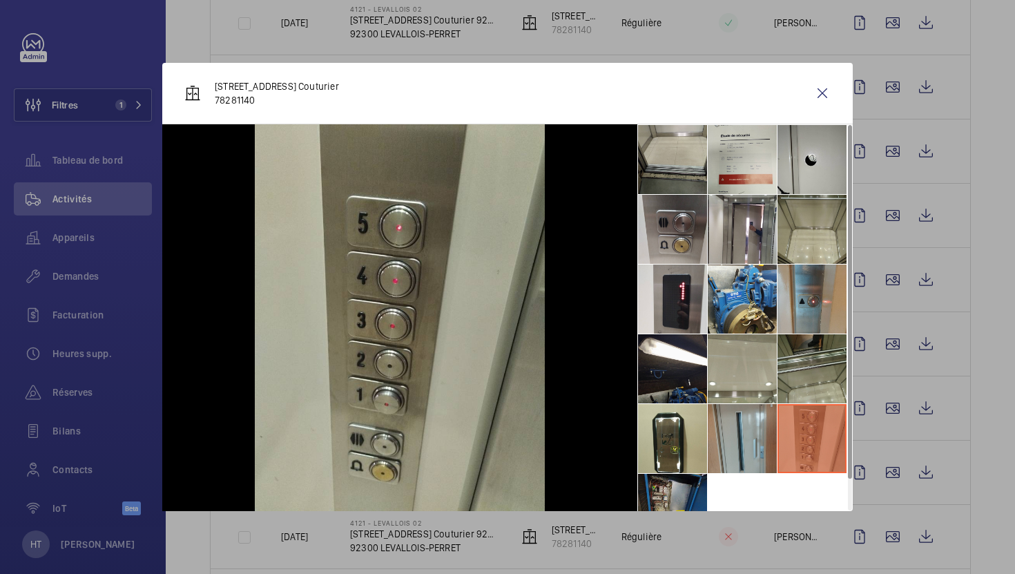
scroll to position [32, 0]
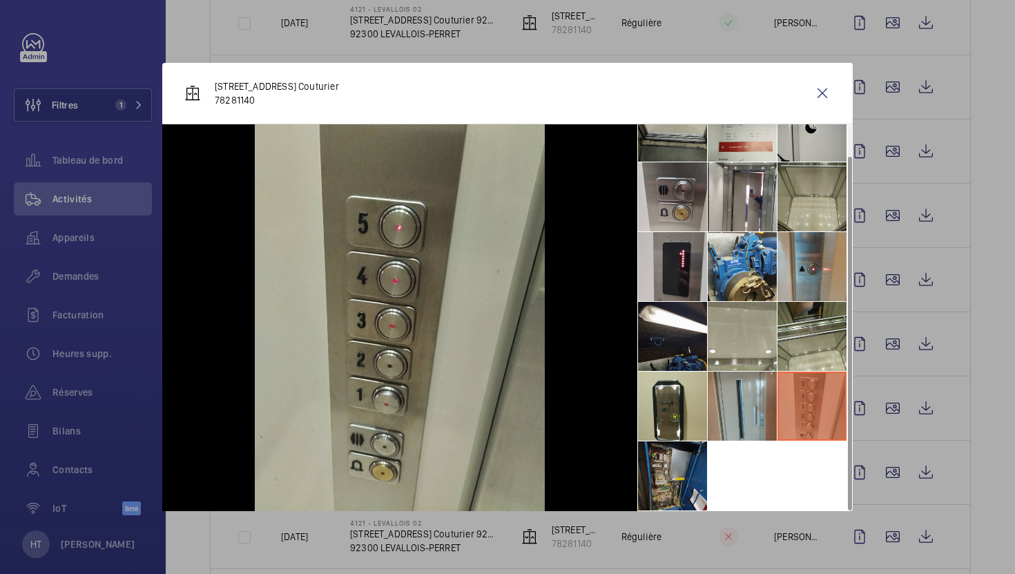
click at [679, 272] on li at bounding box center [672, 266] width 69 height 69
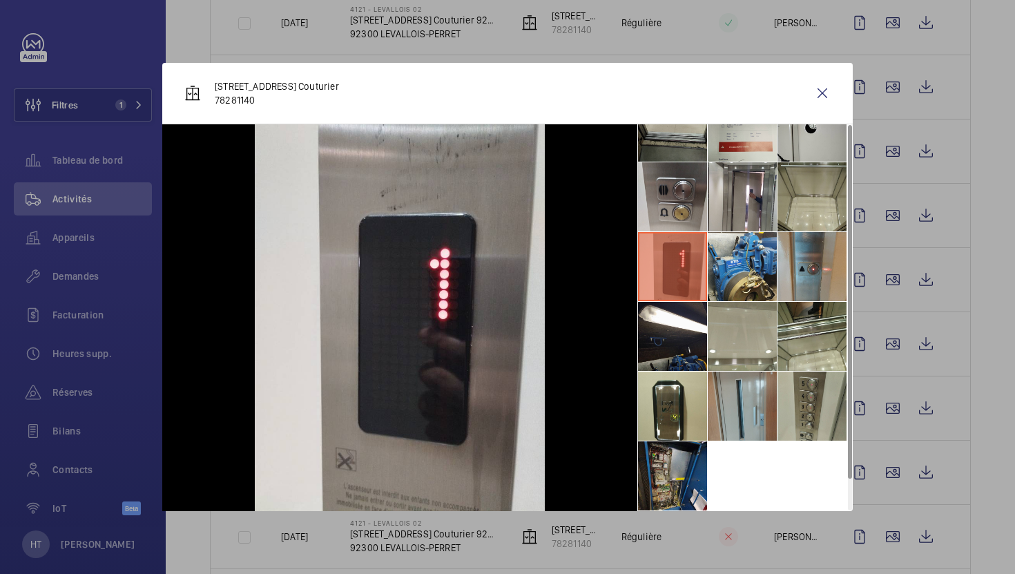
scroll to position [0, 0]
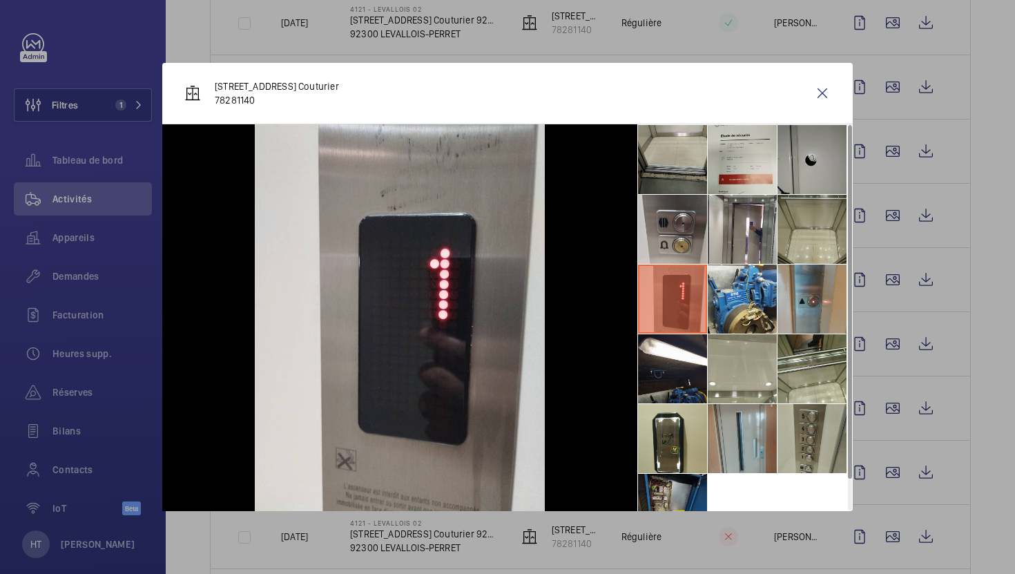
click at [815, 177] on li at bounding box center [811, 159] width 69 height 69
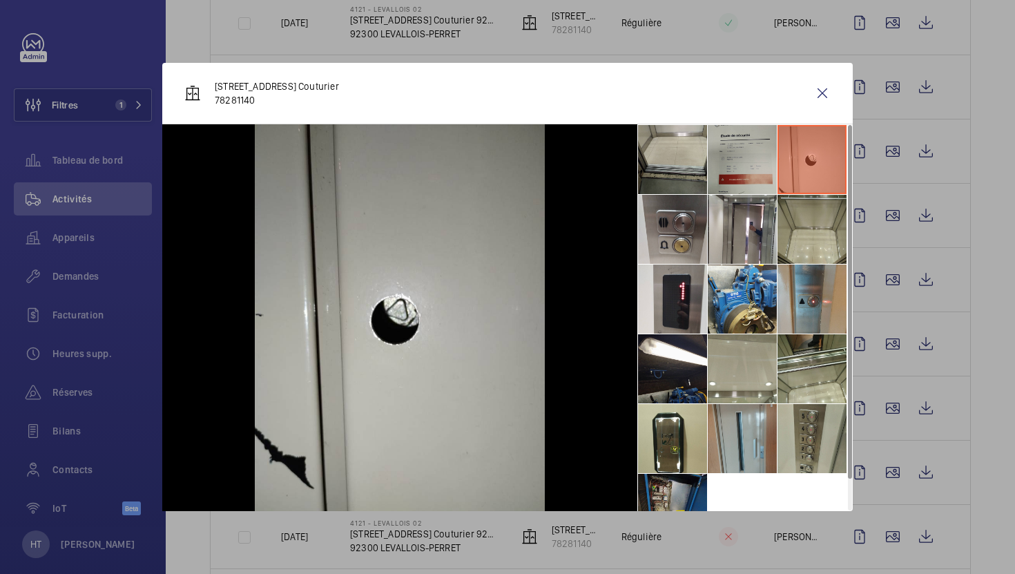
click at [746, 156] on li at bounding box center [742, 159] width 69 height 69
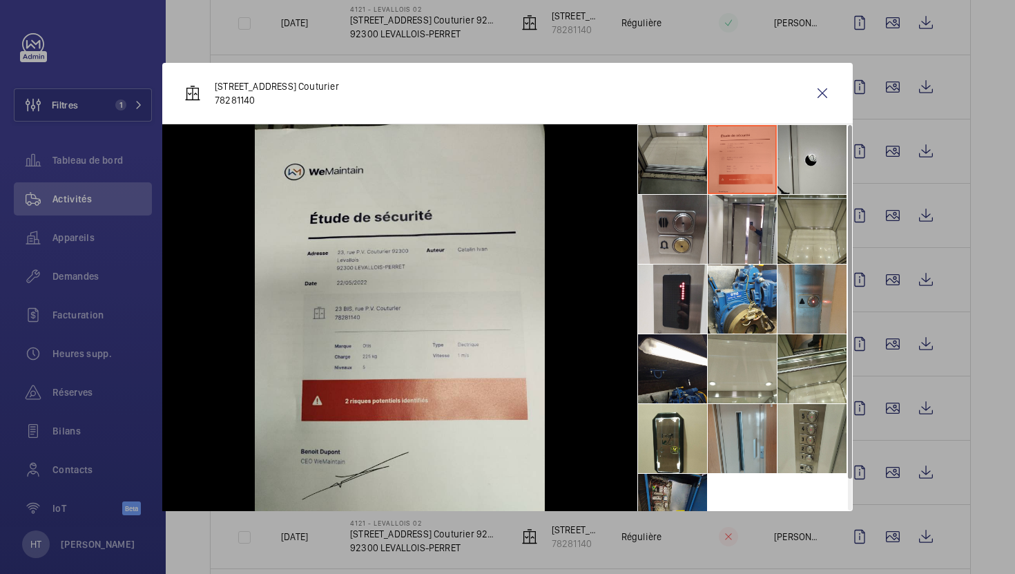
click at [648, 153] on li at bounding box center [672, 159] width 69 height 69
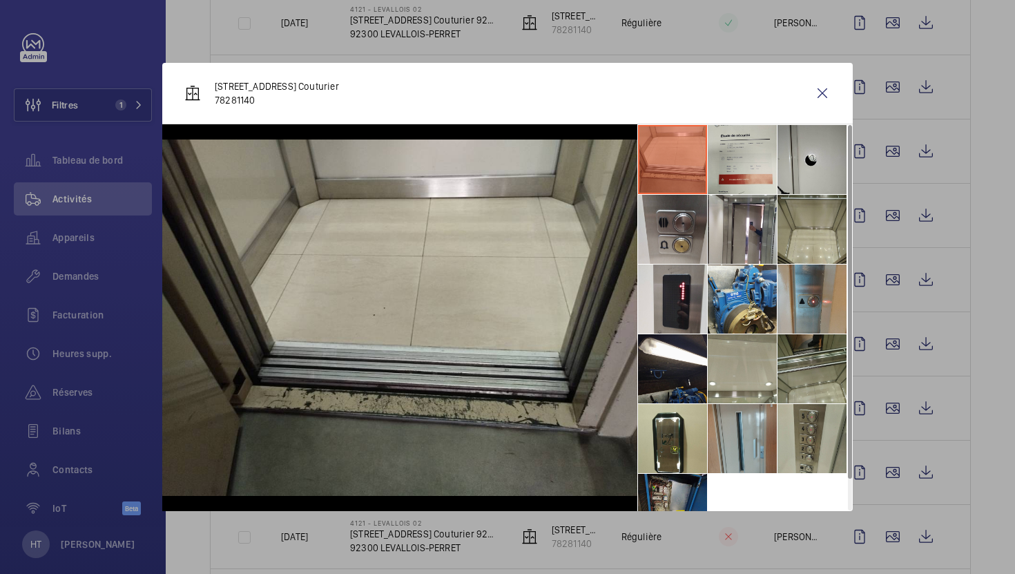
scroll to position [32, 0]
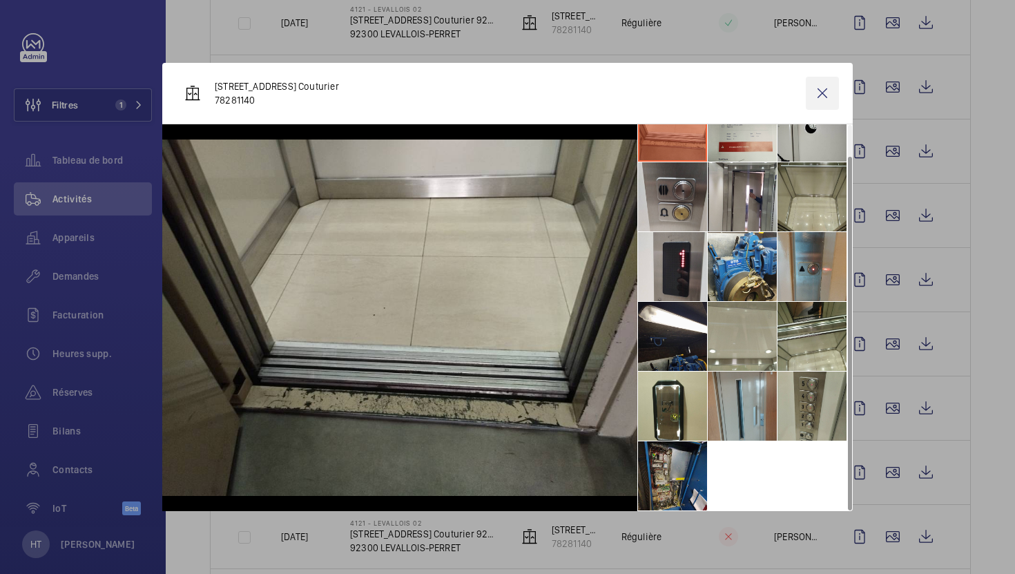
click at [819, 94] on wm-front-icon-button at bounding box center [822, 93] width 33 height 33
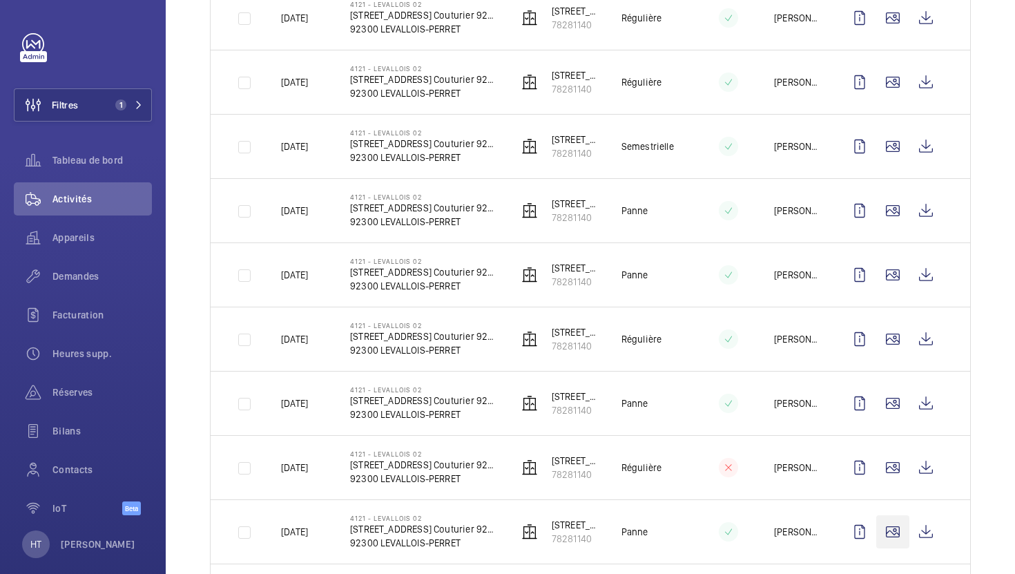
click at [895, 515] on wm-front-icon-button at bounding box center [892, 531] width 33 height 33
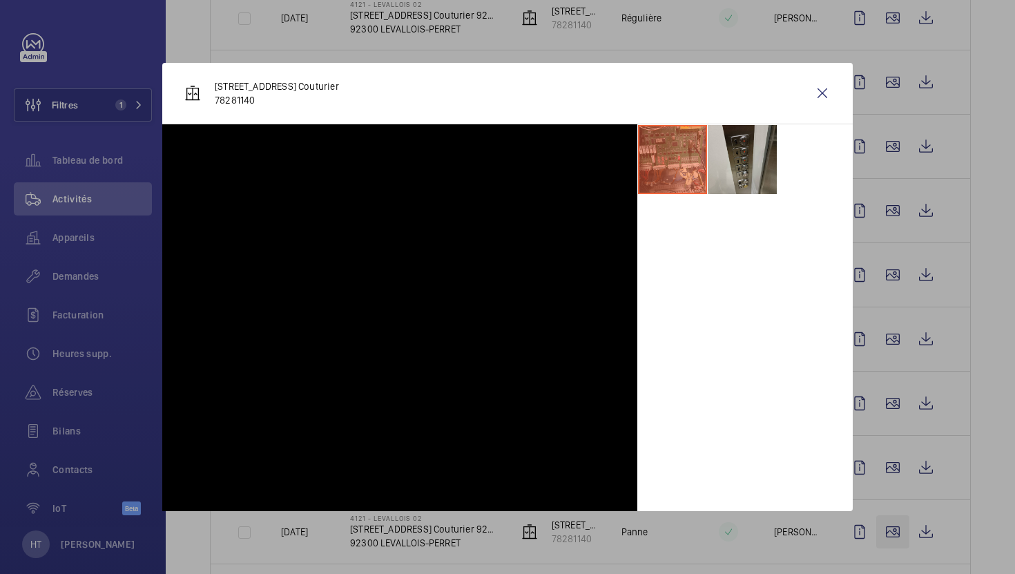
scroll to position [1006, 0]
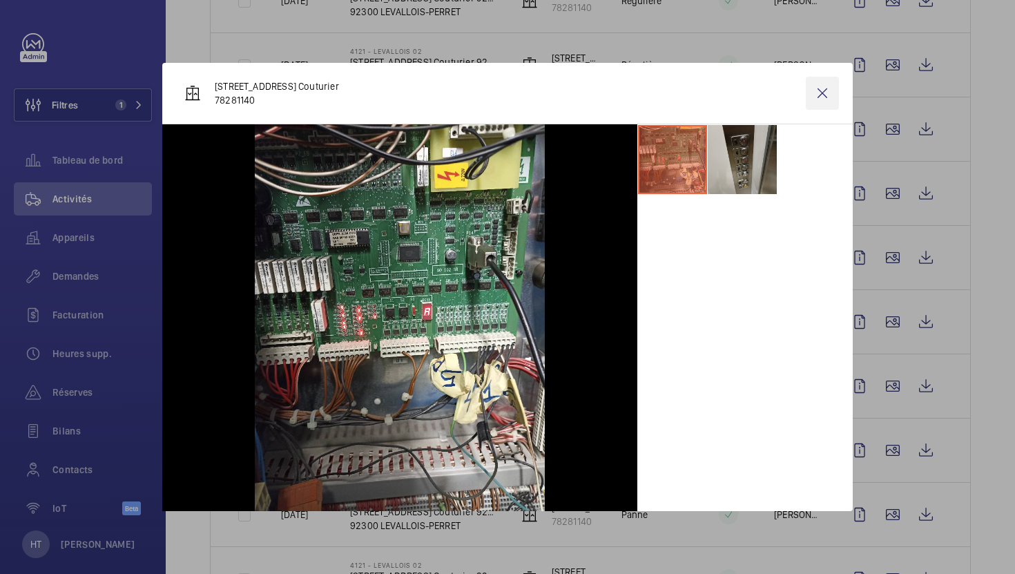
click at [821, 92] on wm-front-icon-button at bounding box center [822, 93] width 33 height 33
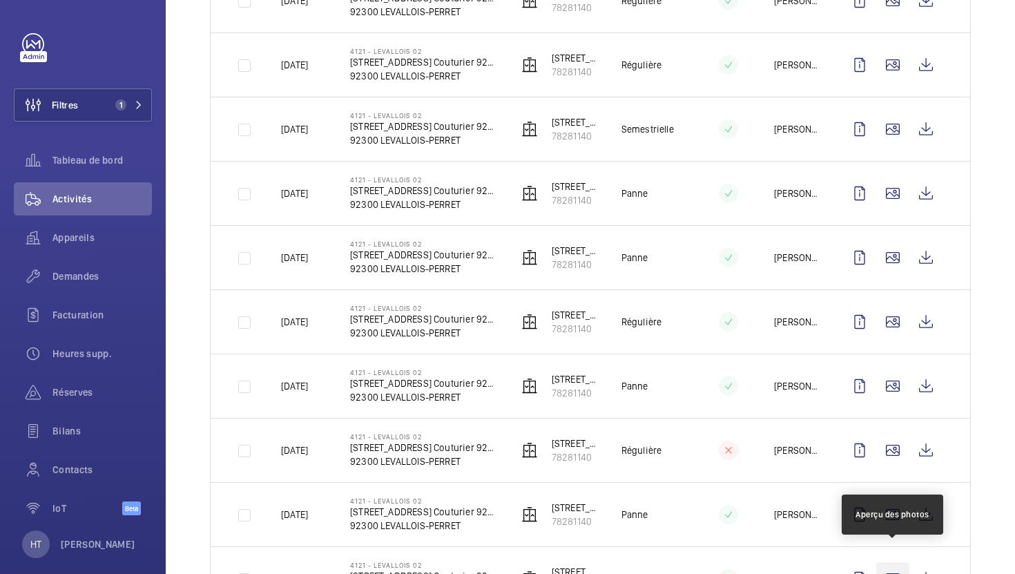
scroll to position [1031, 0]
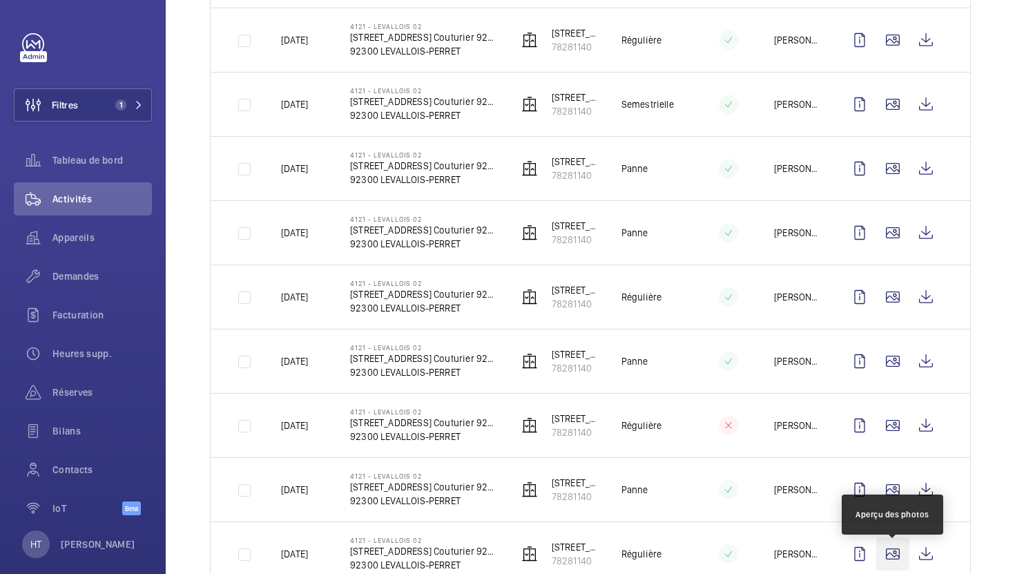
click at [893, 555] on wm-front-icon-button at bounding box center [892, 553] width 33 height 33
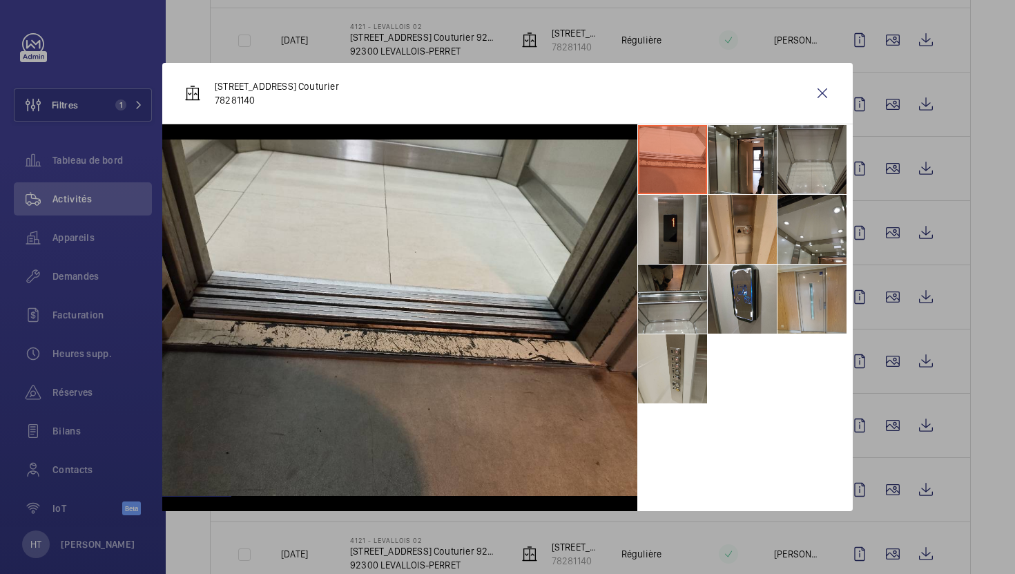
click at [684, 237] on li at bounding box center [672, 229] width 69 height 69
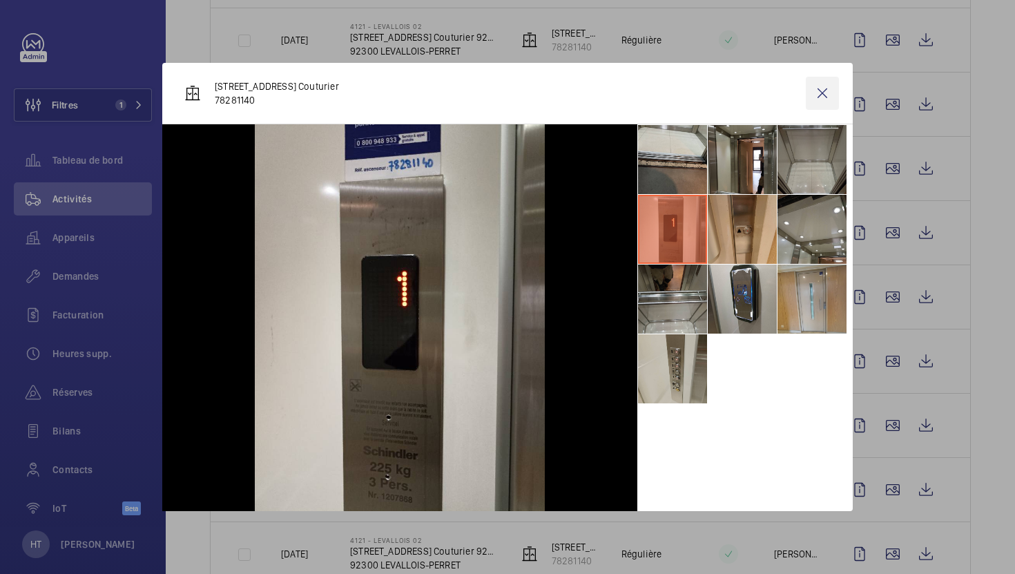
click at [820, 84] on wm-front-icon-button at bounding box center [822, 93] width 33 height 33
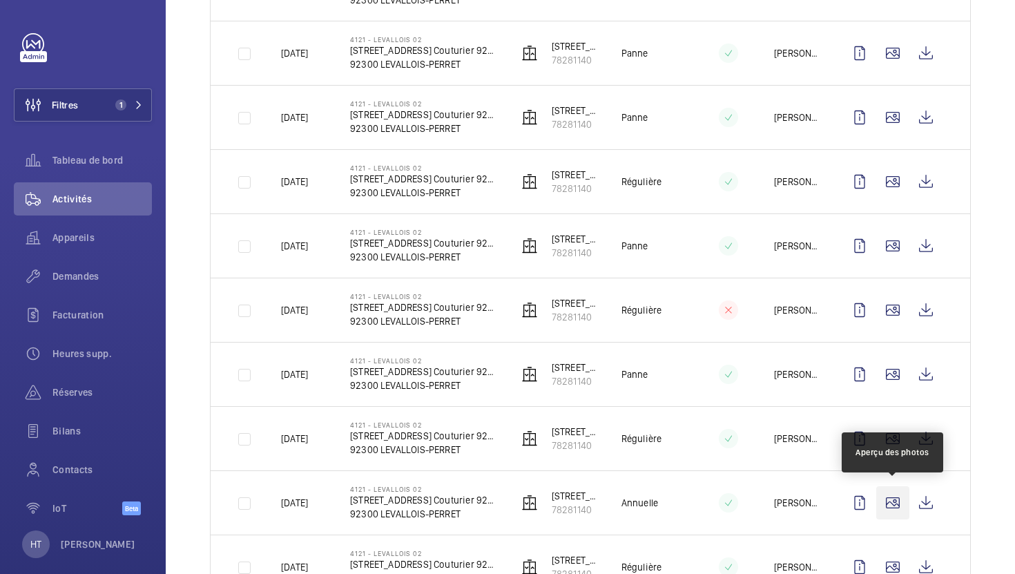
scroll to position [1150, 0]
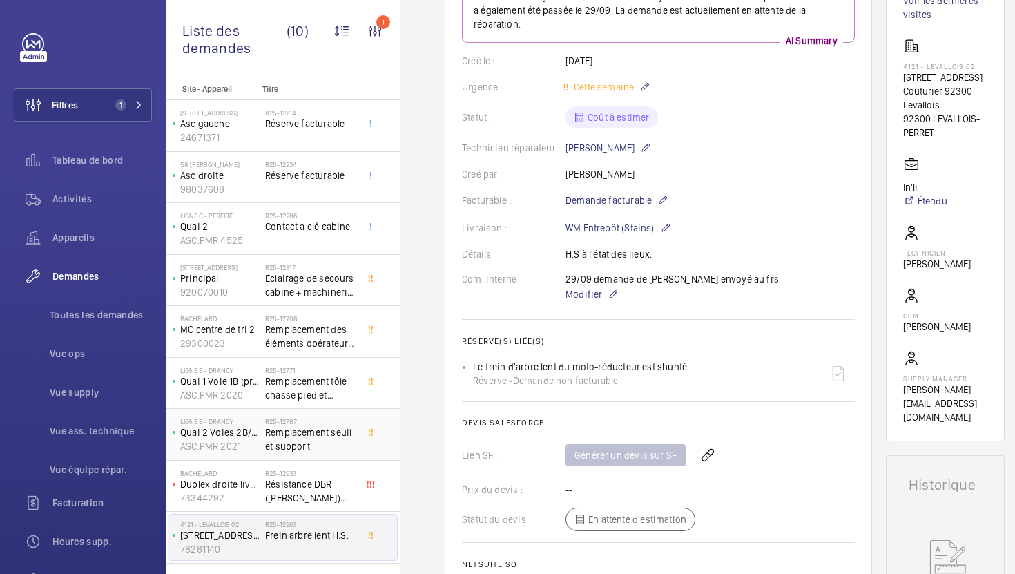
scroll to position [41, 0]
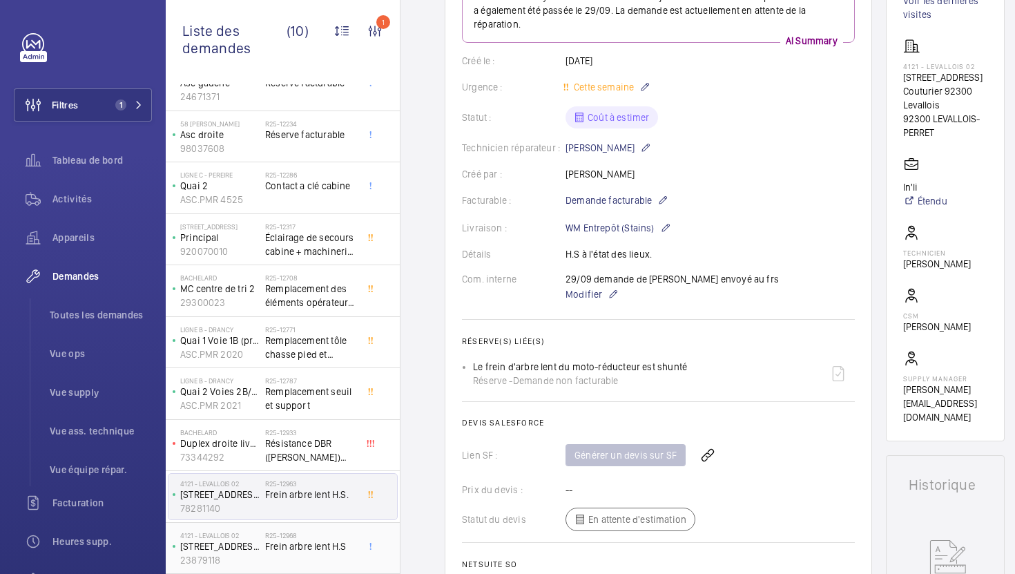
click at [333, 537] on h2 "R25-12968" at bounding box center [310, 535] width 91 height 8
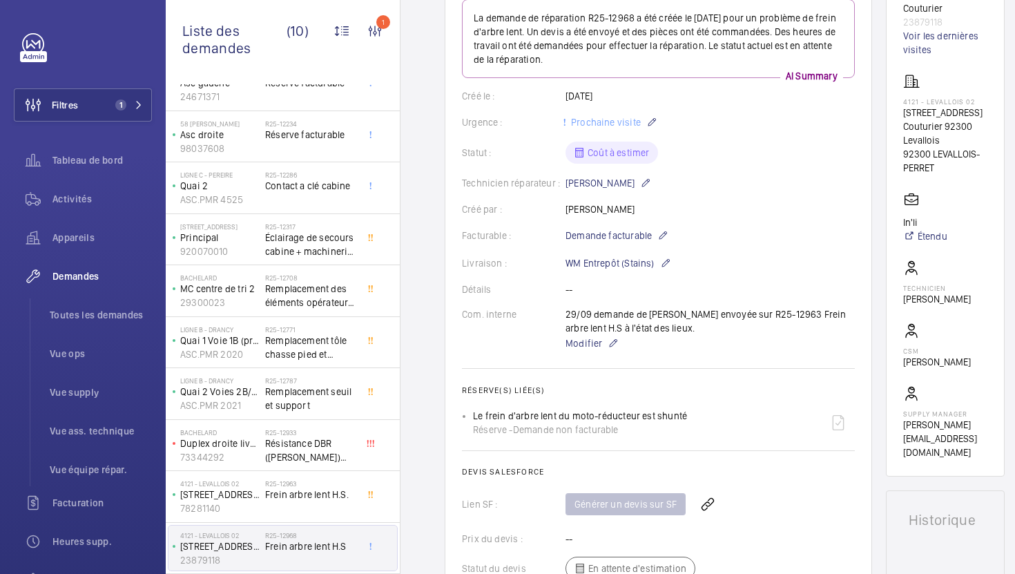
scroll to position [48, 0]
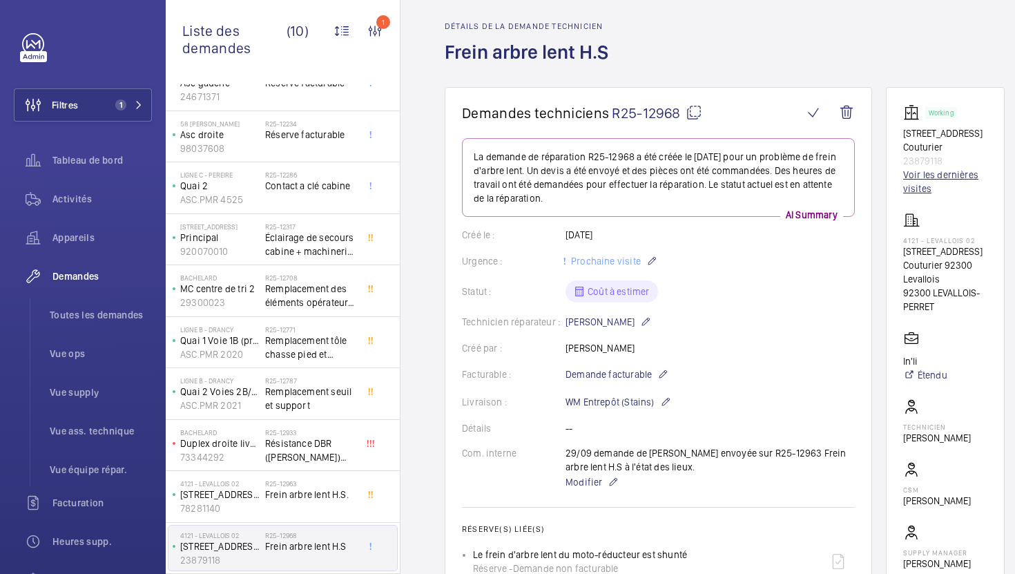
click at [919, 170] on link "Voir les dernières visites" at bounding box center [945, 182] width 84 height 28
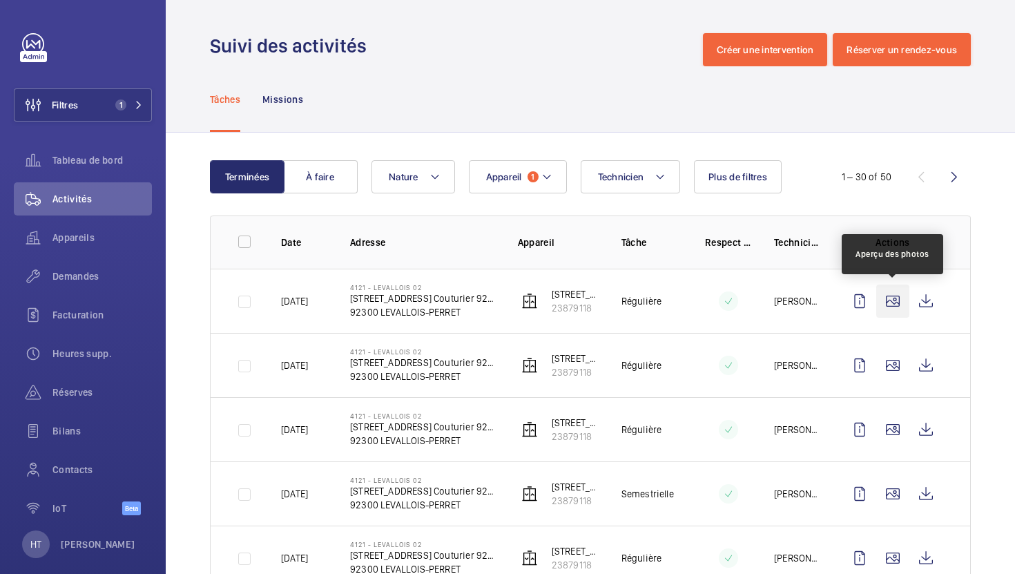
click at [896, 302] on wm-front-icon-button at bounding box center [892, 300] width 33 height 33
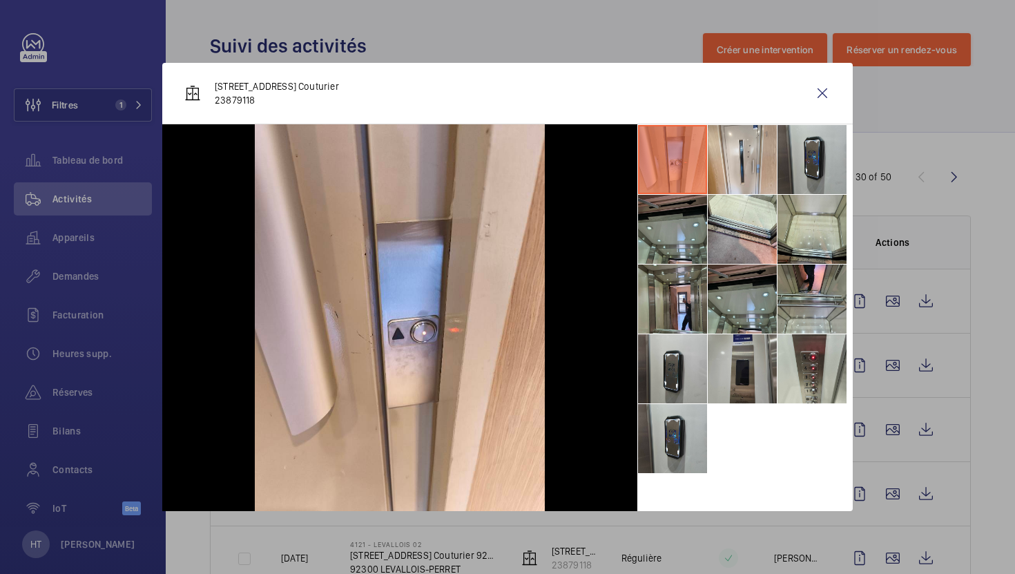
click at [740, 370] on li at bounding box center [742, 368] width 69 height 69
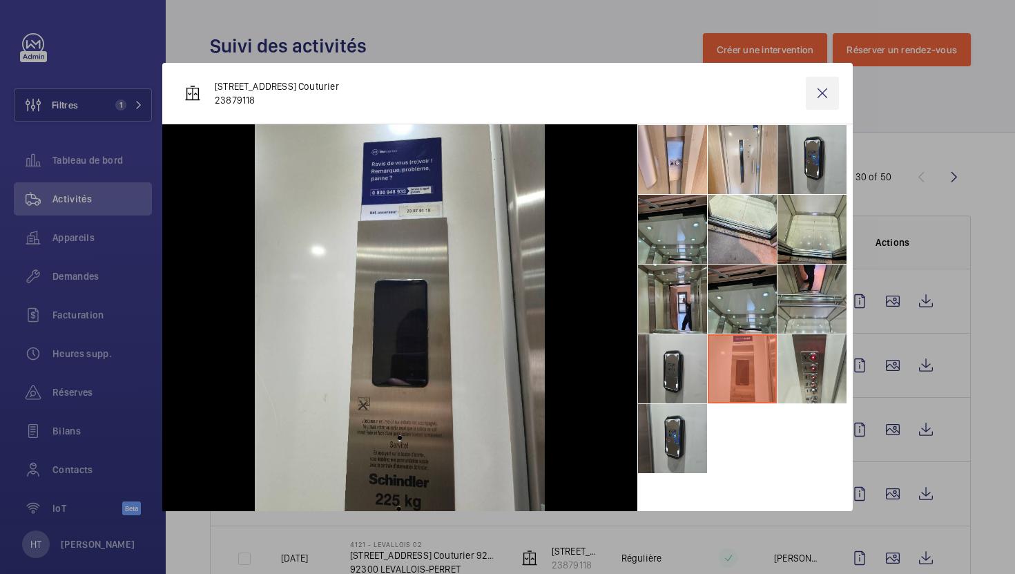
click at [828, 97] on wm-front-icon-button at bounding box center [822, 93] width 33 height 33
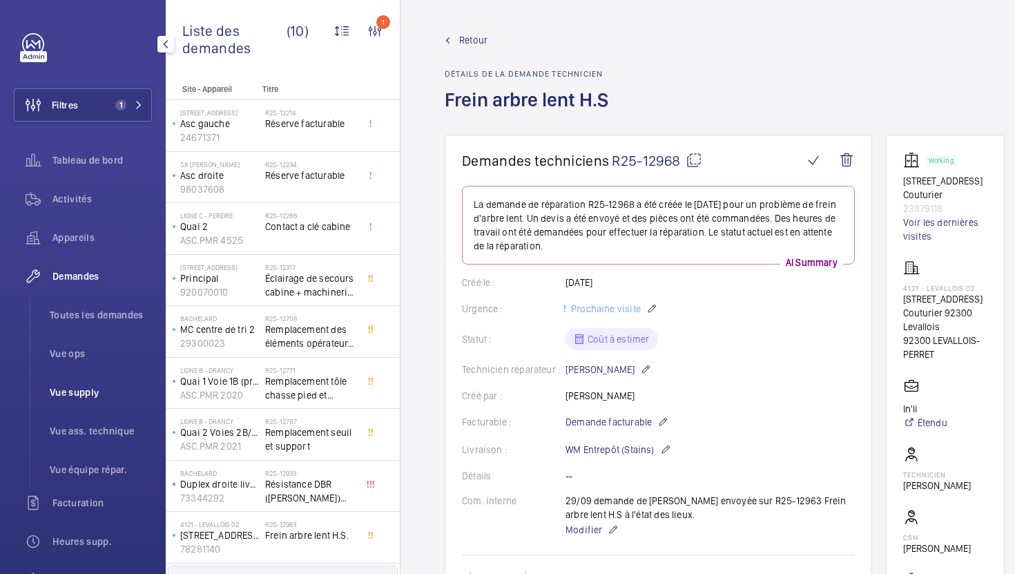
click at [99, 393] on span "Vue supply" at bounding box center [101, 392] width 102 height 14
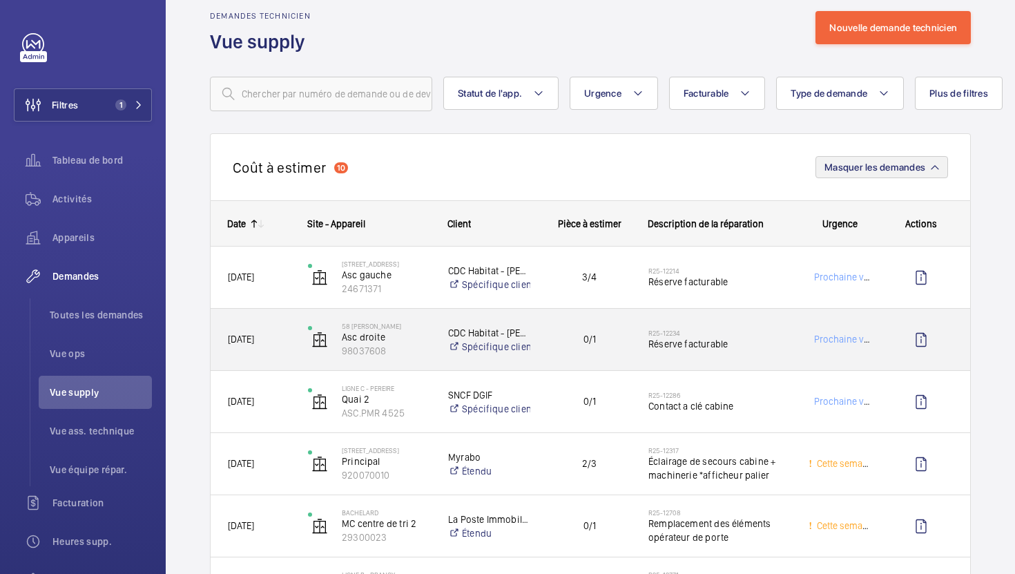
scroll to position [7, 0]
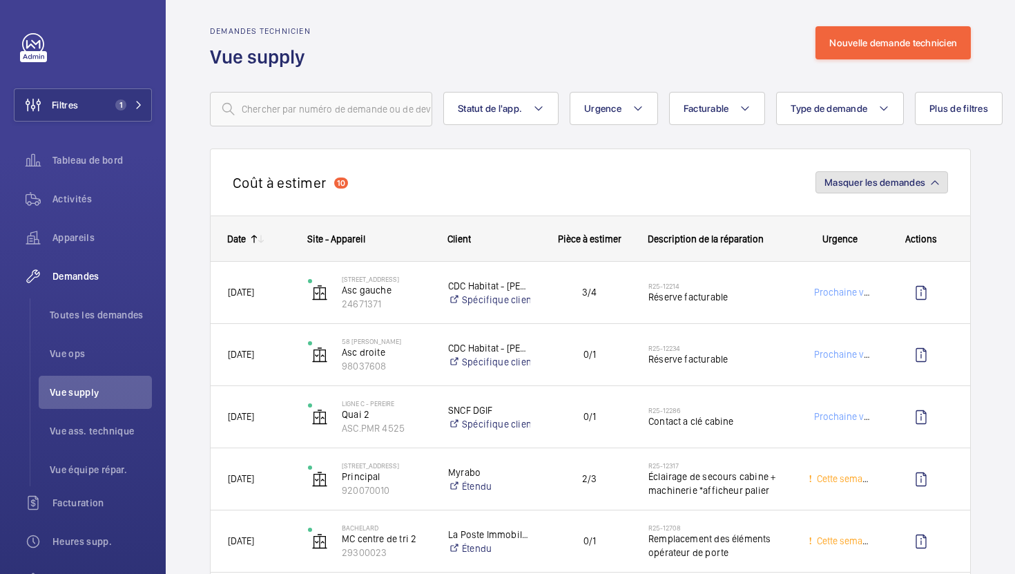
click at [882, 190] on button "Masquer les demandes" at bounding box center [881, 182] width 133 height 22
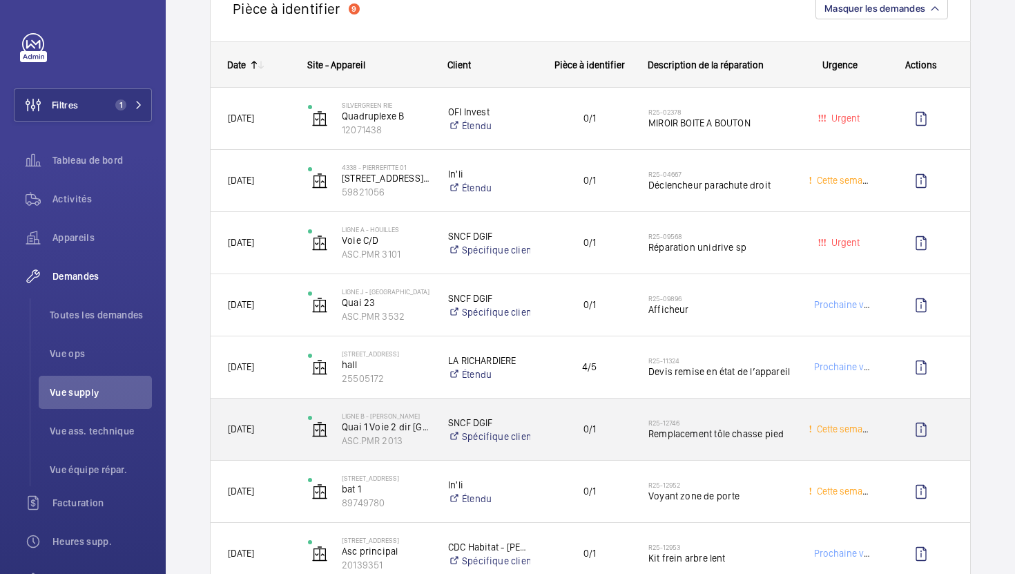
scroll to position [275, 0]
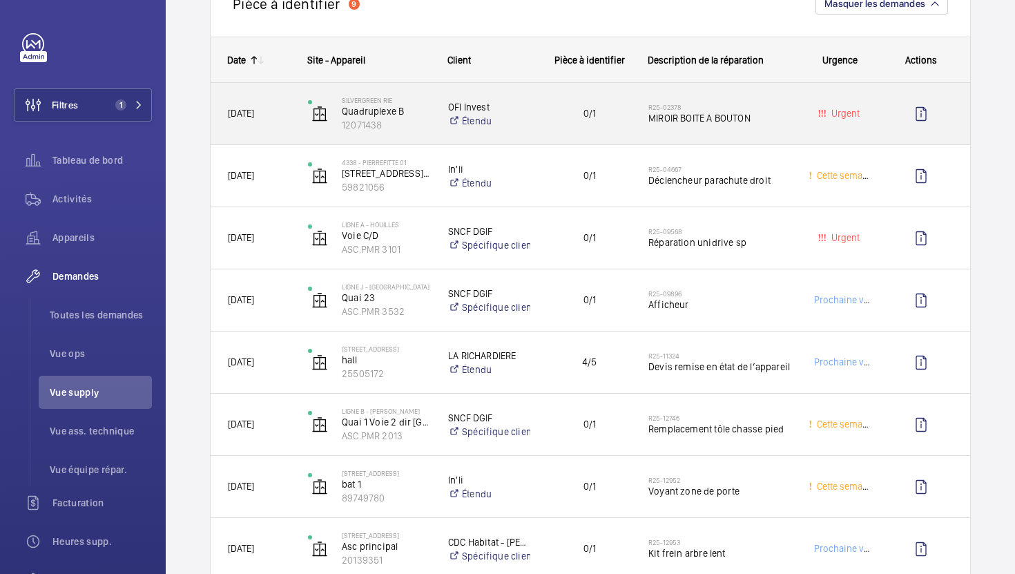
click at [625, 136] on div "0/1" at bounding box center [581, 113] width 100 height 61
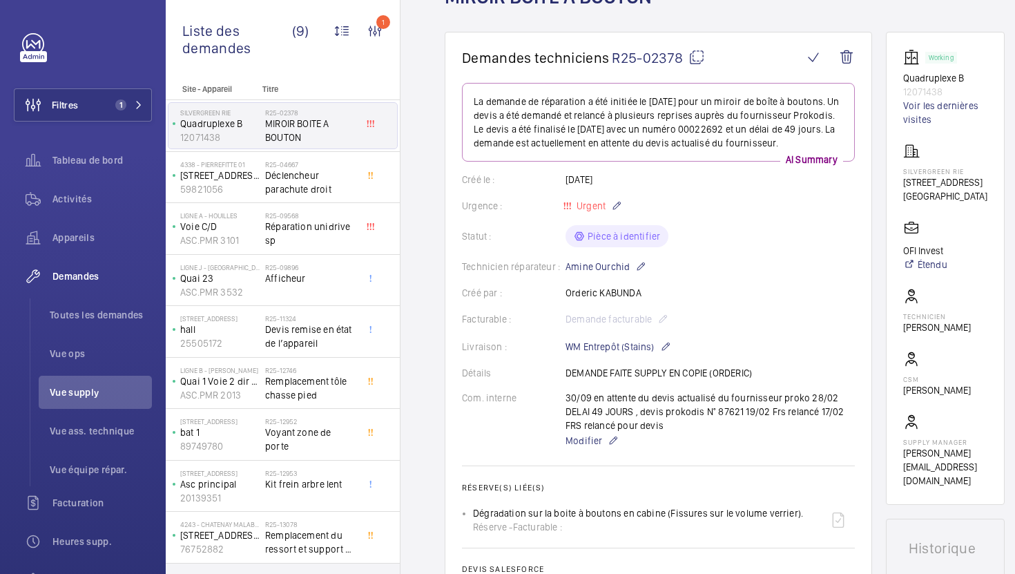
scroll to position [99, 0]
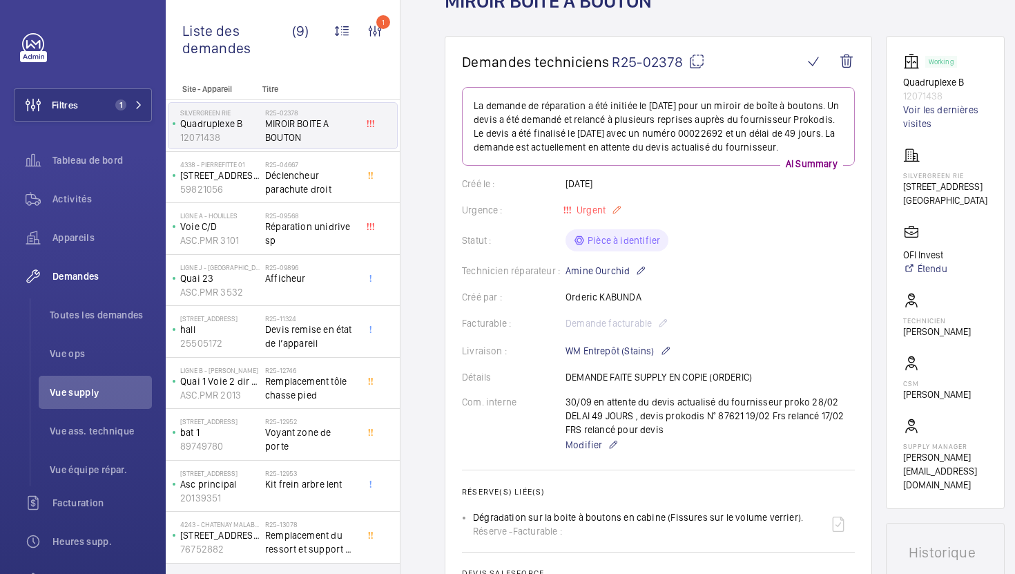
click at [606, 218] on p "Urgent" at bounding box center [593, 210] width 57 height 17
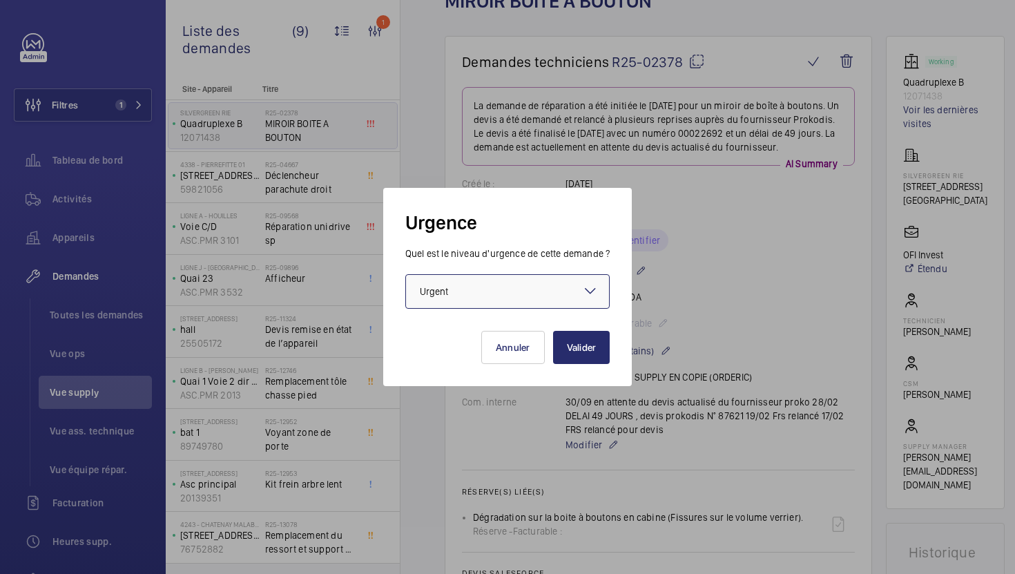
click at [575, 292] on div at bounding box center [508, 291] width 204 height 33
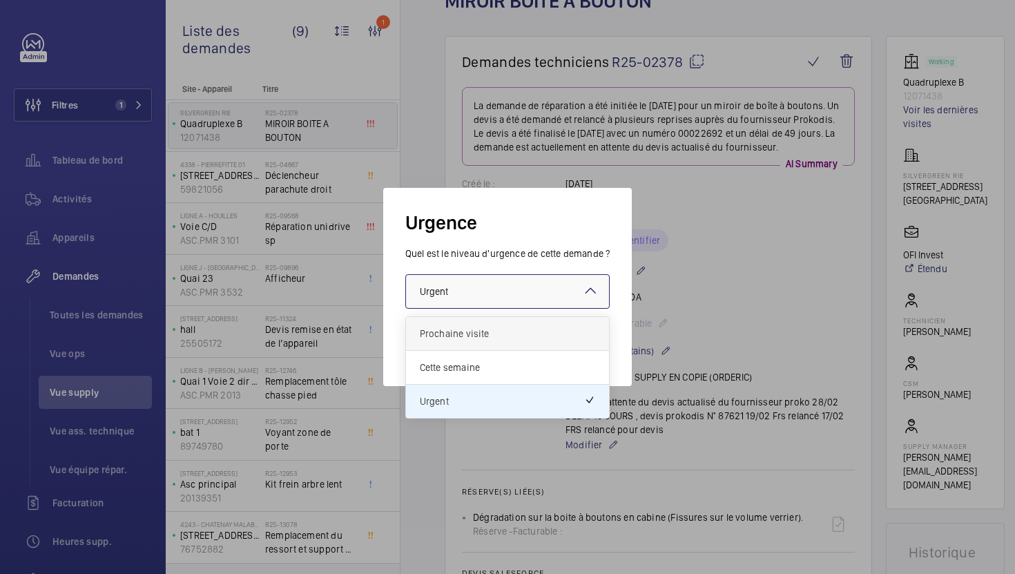
click at [573, 342] on div "Prochaine visite" at bounding box center [508, 334] width 204 height 34
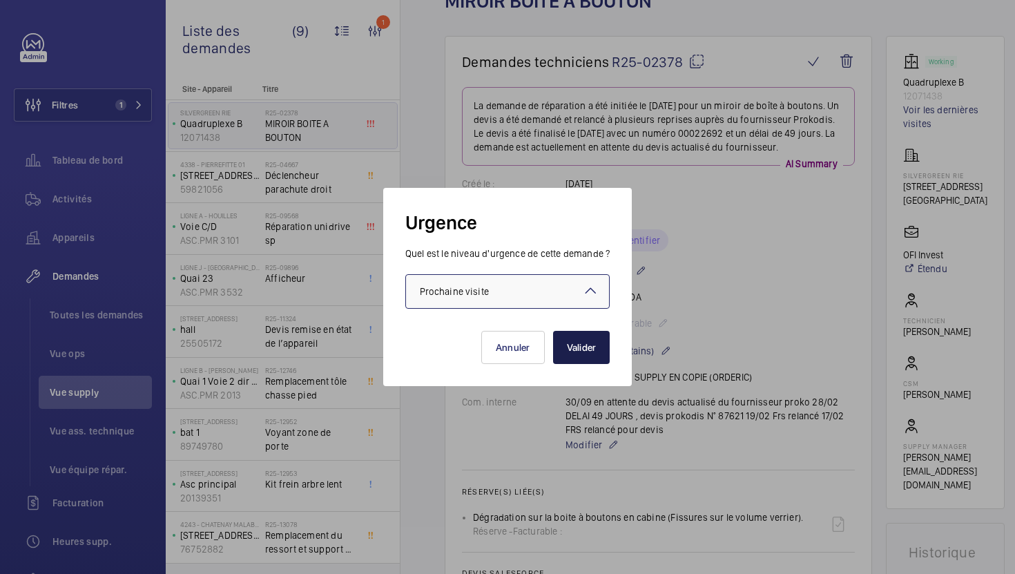
click at [597, 347] on button "Valider" at bounding box center [581, 347] width 57 height 33
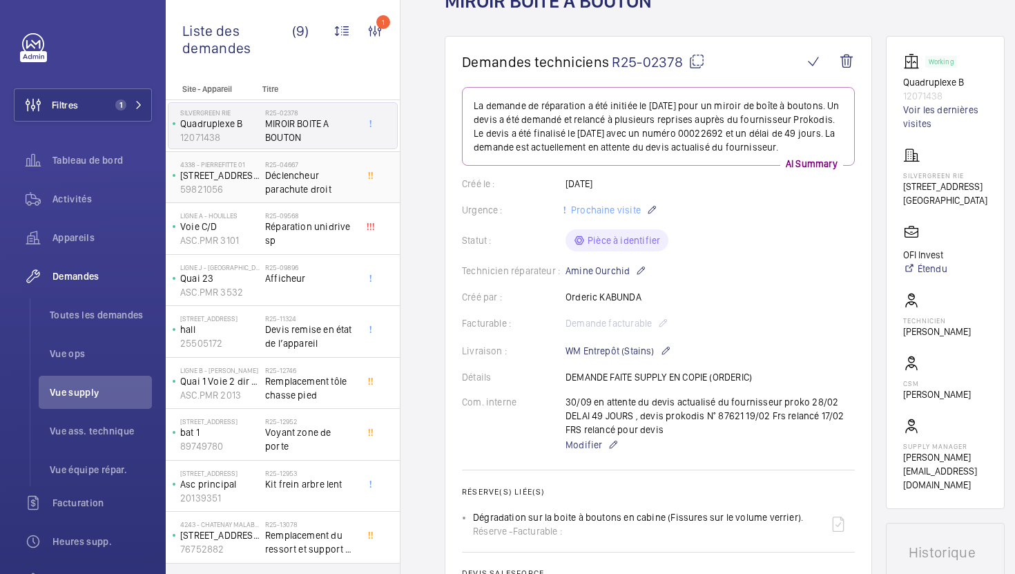
click at [338, 184] on span "Déclencheur parachute droit" at bounding box center [310, 182] width 91 height 28
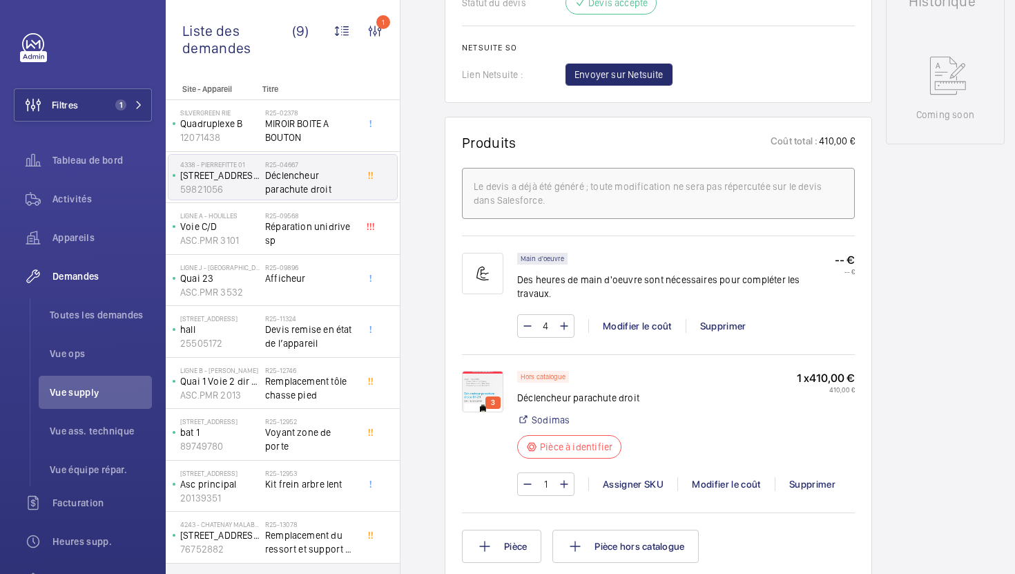
scroll to position [711, 0]
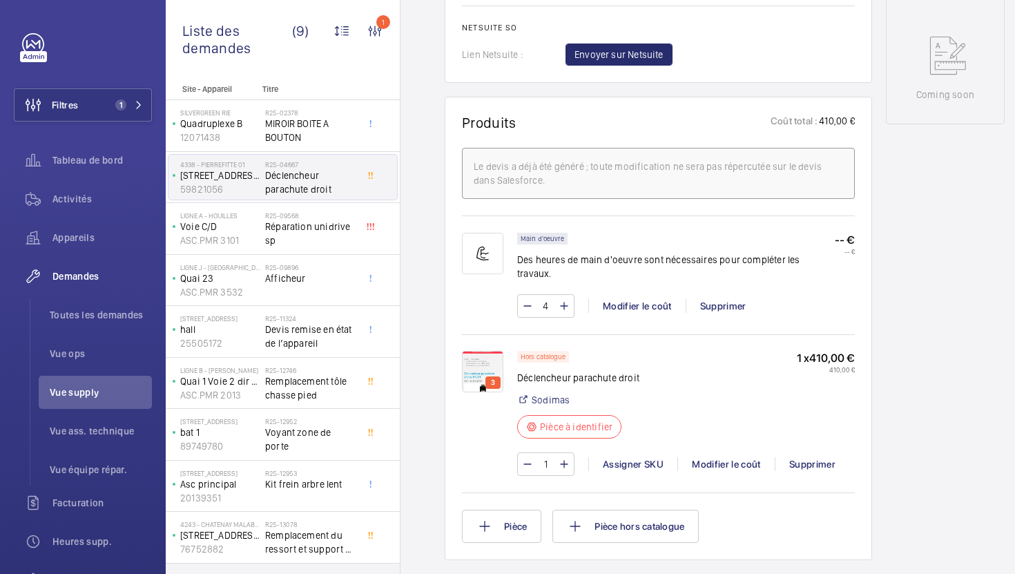
click at [465, 364] on img at bounding box center [482, 371] width 41 height 41
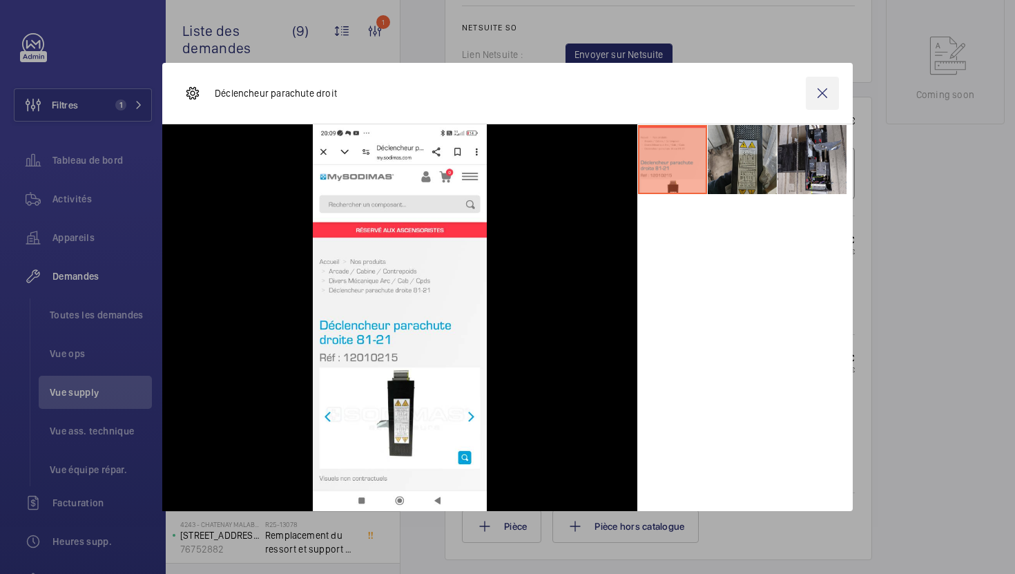
click at [826, 96] on wm-front-icon-button at bounding box center [822, 93] width 33 height 33
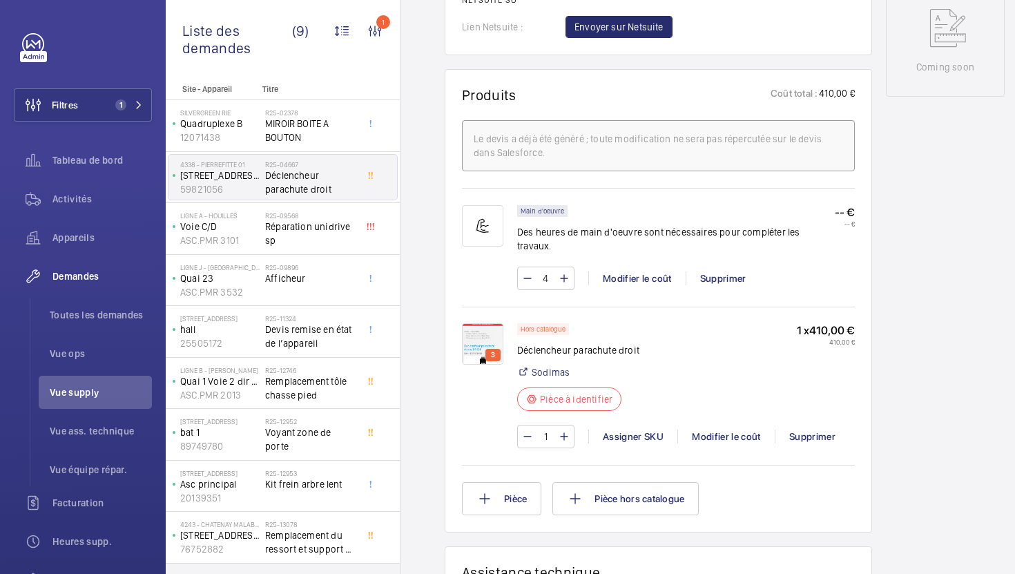
scroll to position [899, 0]
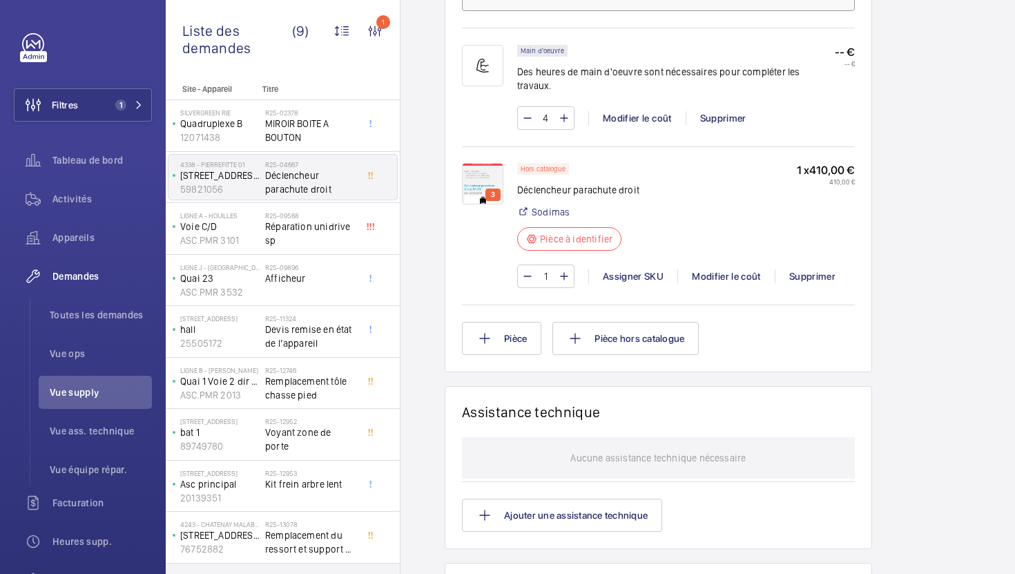
click at [474, 179] on img at bounding box center [482, 183] width 41 height 41
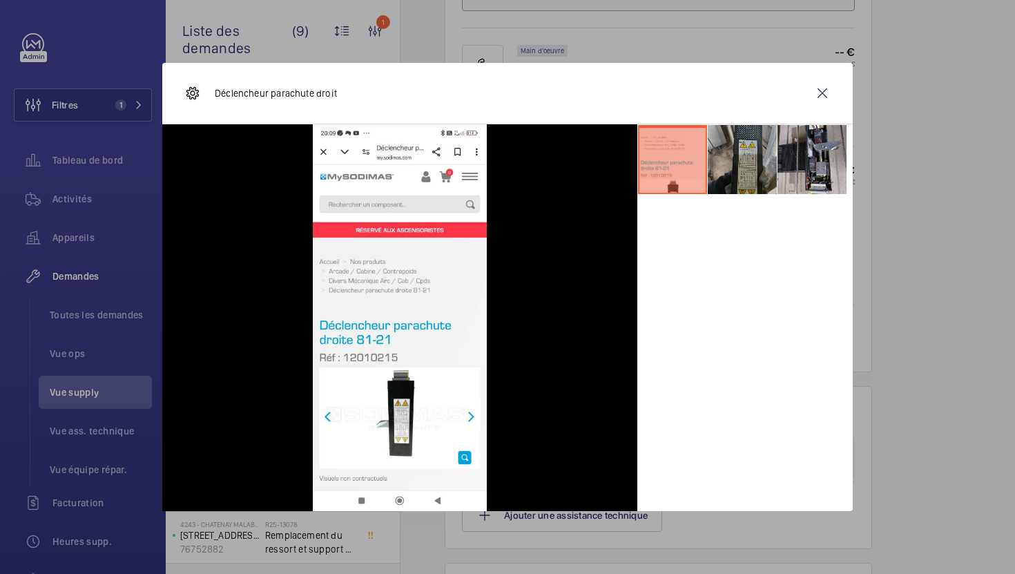
click at [902, 358] on div at bounding box center [507, 287] width 1015 height 574
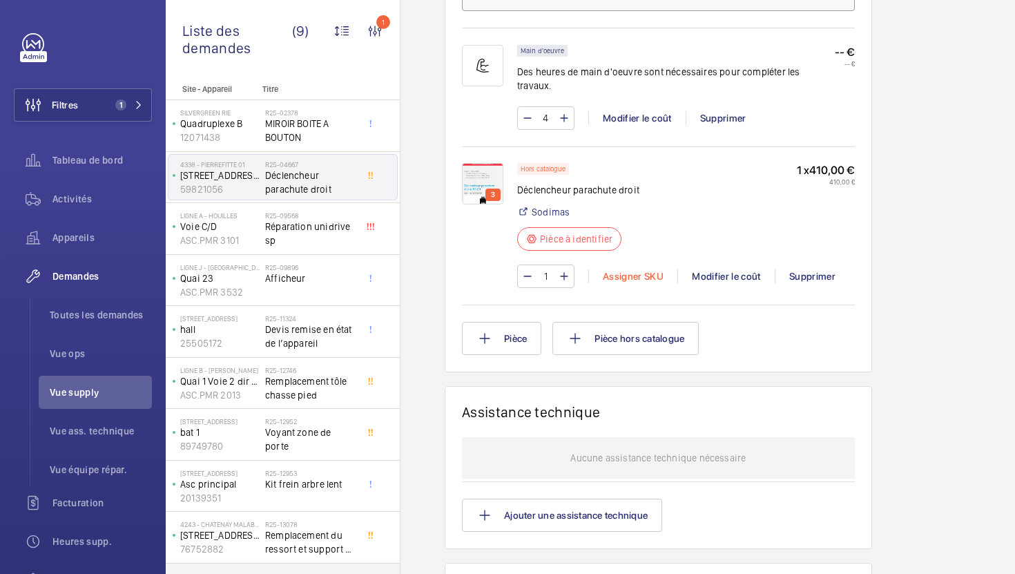
click at [636, 269] on div "Assigner SKU" at bounding box center [632, 276] width 89 height 14
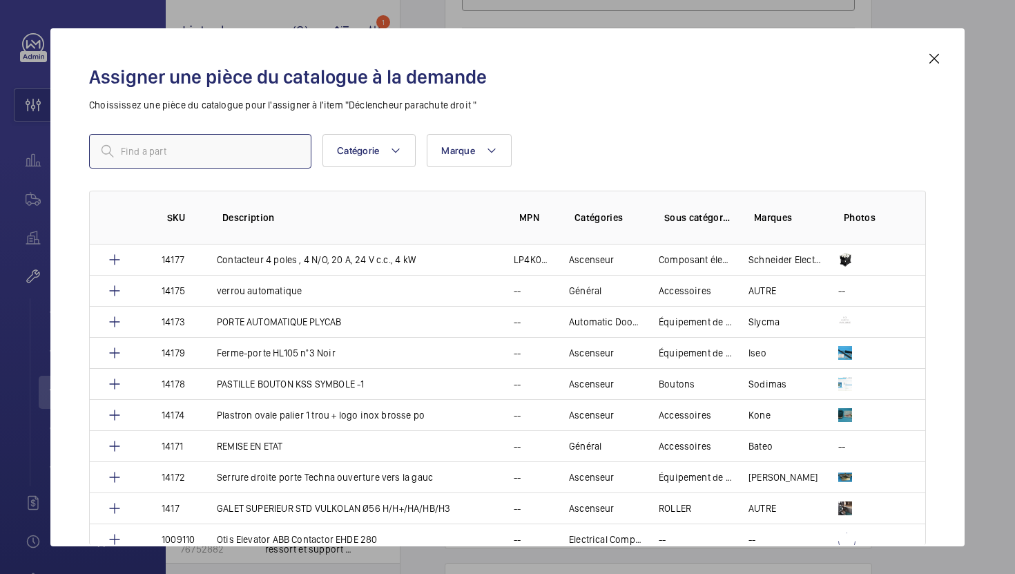
click at [232, 141] on input "text" at bounding box center [200, 151] width 222 height 35
paste input "1010414"
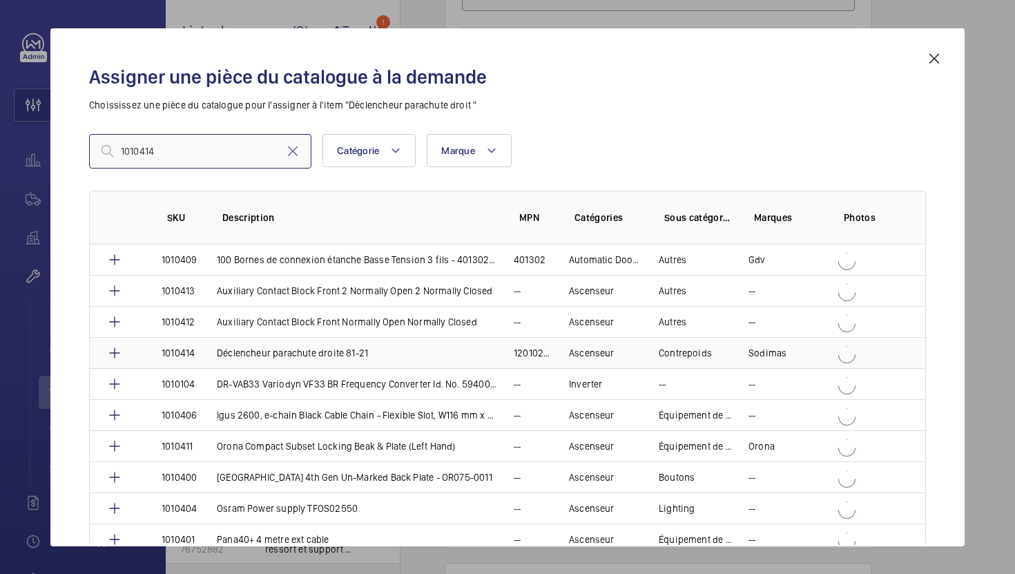
type input "1010414"
click at [309, 360] on td "Déclencheur parachute droite 81-21" at bounding box center [348, 352] width 297 height 31
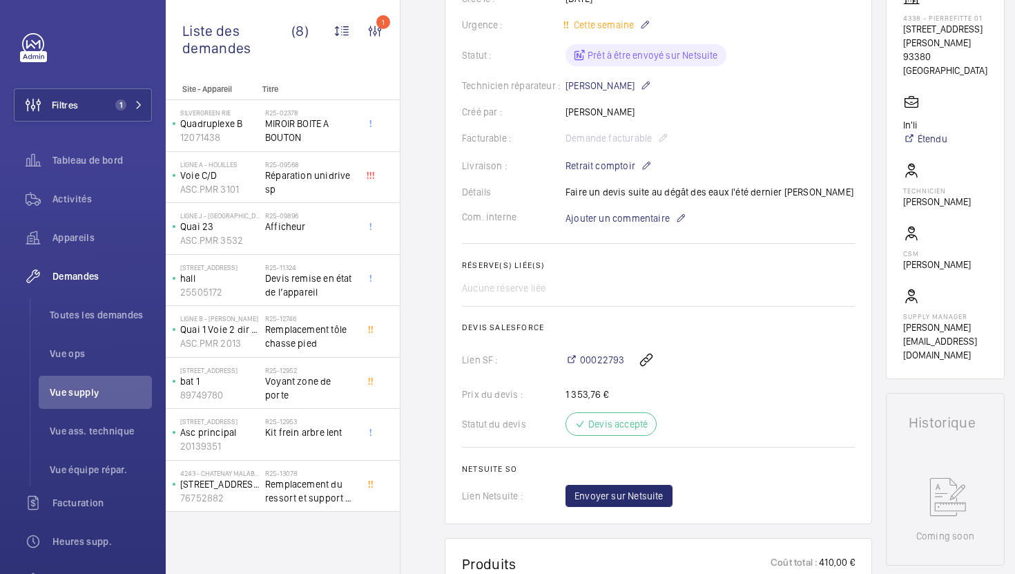
scroll to position [135, 0]
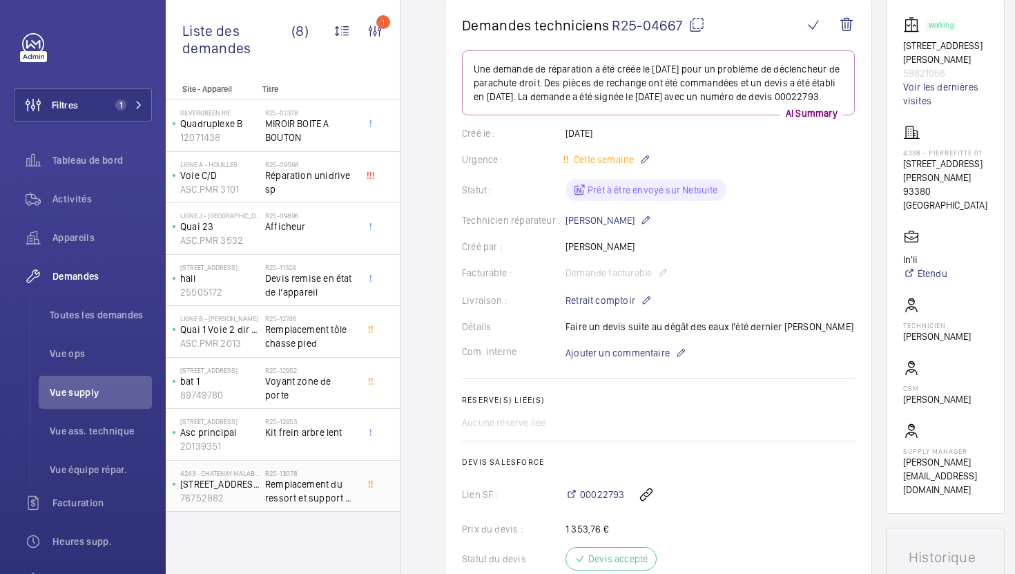
click at [338, 475] on h2 "R25-13078" at bounding box center [310, 473] width 91 height 8
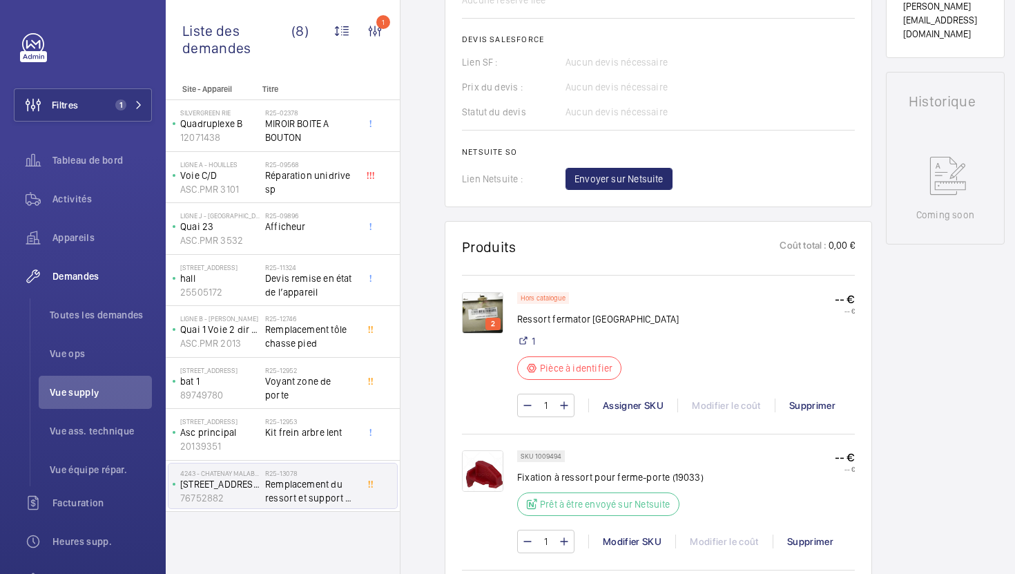
scroll to position [576, 0]
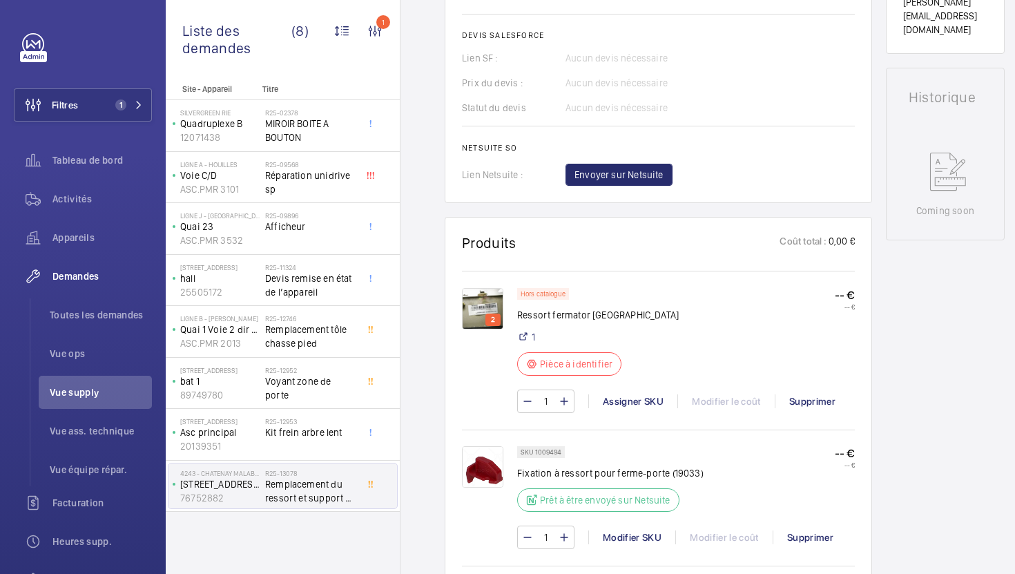
click at [467, 298] on img at bounding box center [482, 308] width 41 height 41
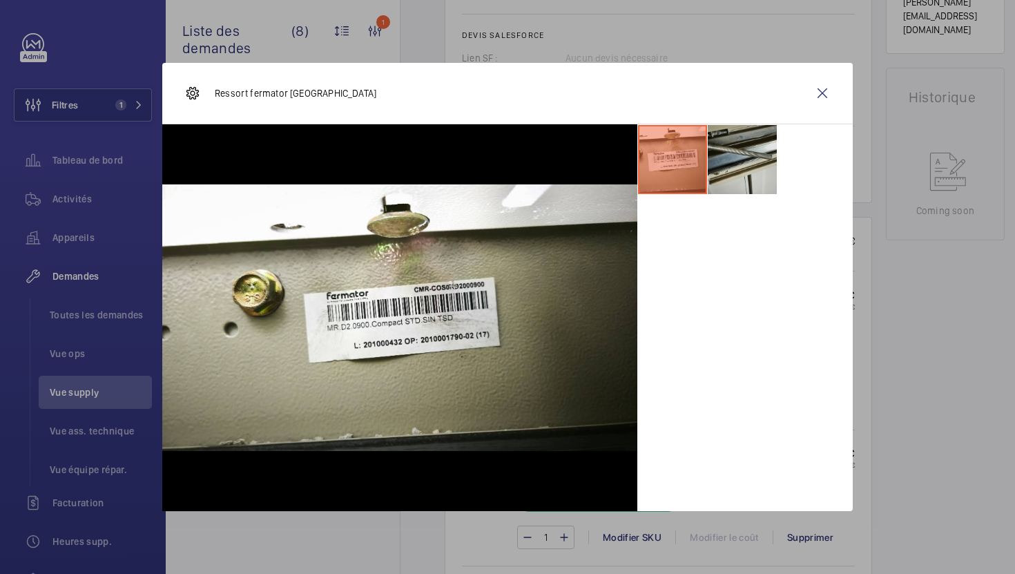
click at [760, 163] on li at bounding box center [742, 159] width 69 height 69
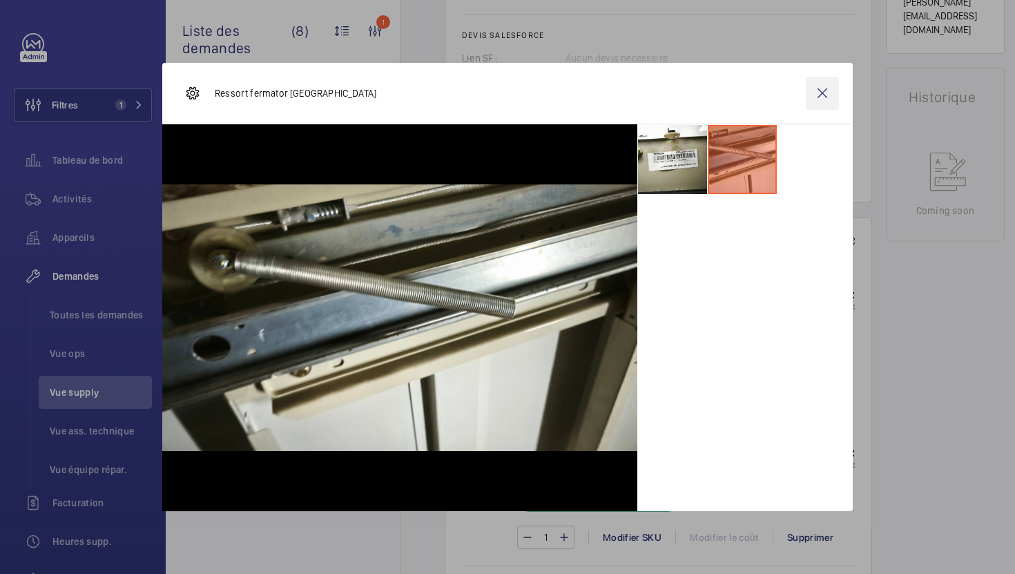
click at [826, 92] on wm-front-icon-button at bounding box center [822, 93] width 33 height 33
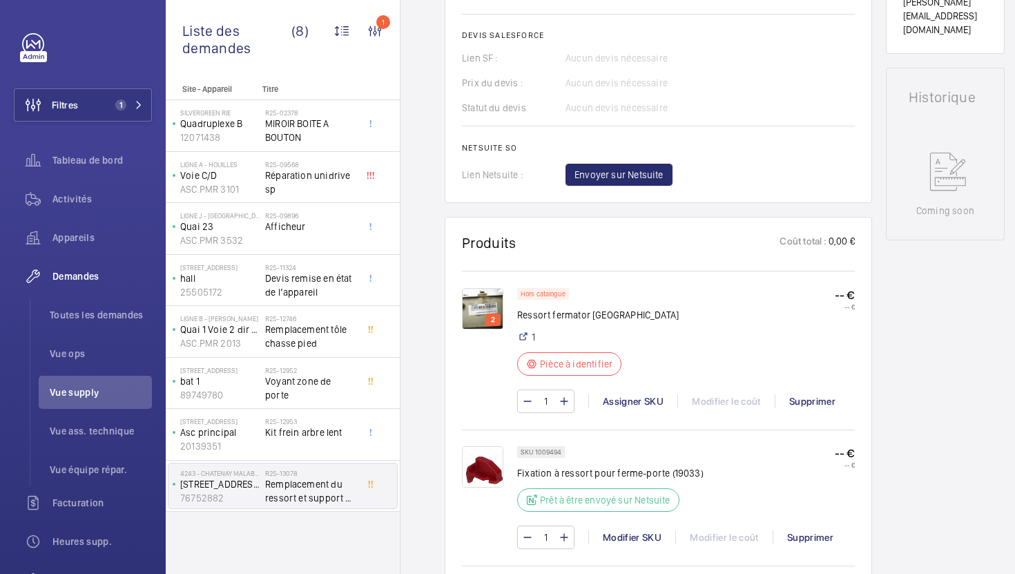
click at [559, 451] on p "SKU 1009494" at bounding box center [540, 451] width 41 height 5
click at [544, 454] on p "SKU 1009494" at bounding box center [540, 451] width 41 height 5
copy p "1009494"
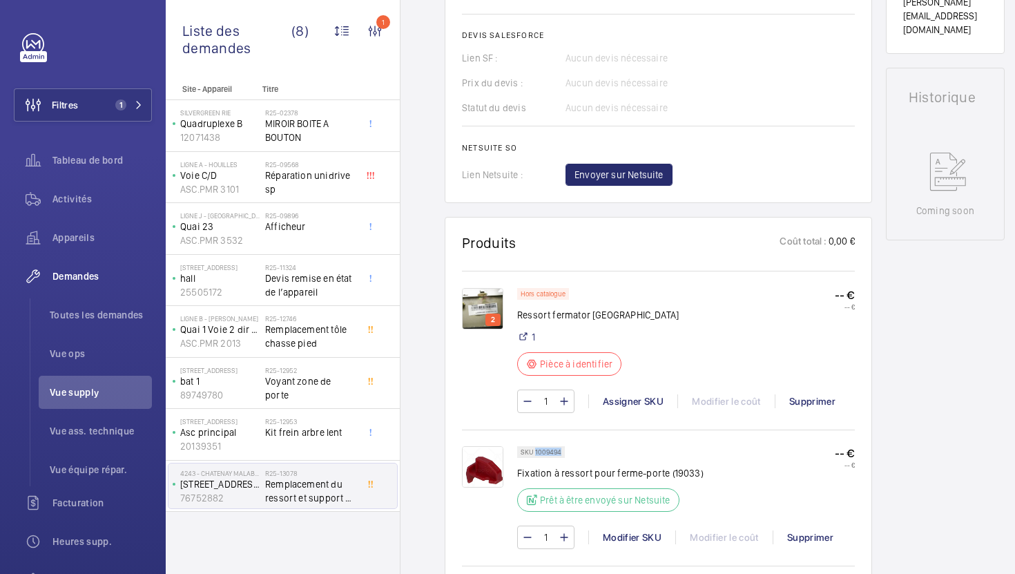
click at [478, 471] on img at bounding box center [482, 466] width 41 height 41
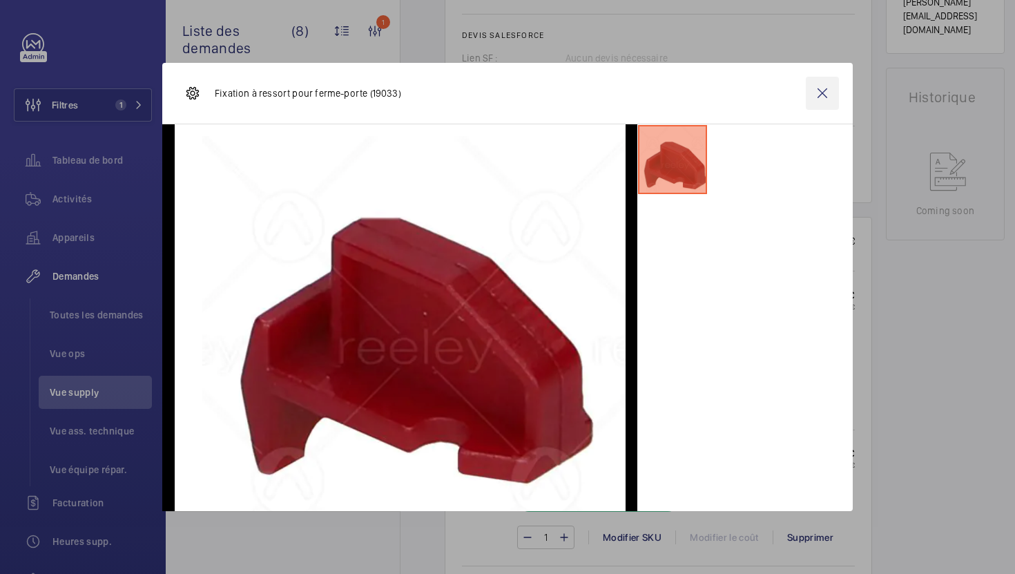
click at [821, 95] on wm-front-icon-button at bounding box center [822, 93] width 33 height 33
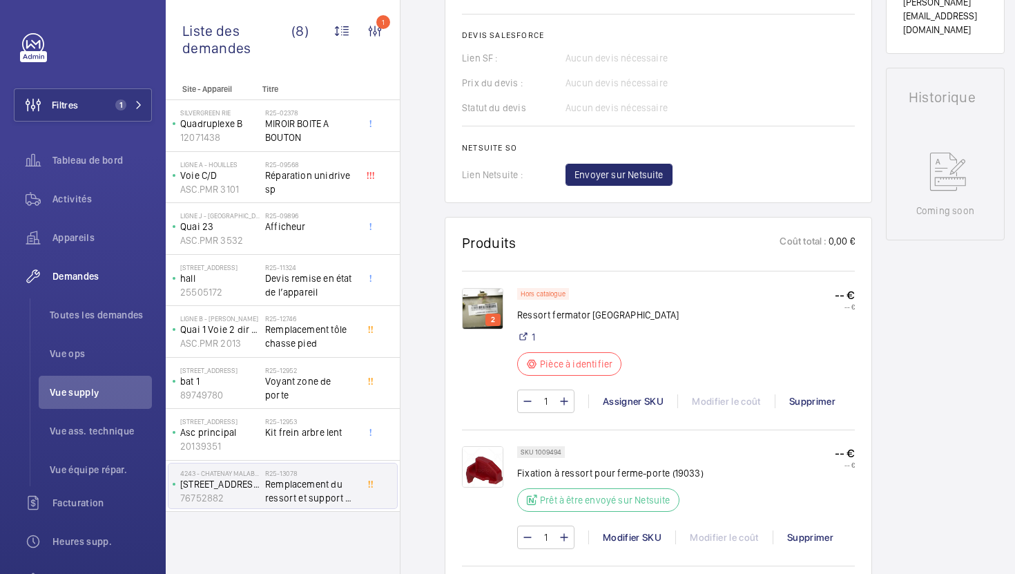
click at [607, 480] on p "Fixation à ressort pour ferme-porte (19033)" at bounding box center [610, 473] width 186 height 14
copy div "Fixation à ressort pour ferme-porte (19033)"
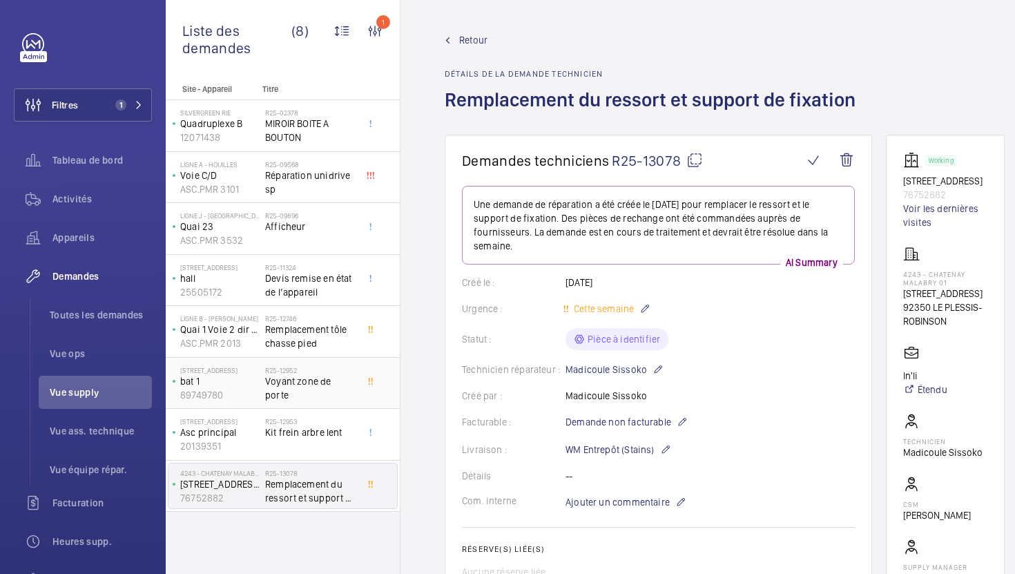
click at [333, 397] on div "R25-12952 Voyant zone de porte" at bounding box center [310, 386] width 91 height 40
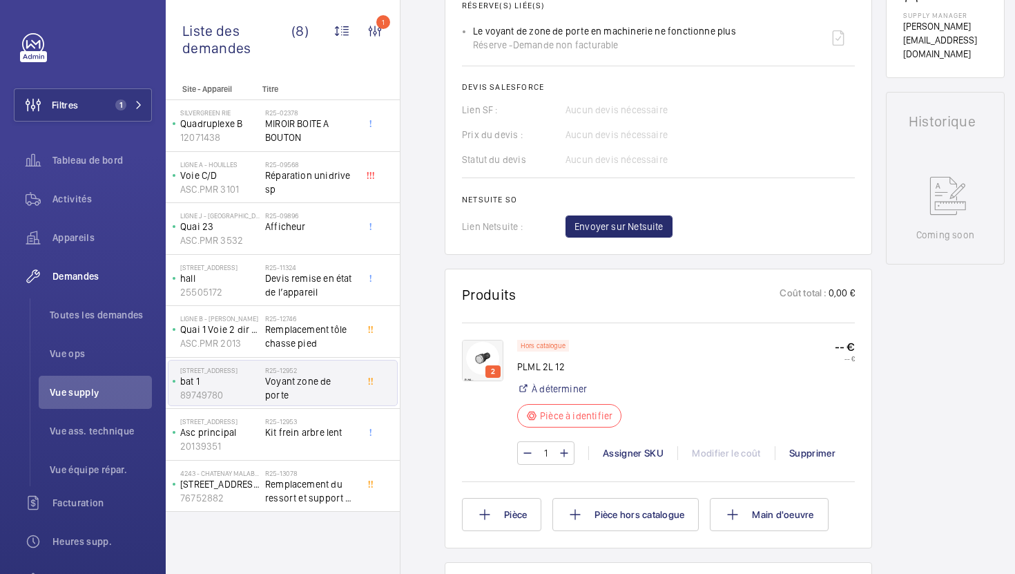
scroll to position [550, 0]
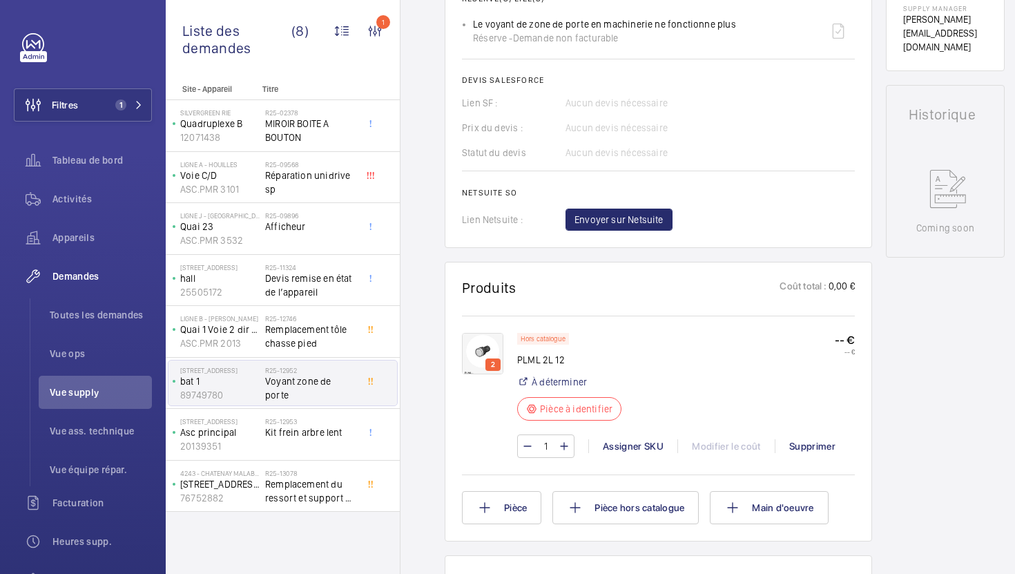
click at [476, 357] on img at bounding box center [482, 353] width 41 height 41
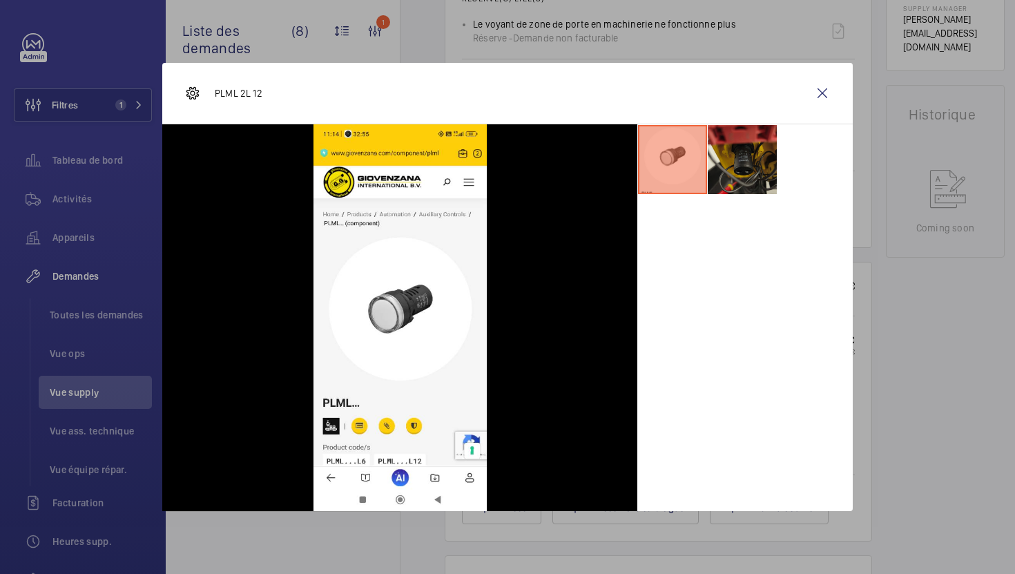
click at [747, 180] on li at bounding box center [742, 159] width 69 height 69
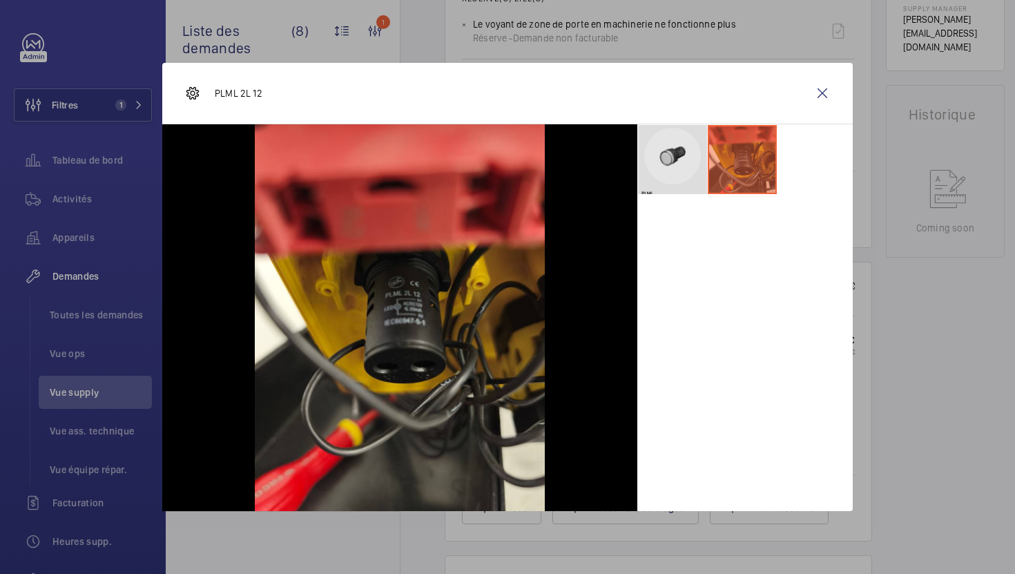
click at [660, 178] on li at bounding box center [672, 159] width 69 height 69
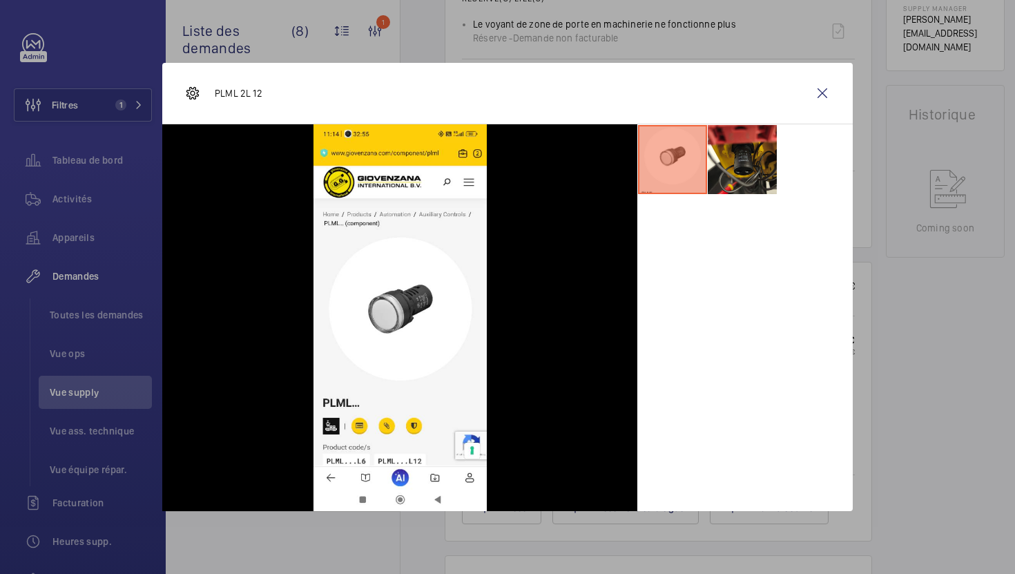
click at [701, 172] on li at bounding box center [672, 159] width 69 height 69
click at [822, 88] on wm-front-icon-button at bounding box center [822, 93] width 33 height 33
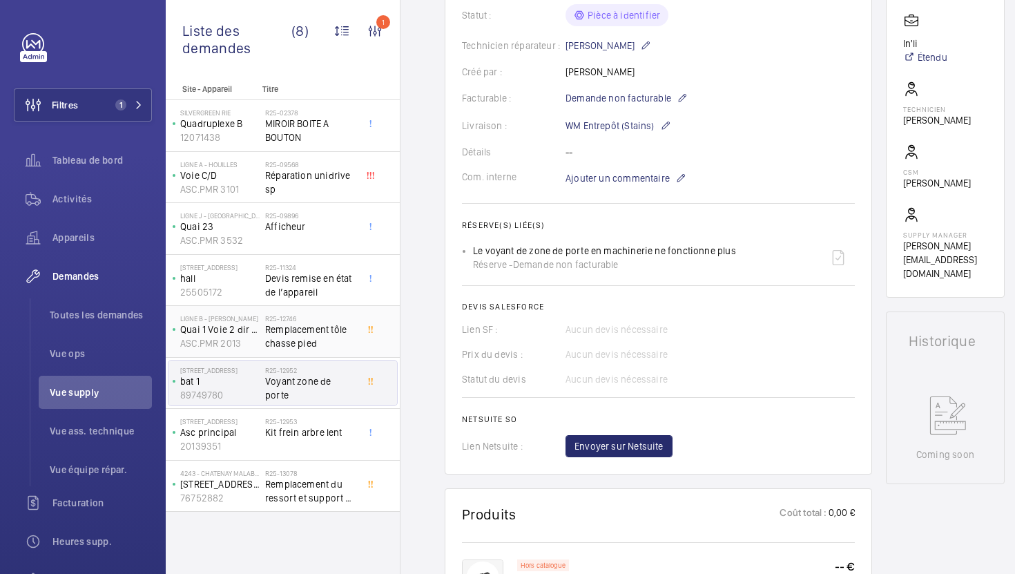
scroll to position [135, 0]
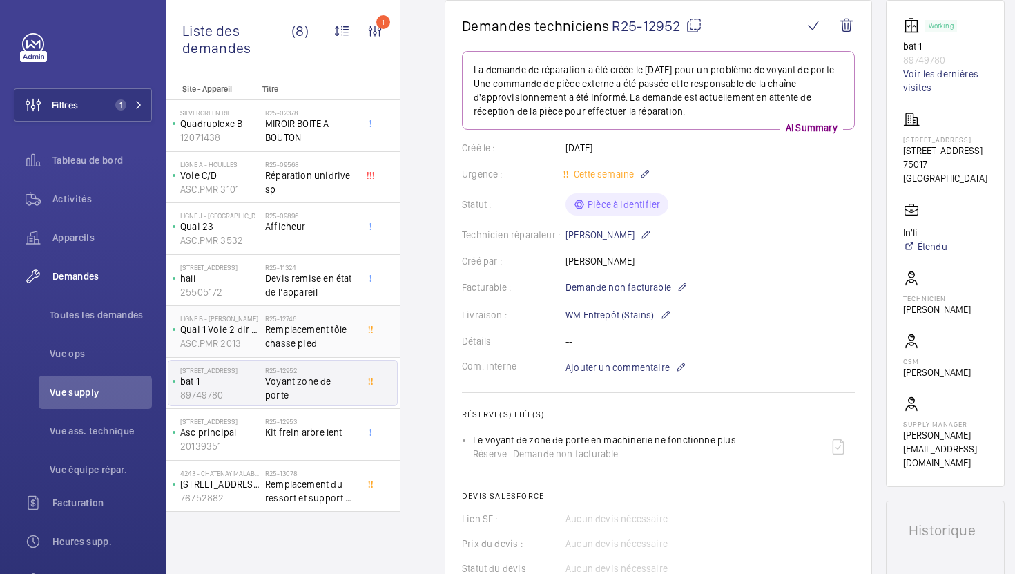
click at [329, 337] on span "Remplacement tôle chasse pied" at bounding box center [310, 336] width 91 height 28
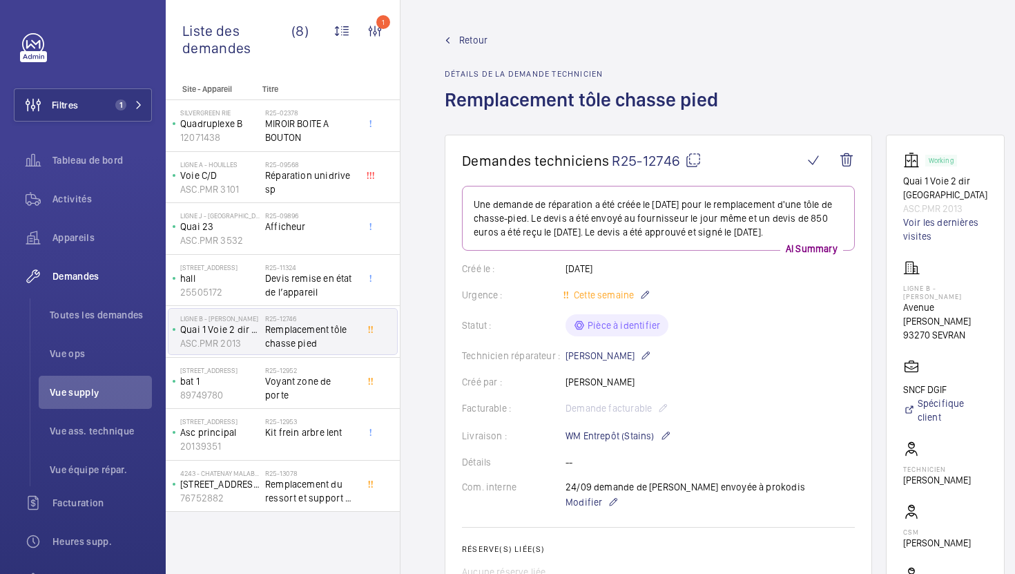
click at [692, 162] on mat-icon at bounding box center [693, 160] width 17 height 17
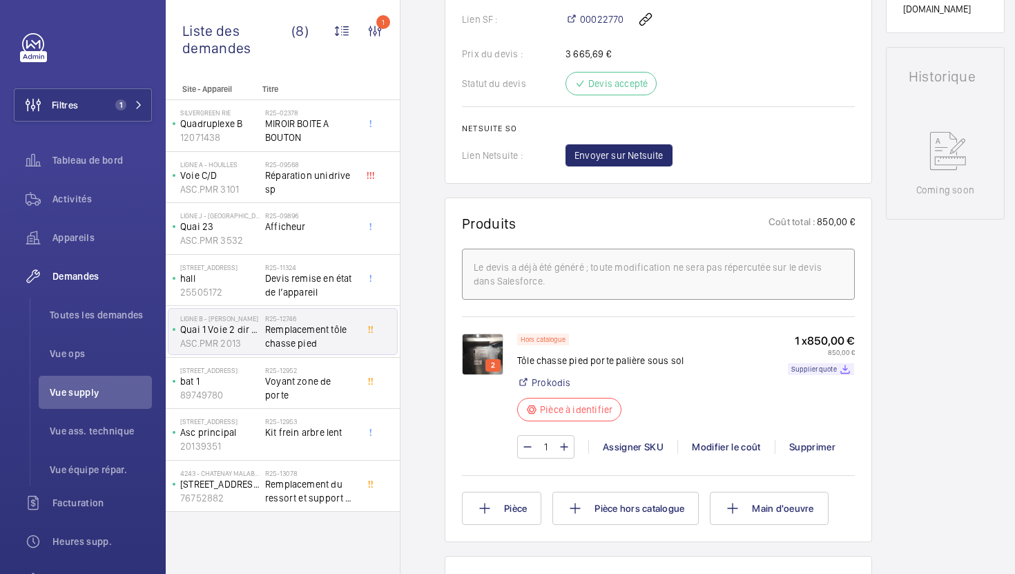
scroll to position [628, 0]
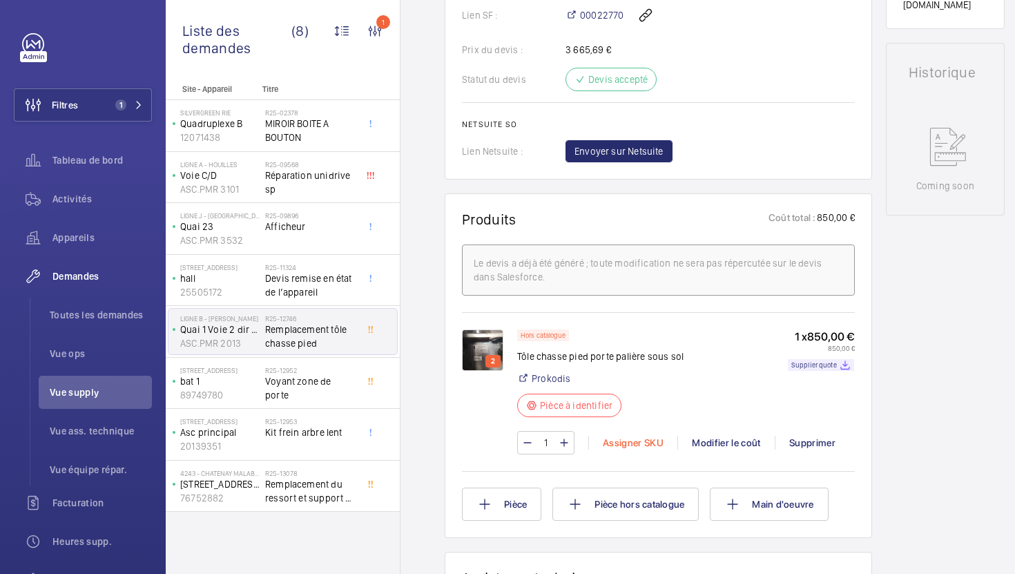
click at [643, 449] on div "Assigner SKU" at bounding box center [632, 443] width 89 height 14
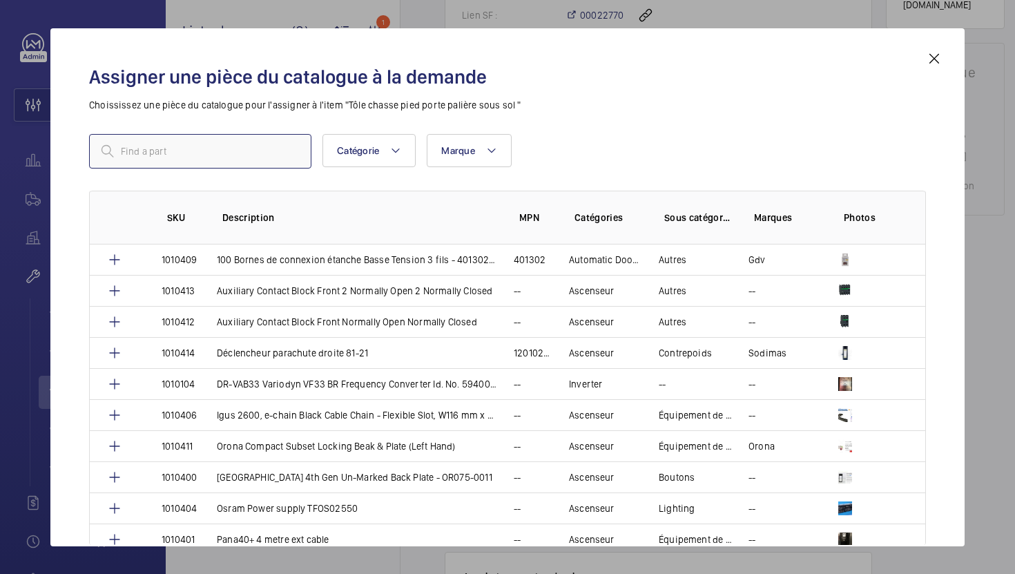
click at [241, 160] on input "text" at bounding box center [200, 151] width 222 height 35
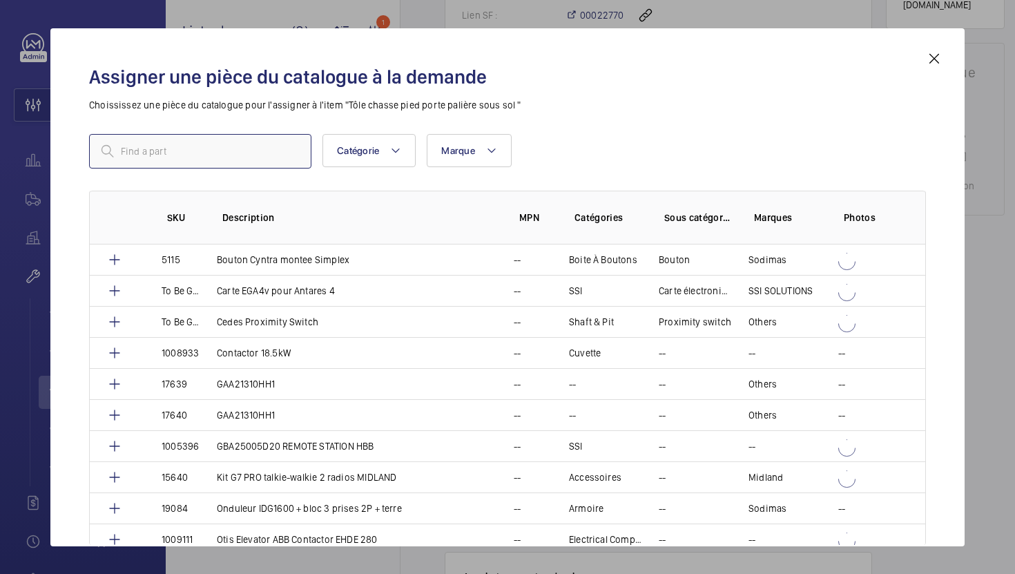
paste input "1009125"
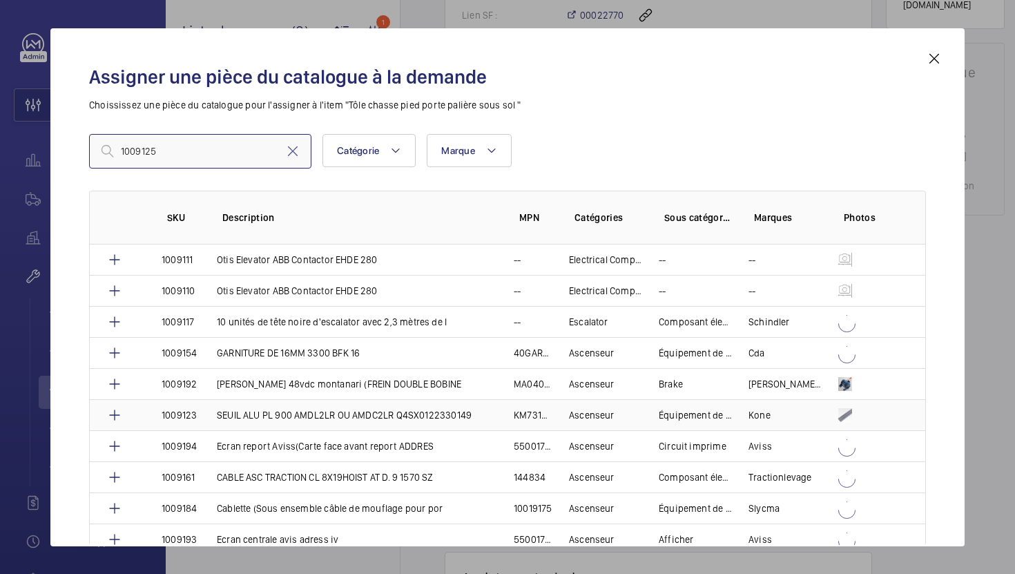
type input "1009125"
click at [463, 414] on p "SEUIL ALU PL 900 AMDL2LR OU AMDC2LR Q4SX0122330149" at bounding box center [344, 415] width 255 height 14
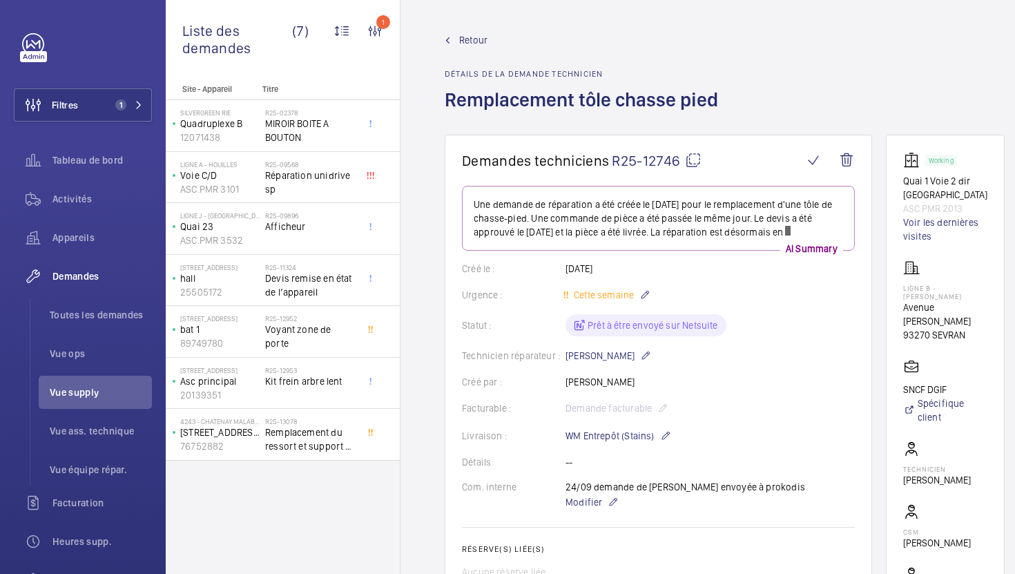
scroll to position [806, 0]
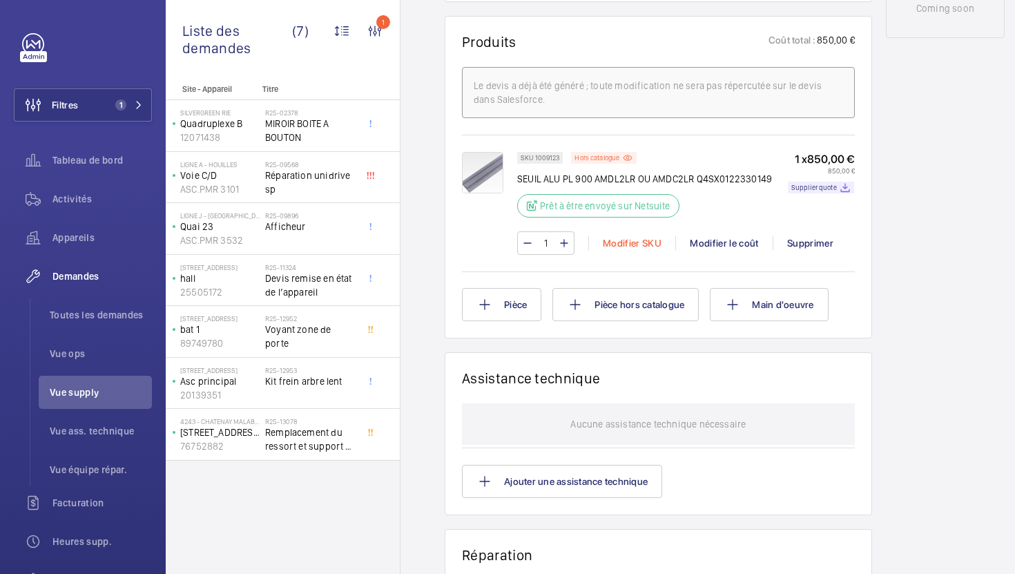
click at [643, 250] on div "Modifier SKU" at bounding box center [631, 243] width 87 height 14
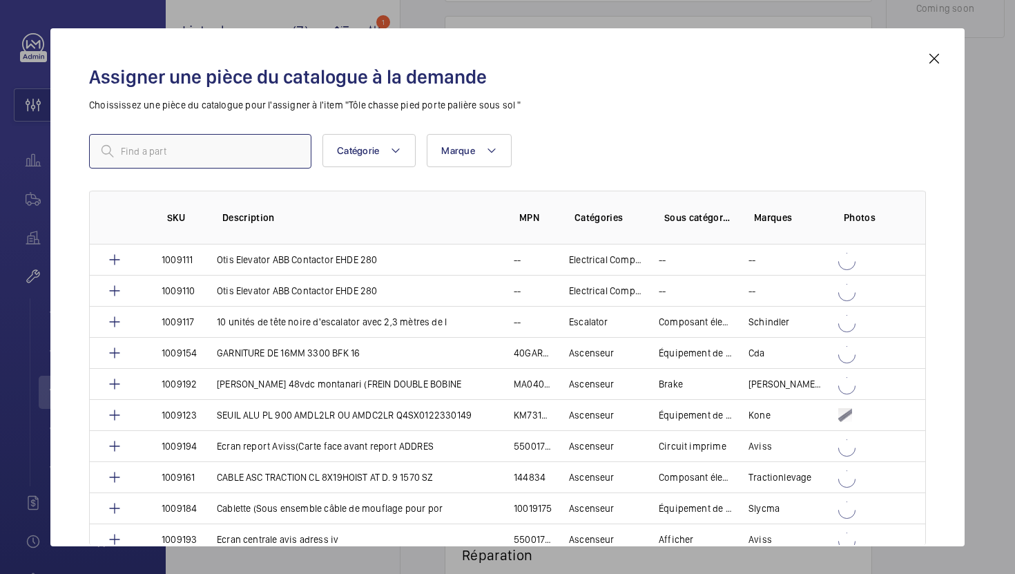
click at [249, 147] on input "text" at bounding box center [200, 151] width 222 height 35
paste input "1009125"
type input "1009125"
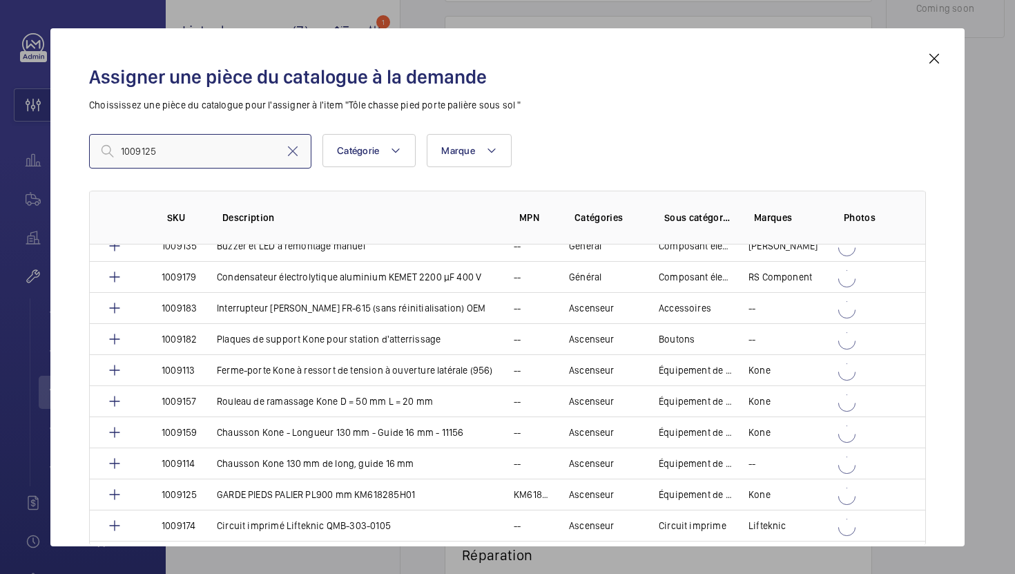
scroll to position [731, 0]
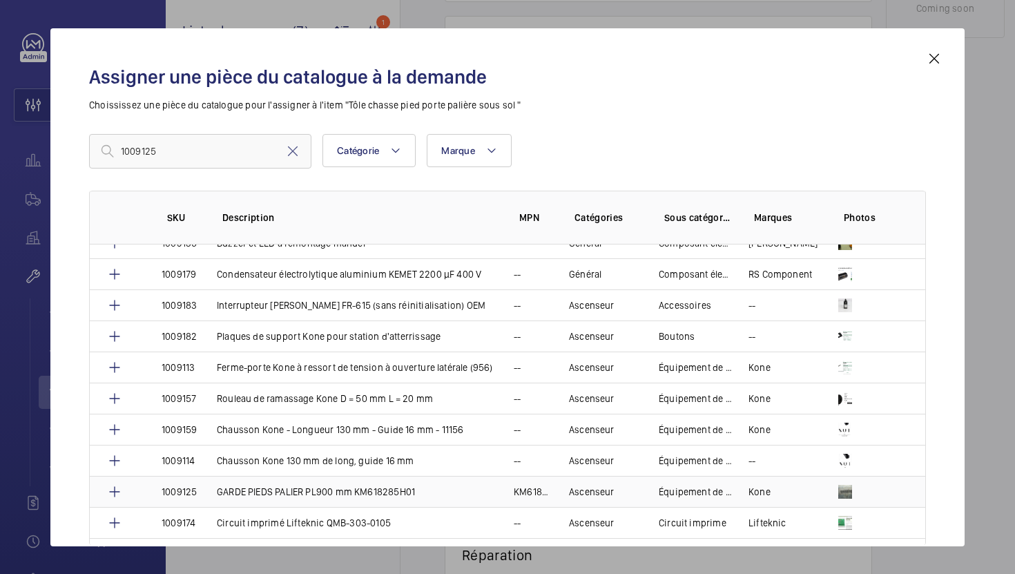
click at [410, 497] on p "GARDE PIEDS PALIER PL900 mm KM618285H01" at bounding box center [316, 492] width 198 height 14
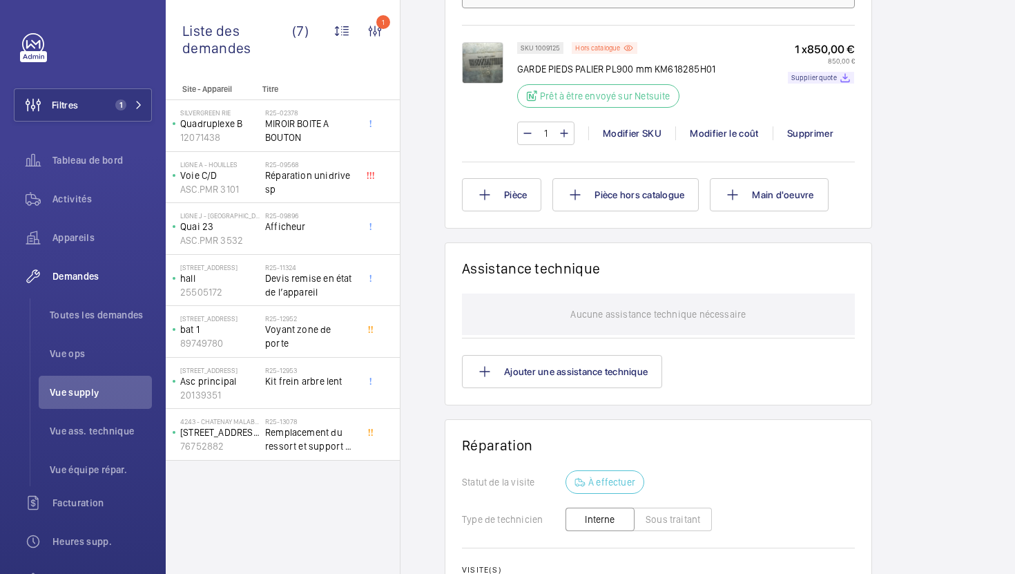
scroll to position [666, 0]
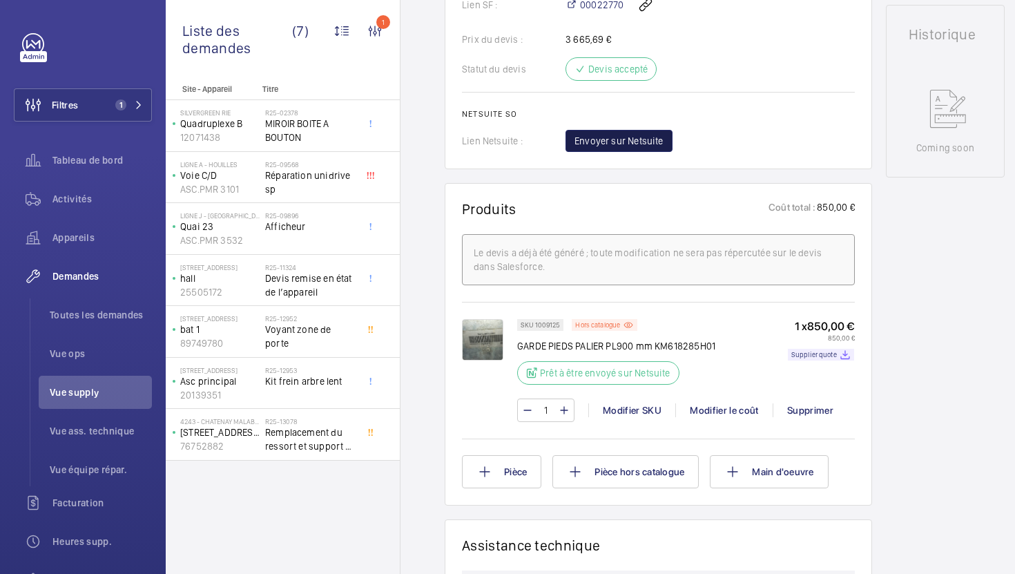
click at [639, 146] on span "Envoyer sur Netsuite" at bounding box center [618, 141] width 89 height 14
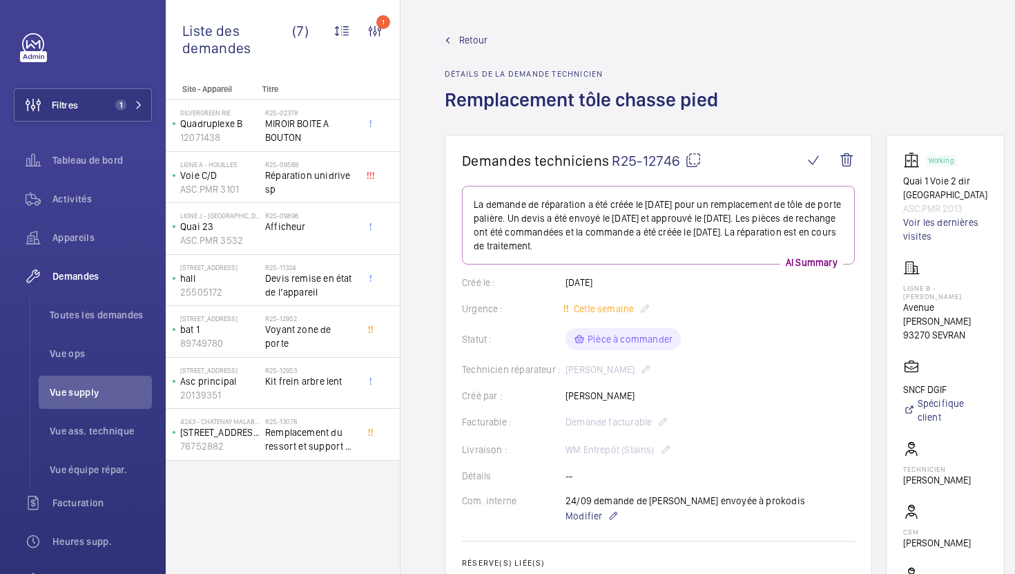
scroll to position [610, 0]
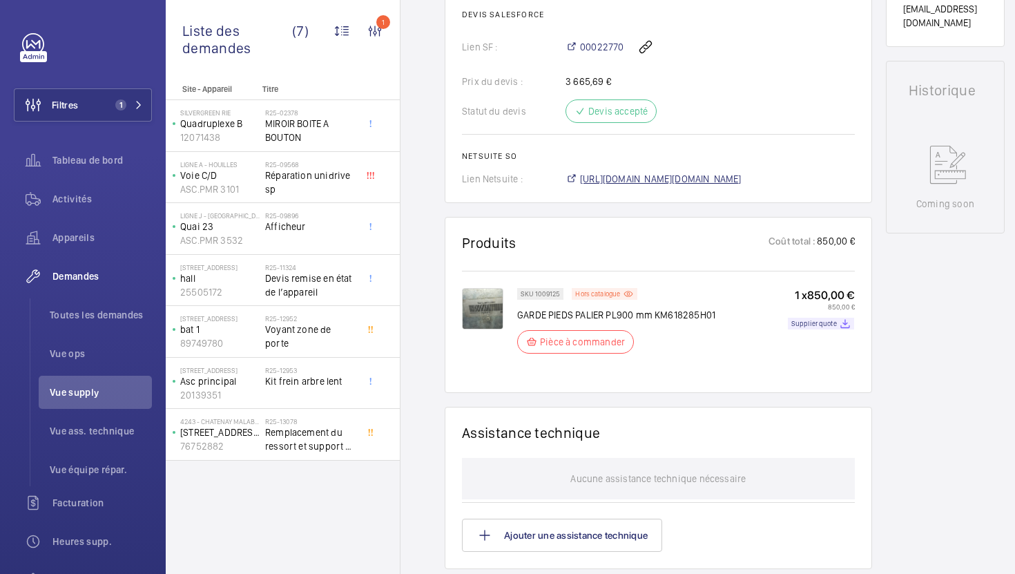
click at [714, 184] on span "[URL][DOMAIN_NAME][DOMAIN_NAME]" at bounding box center [661, 179] width 162 height 14
